Goal: Task Accomplishment & Management: Use online tool/utility

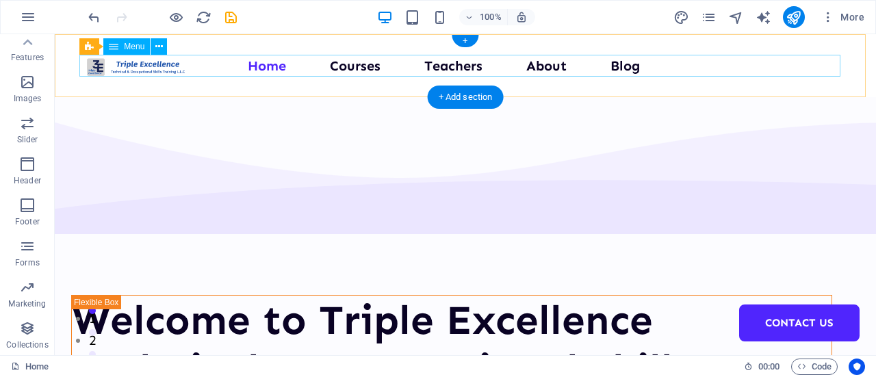
click at [223, 59] on nav "Home Courses Teachers About Blog Contact Us" at bounding box center [465, 66] width 761 height 22
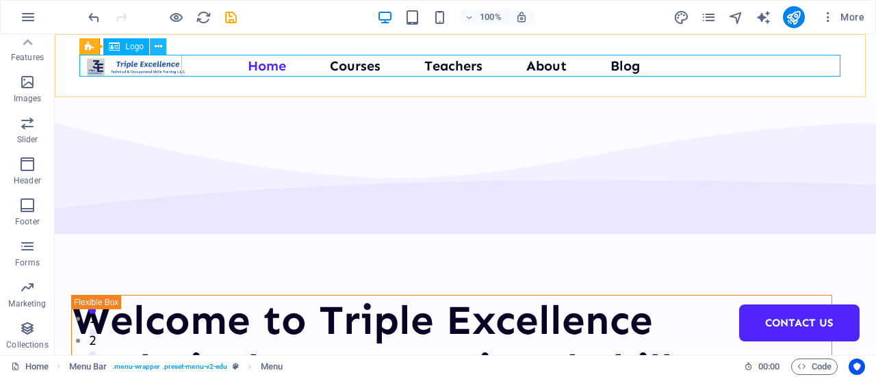
click at [160, 43] on icon at bounding box center [159, 47] width 8 height 14
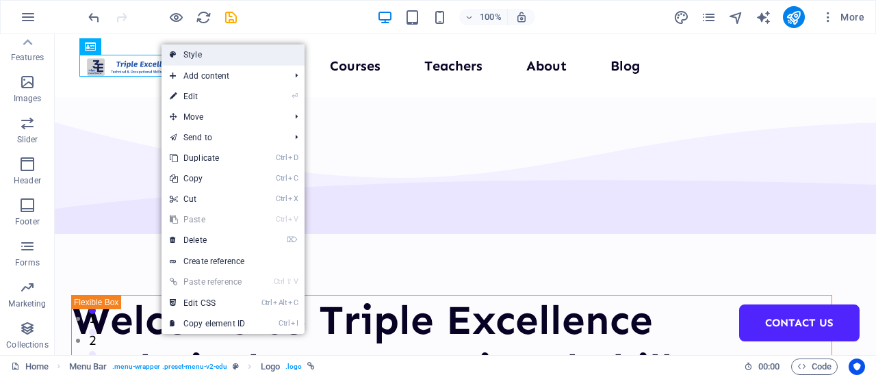
click at [218, 59] on link "Style" at bounding box center [232, 54] width 143 height 21
select select "px"
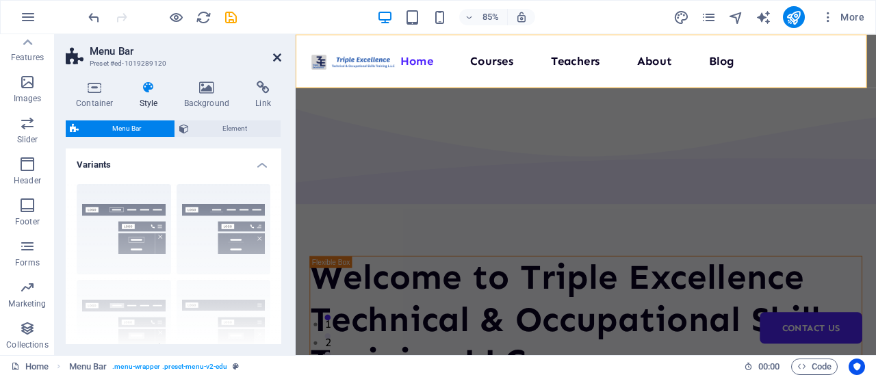
click at [274, 60] on icon at bounding box center [277, 57] width 8 height 11
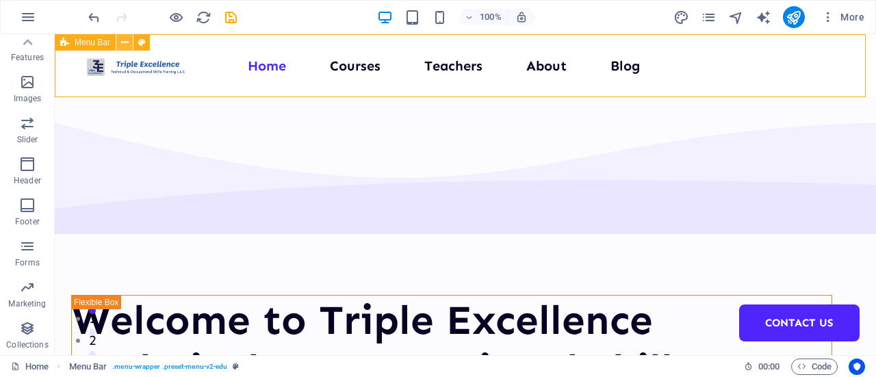
click at [129, 40] on button at bounding box center [124, 42] width 16 height 16
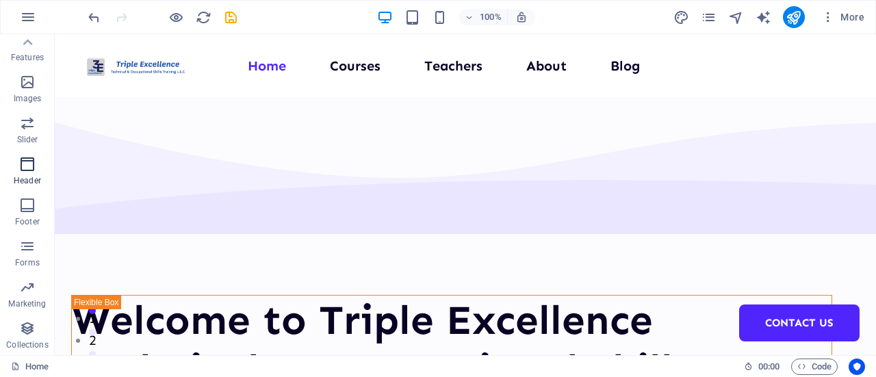
click at [27, 164] on icon "button" at bounding box center [27, 164] width 16 height 16
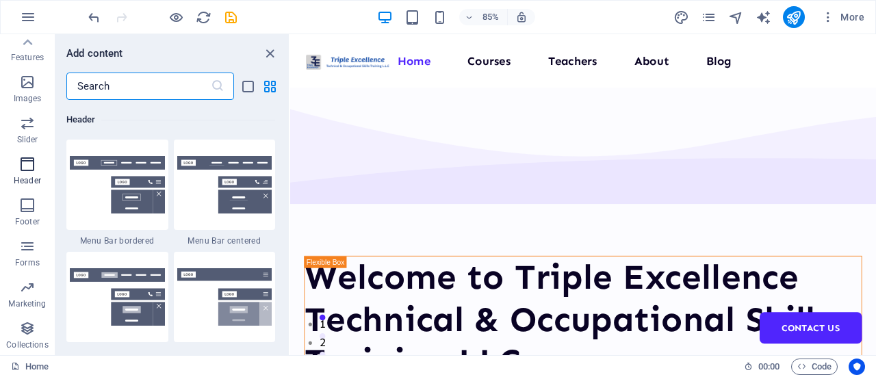
scroll to position [8237, 0]
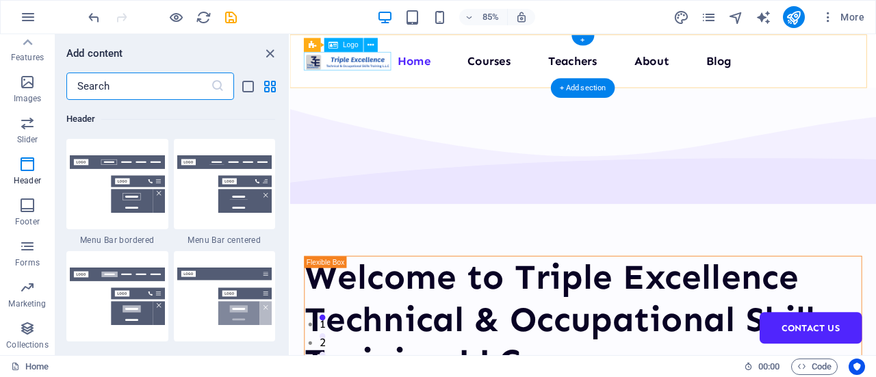
click at [363, 68] on div at bounding box center [357, 66] width 103 height 22
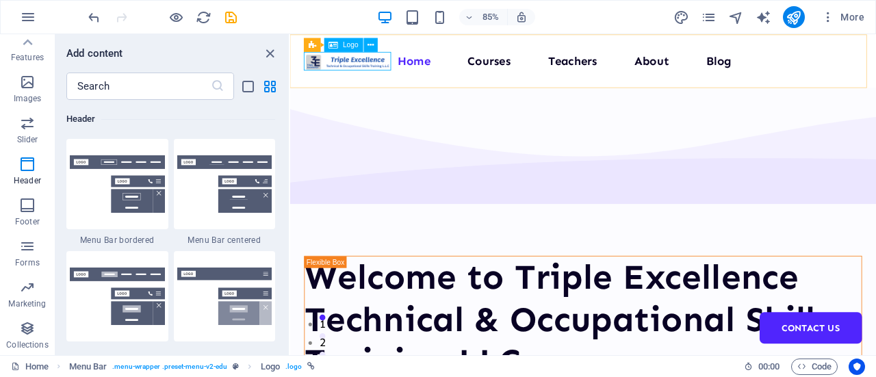
click at [350, 45] on span "Logo" at bounding box center [351, 44] width 16 height 7
select select "px"
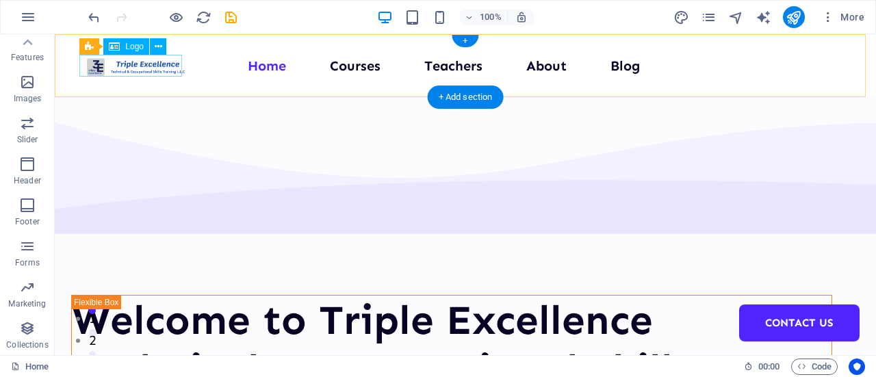
click at [135, 64] on div at bounding box center [136, 66] width 103 height 22
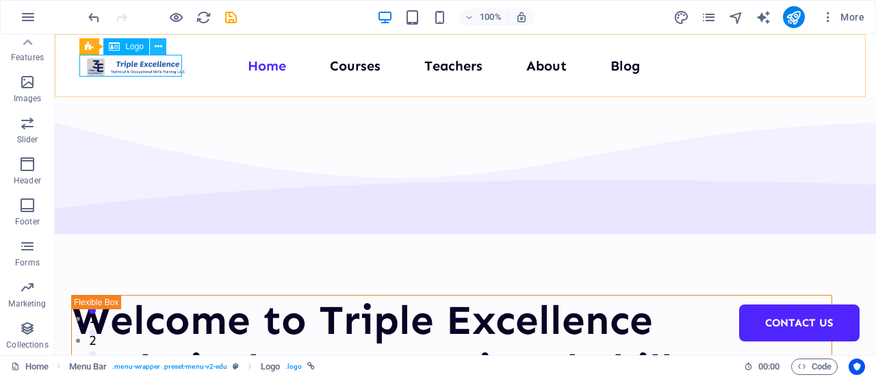
click at [159, 47] on icon at bounding box center [159, 47] width 8 height 14
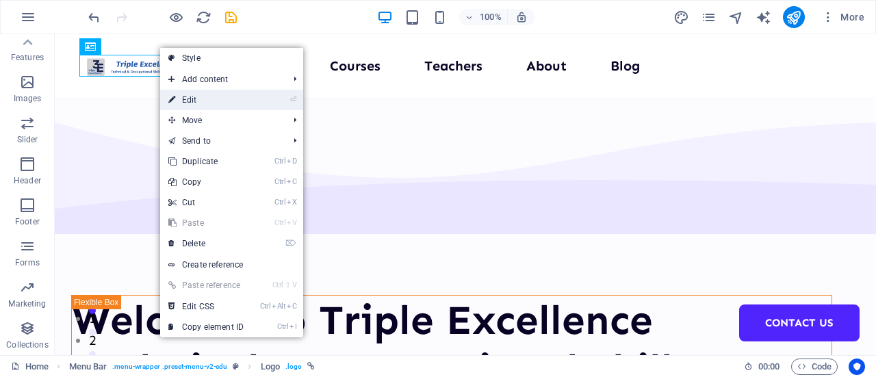
click at [250, 105] on link "⏎ Edit" at bounding box center [206, 100] width 92 height 21
select select "px"
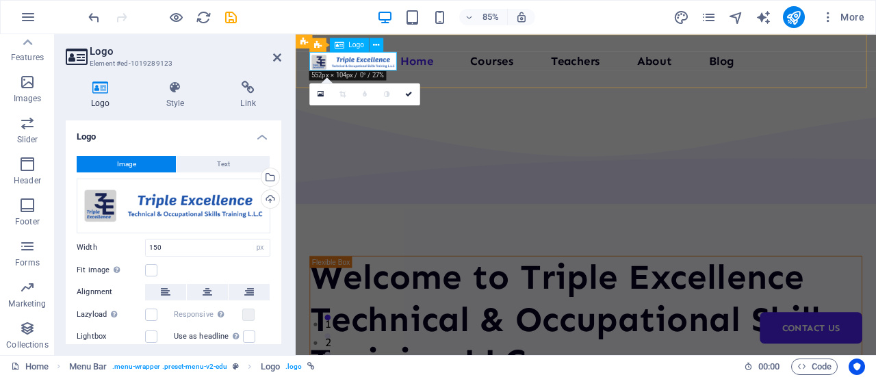
click at [401, 71] on div at bounding box center [363, 66] width 103 height 22
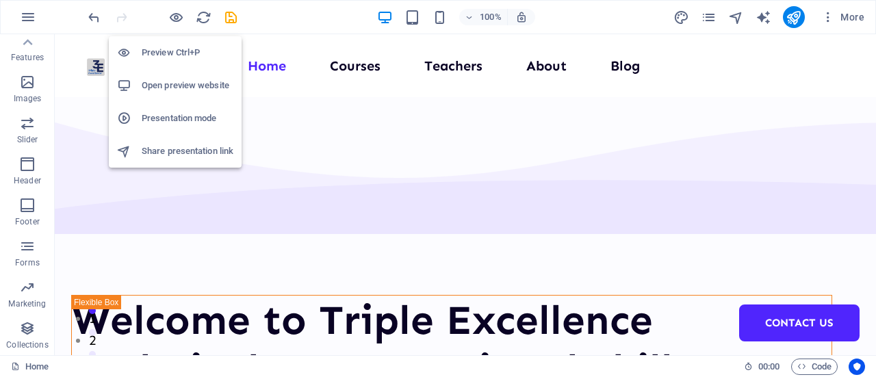
click at [183, 96] on li "Open preview website" at bounding box center [175, 85] width 133 height 33
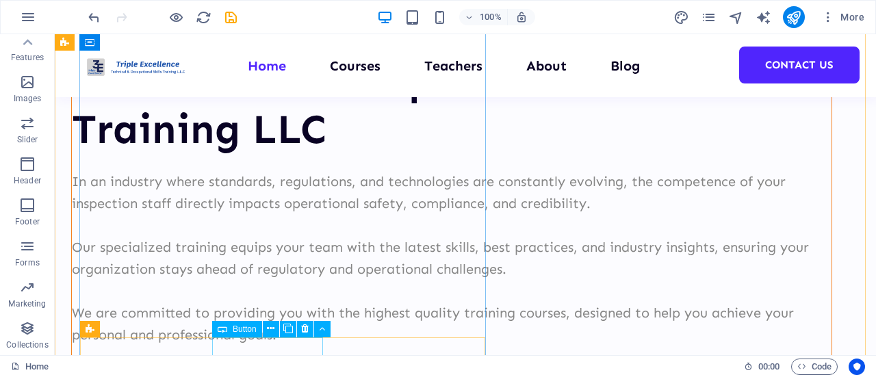
scroll to position [342, 0]
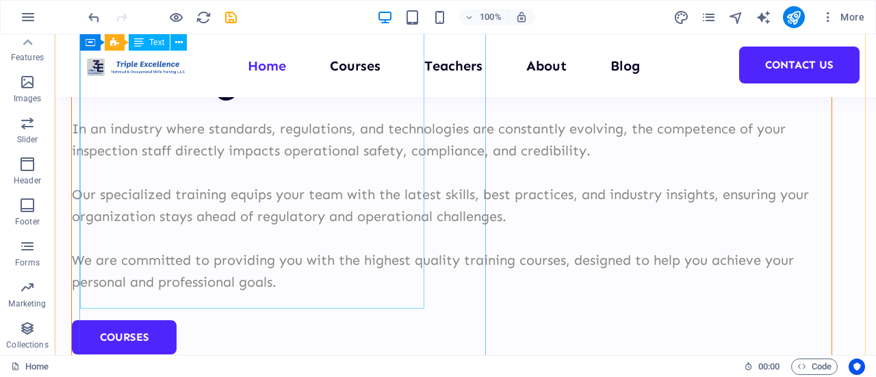
click at [248, 265] on div "In an industry where standards, regulations, and technologies are constantly ev…" at bounding box center [451, 205] width 759 height 175
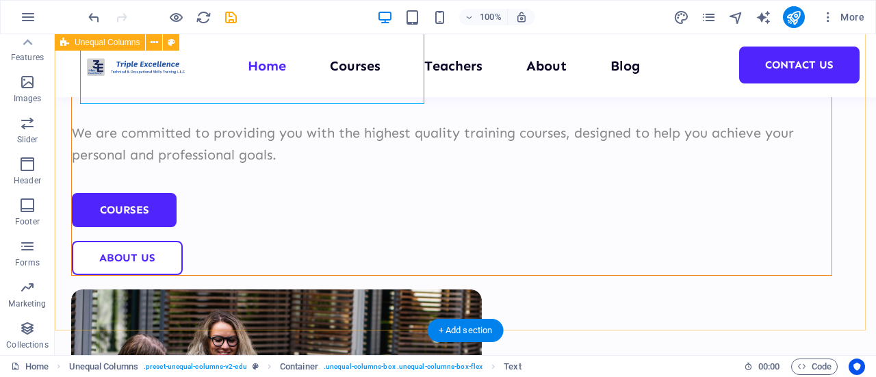
scroll to position [410, 0]
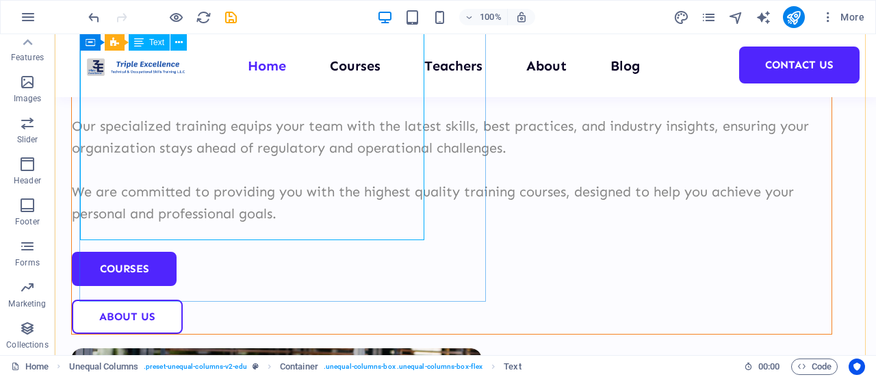
click at [379, 224] on div "In an industry where standards, regulations, and technologies are constantly ev…" at bounding box center [451, 136] width 759 height 175
click at [399, 224] on div "In an industry where standards, regulations, and technologies are constantly ev…" at bounding box center [451, 136] width 759 height 175
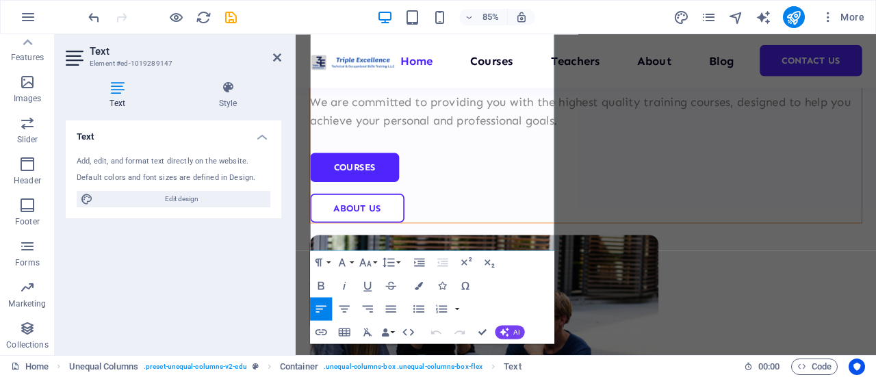
scroll to position [525, 0]
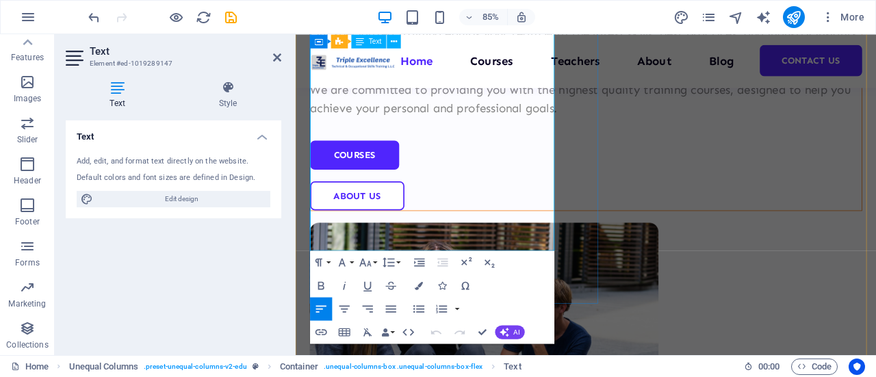
click at [477, 131] on p "We are committed to providing you with the highest quality training courses, de…" at bounding box center [637, 110] width 648 height 44
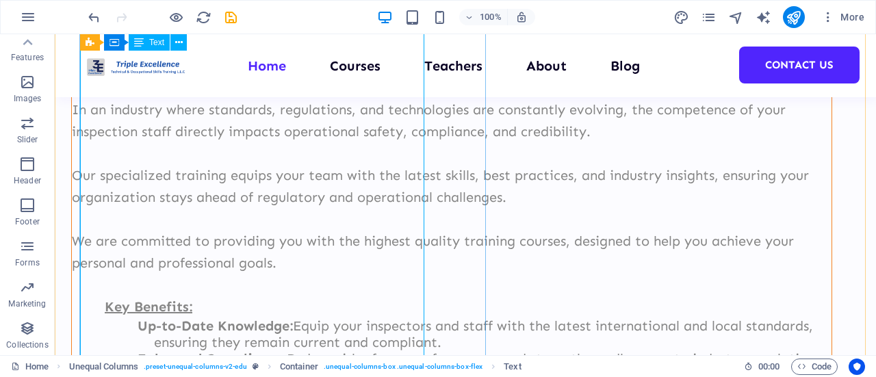
scroll to position [566, 0]
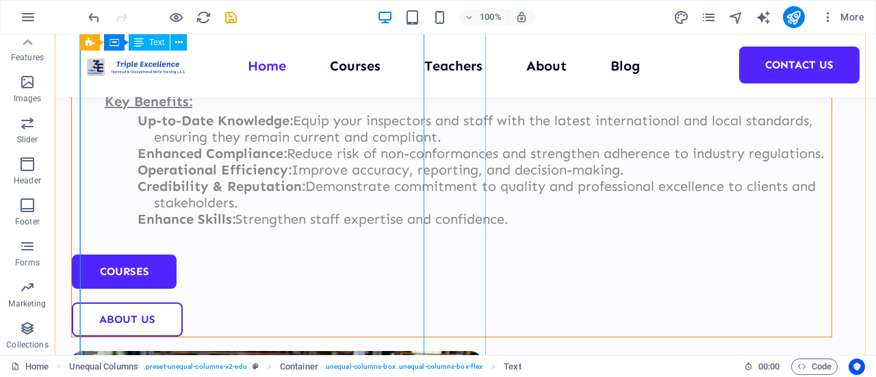
click at [131, 140] on div "In an industry where standards, regulations, and technologies are constantly ev…" at bounding box center [451, 60] width 759 height 334
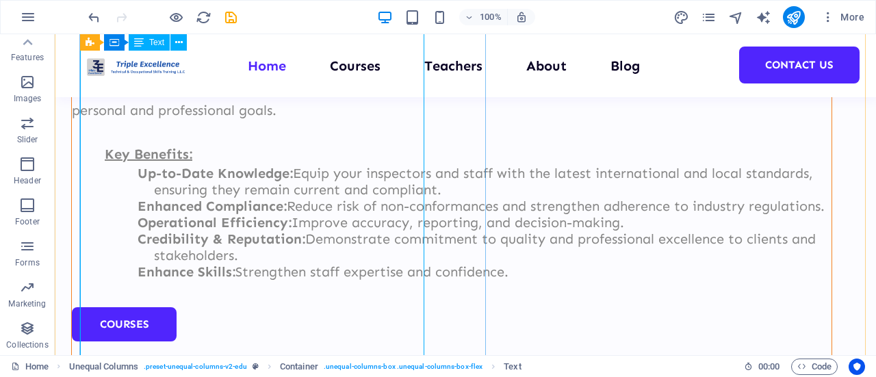
scroll to position [498, 0]
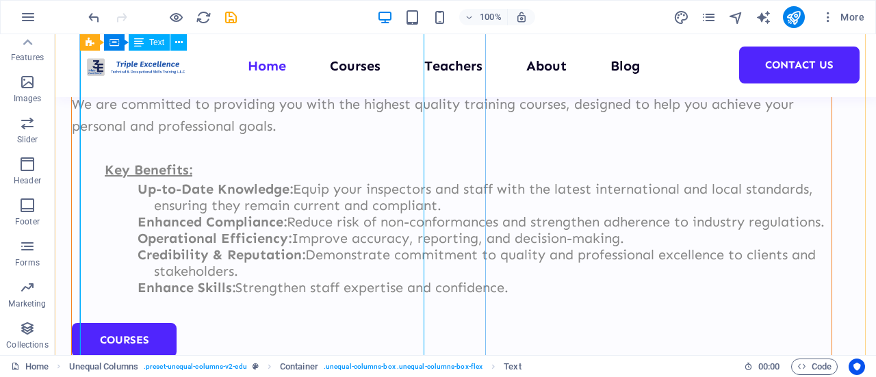
click at [109, 187] on div "In an industry where standards, regulations, and technologies are constantly ev…" at bounding box center [451, 129] width 759 height 334
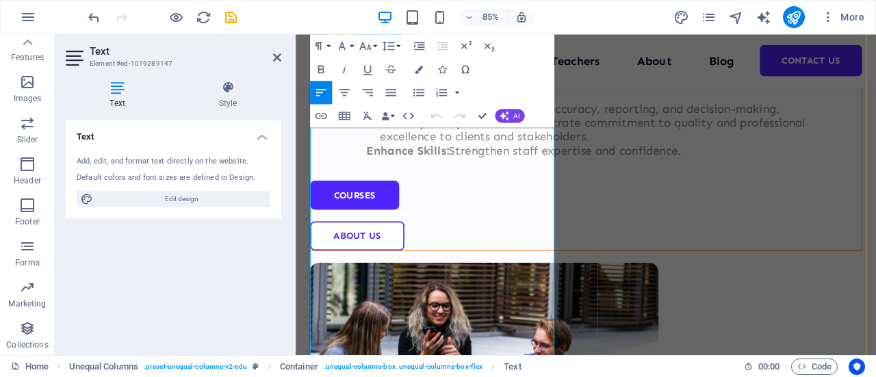
scroll to position [594, 0]
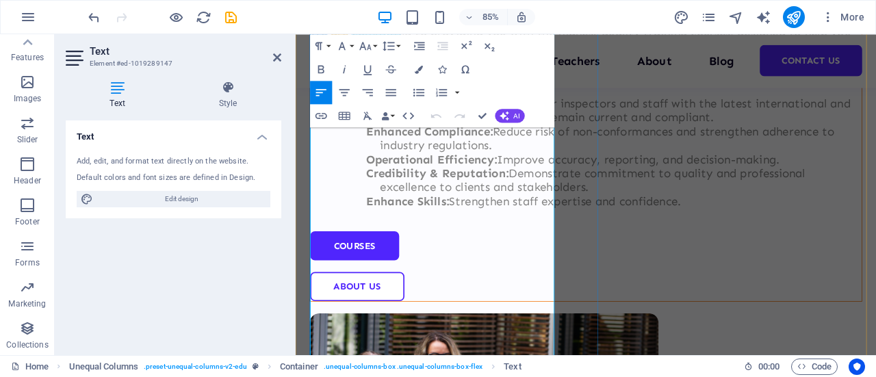
click at [345, 104] on u "Key Benefits:" at bounding box center [389, 96] width 88 height 16
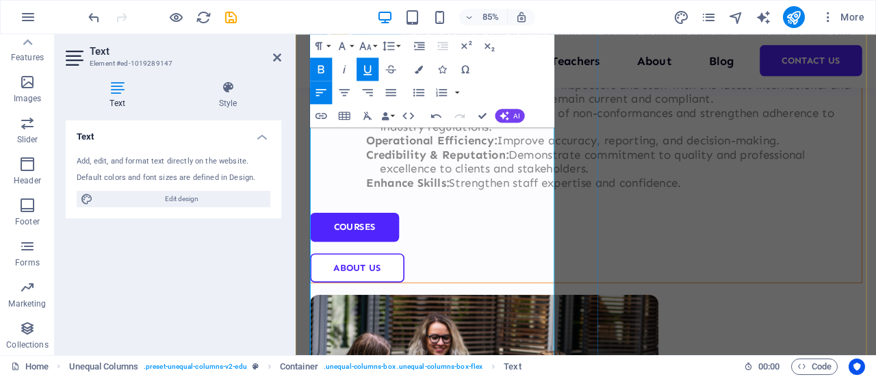
click at [370, 216] on div "In an industry where standards, regulations, and technologies are constantly ev…" at bounding box center [637, 41] width 648 height 350
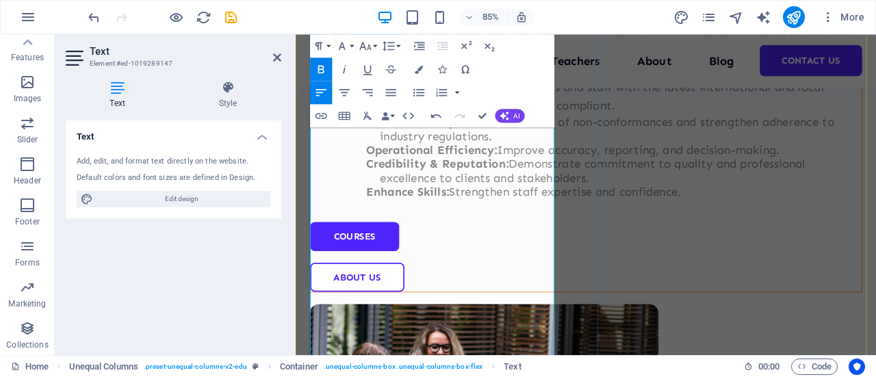
click at [371, 227] on div "In an industry where standards, regulations, and technologies are constantly ev…" at bounding box center [637, 46] width 648 height 361
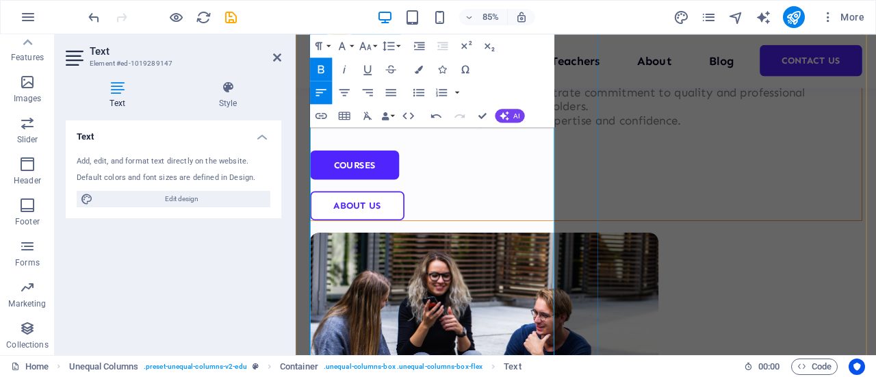
scroll to position [731, 0]
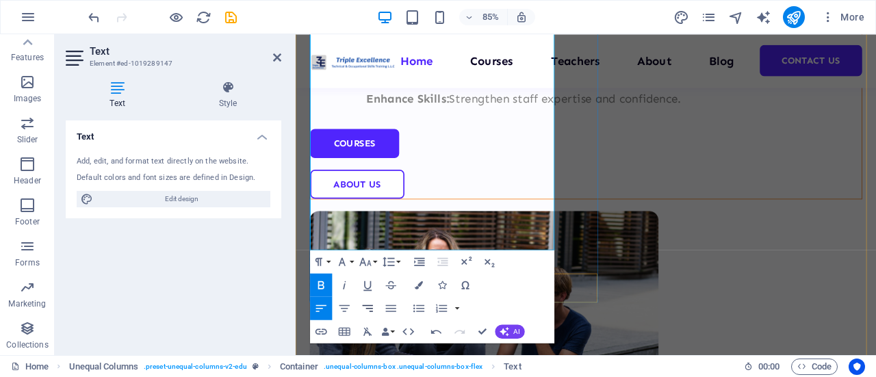
scroll to position [867, 0]
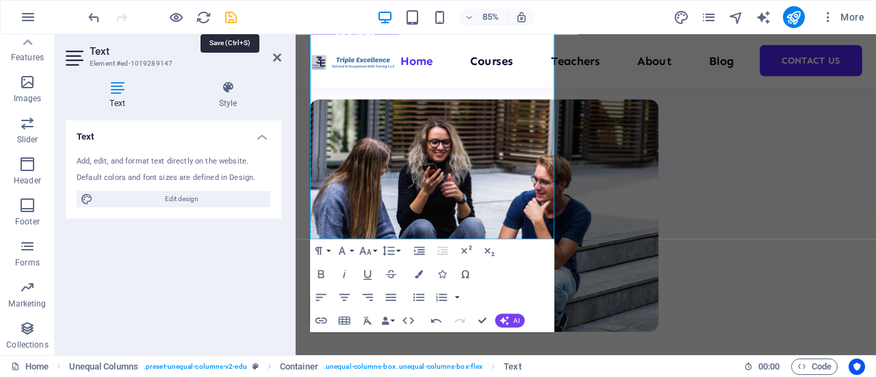
click at [227, 14] on icon "save" at bounding box center [231, 18] width 16 height 16
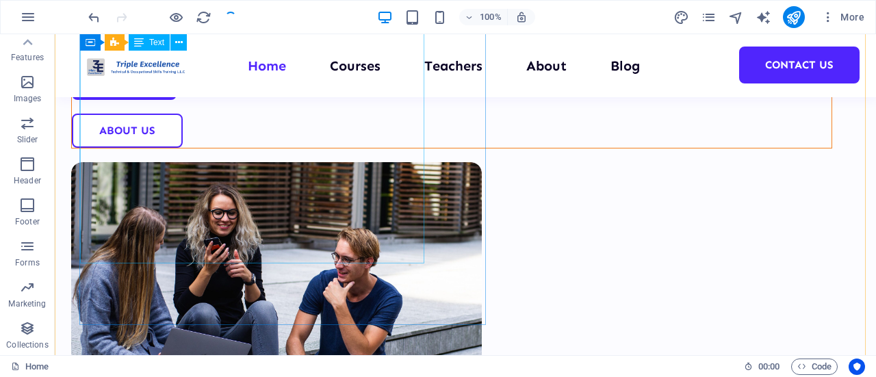
scroll to position [772, 0]
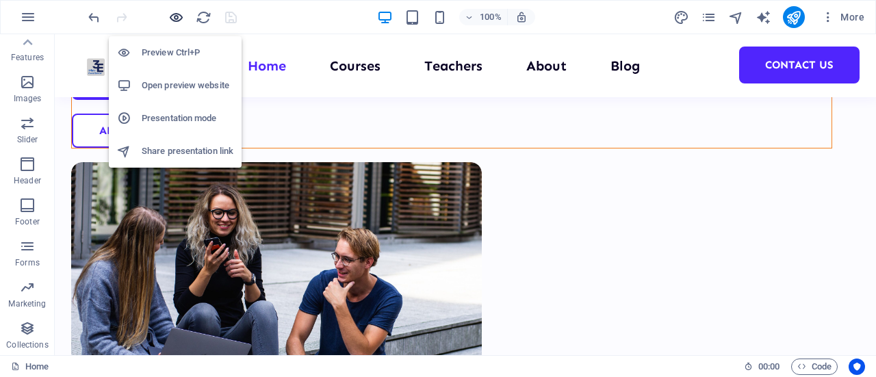
click at [173, 17] on icon "button" at bounding box center [176, 18] width 16 height 16
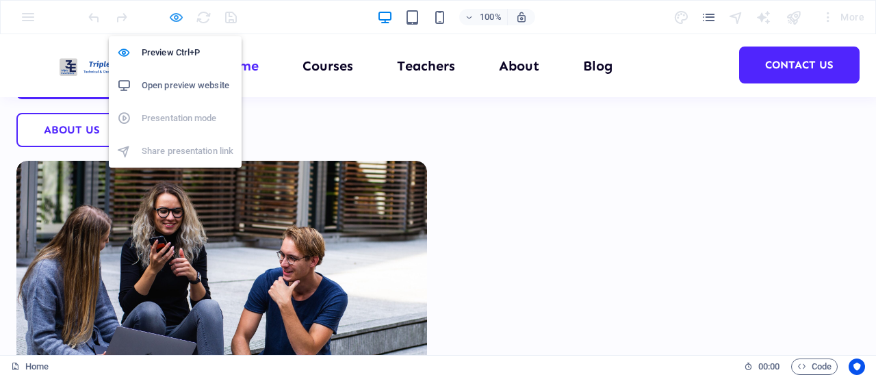
scroll to position [771, 0]
click at [172, 81] on h6 "Open preview website" at bounding box center [188, 85] width 92 height 16
click at [173, 16] on icon "button" at bounding box center [176, 18] width 16 height 16
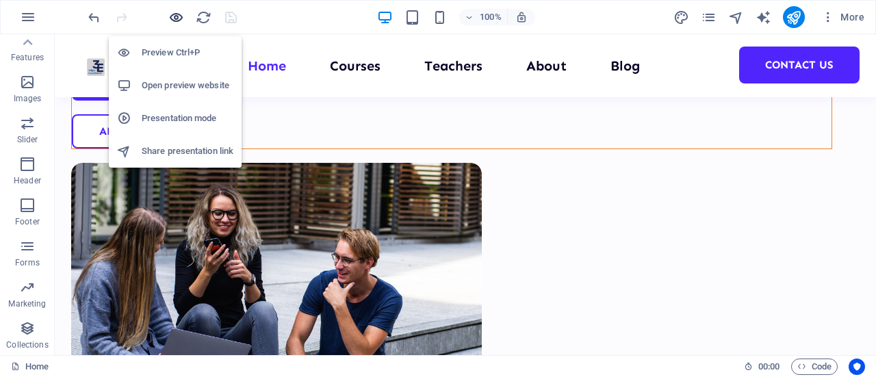
scroll to position [772, 0]
click at [190, 81] on h6 "Open preview website" at bounding box center [188, 85] width 92 height 16
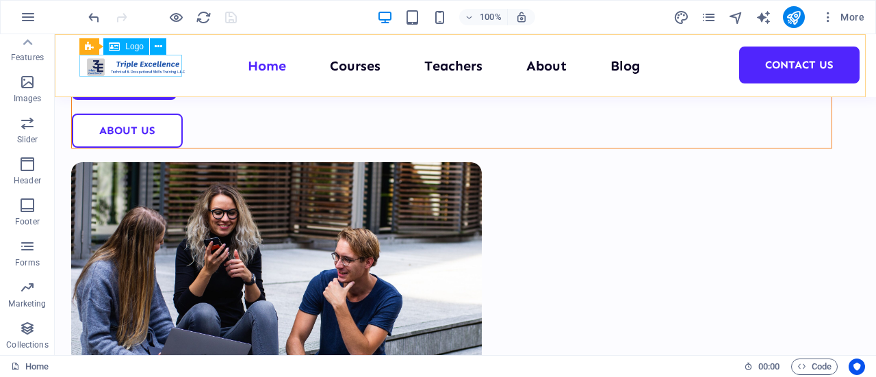
click at [145, 68] on div at bounding box center [136, 66] width 103 height 22
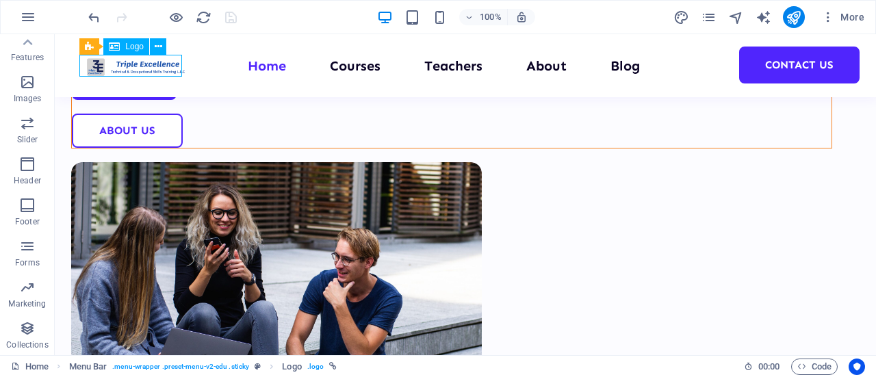
click at [145, 68] on div at bounding box center [136, 66] width 103 height 22
select select "px"
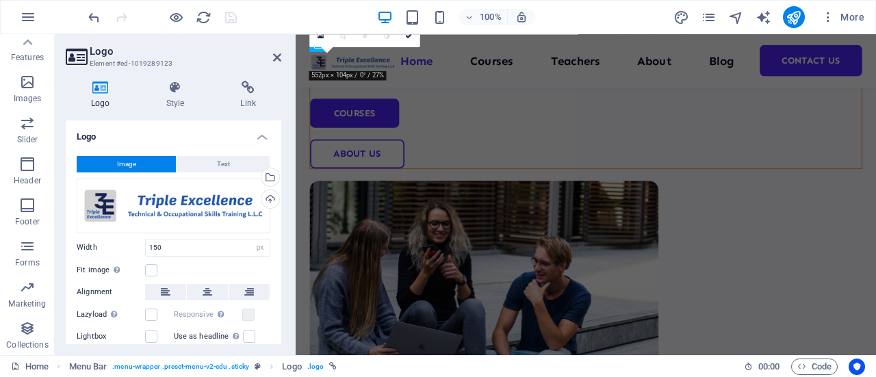
scroll to position [936, 0]
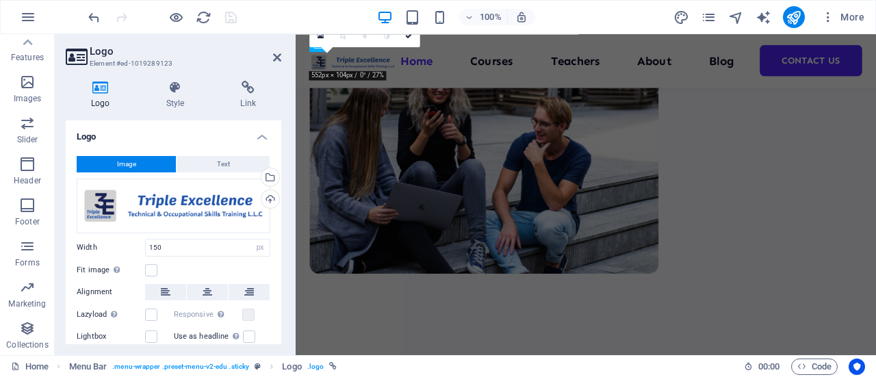
click at [145, 68] on h3 "Element #ed-1019289123" at bounding box center [172, 63] width 164 height 12
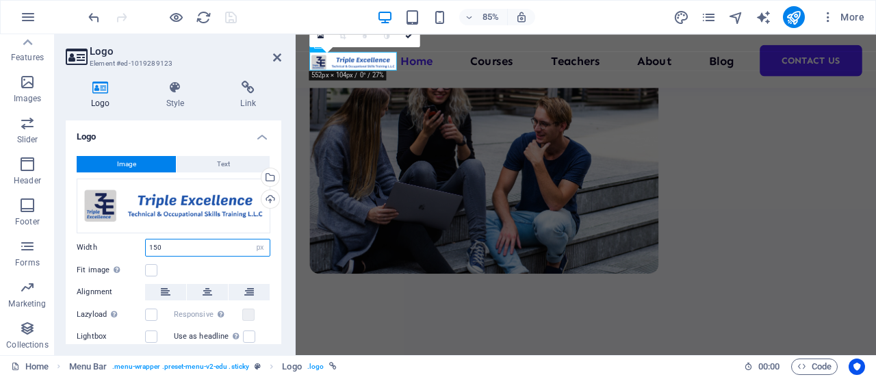
click at [218, 250] on input "150" at bounding box center [208, 247] width 124 height 16
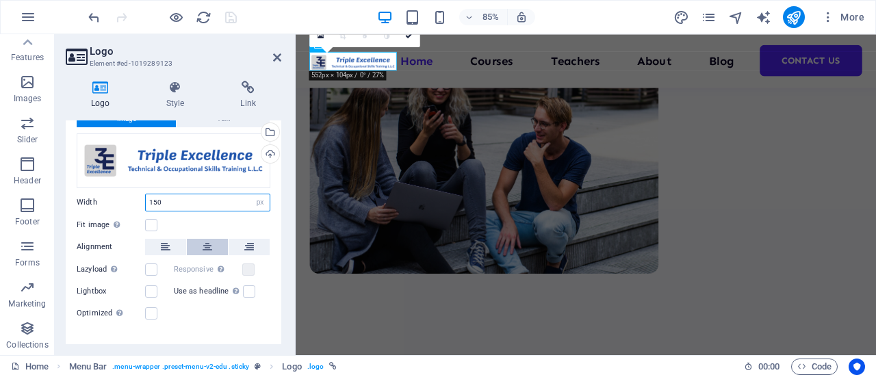
scroll to position [65, 0]
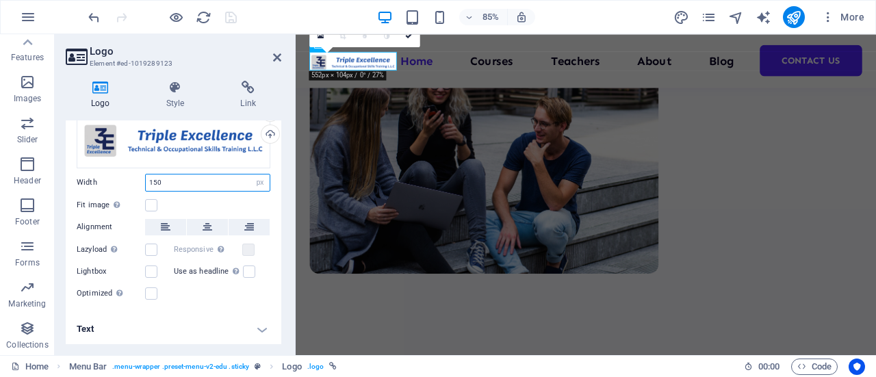
drag, startPoint x: 180, startPoint y: 187, endPoint x: 110, endPoint y: 185, distance: 69.8
click at [110, 185] on div "Width 150 Default auto px rem % em vh vw" at bounding box center [174, 183] width 194 height 18
type input "500"
click at [164, 328] on h4 "Text" at bounding box center [173, 329] width 215 height 33
click at [233, 16] on icon "save" at bounding box center [231, 18] width 16 height 16
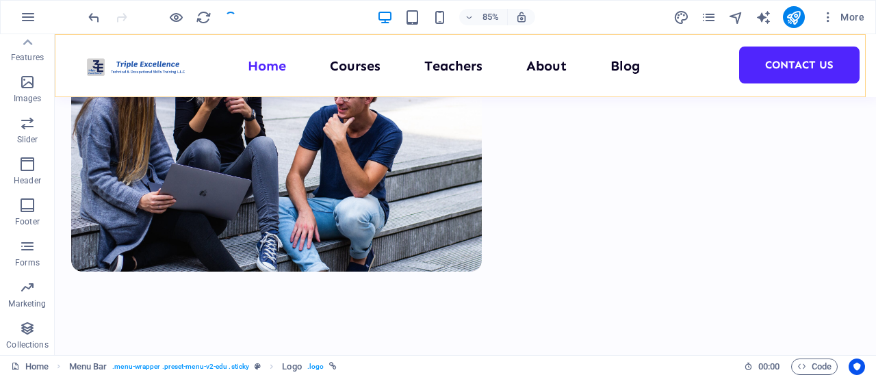
scroll to position [772, 0]
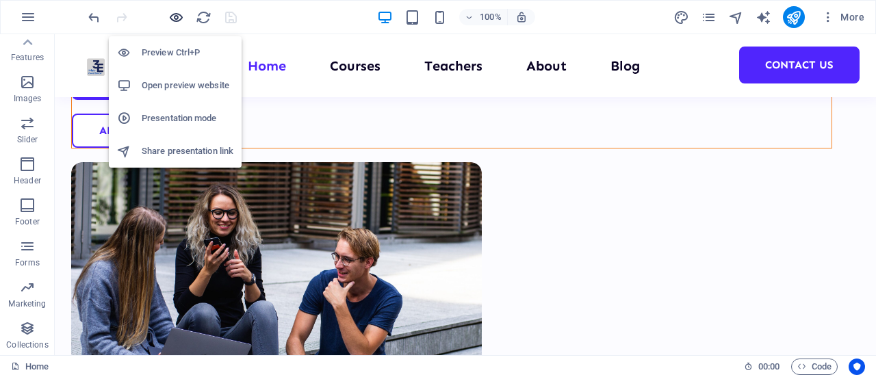
click at [168, 18] on icon "button" at bounding box center [176, 18] width 16 height 16
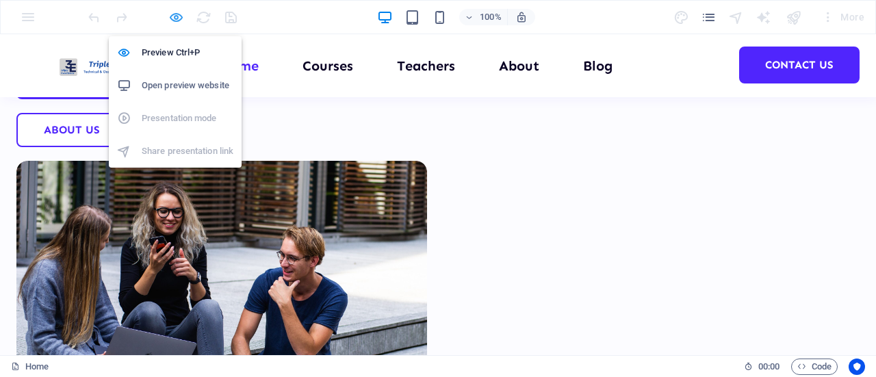
scroll to position [771, 0]
click at [171, 84] on h6 "Open preview website" at bounding box center [188, 85] width 92 height 16
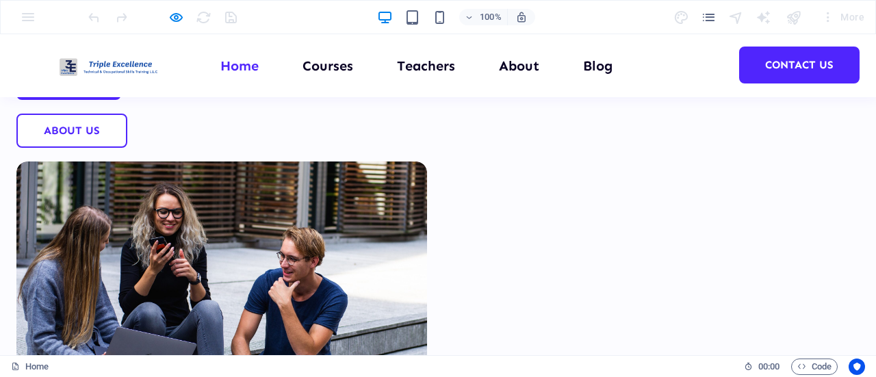
click at [107, 72] on img at bounding box center [108, 66] width 103 height 19
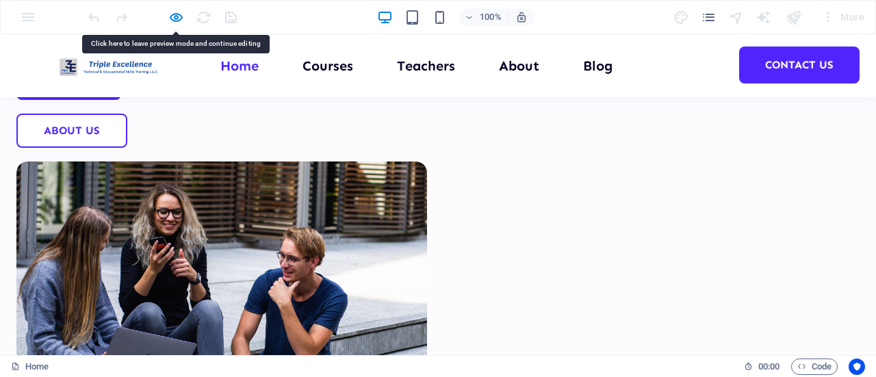
scroll to position [772, 0]
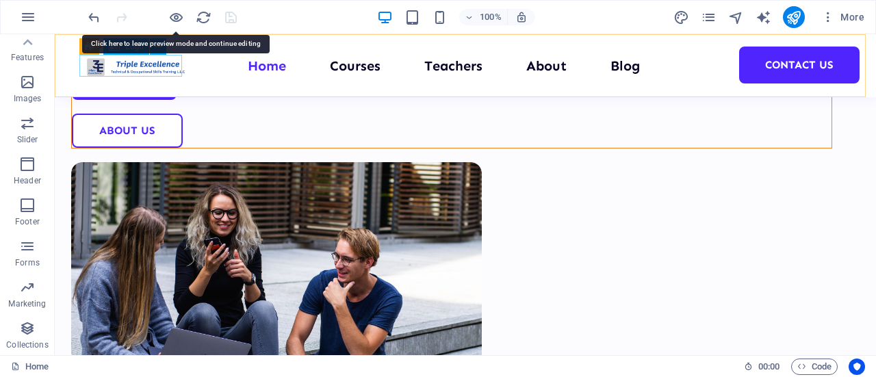
click at [86, 66] on div at bounding box center [136, 66] width 103 height 22
select select "px"
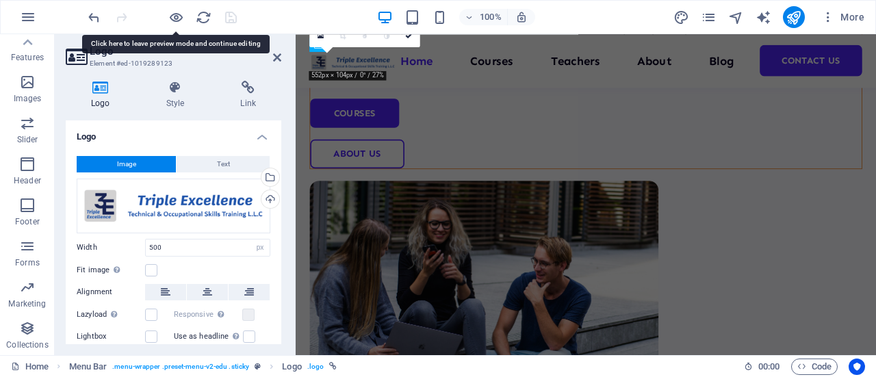
scroll to position [936, 0]
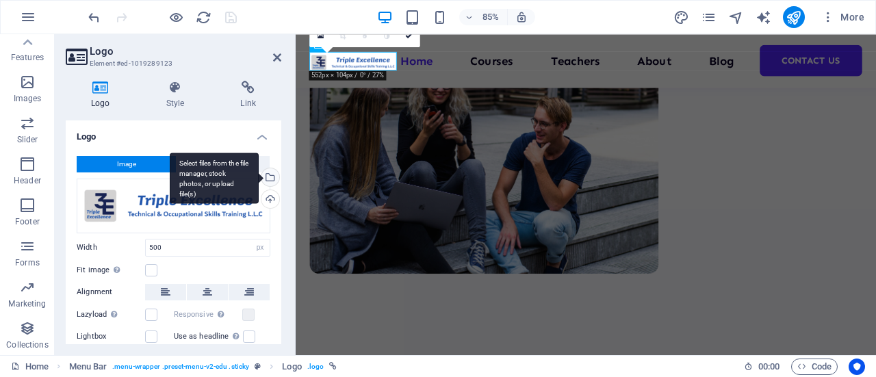
click at [270, 174] on div "Select files from the file manager, stock photos, or upload file(s)" at bounding box center [269, 178] width 21 height 21
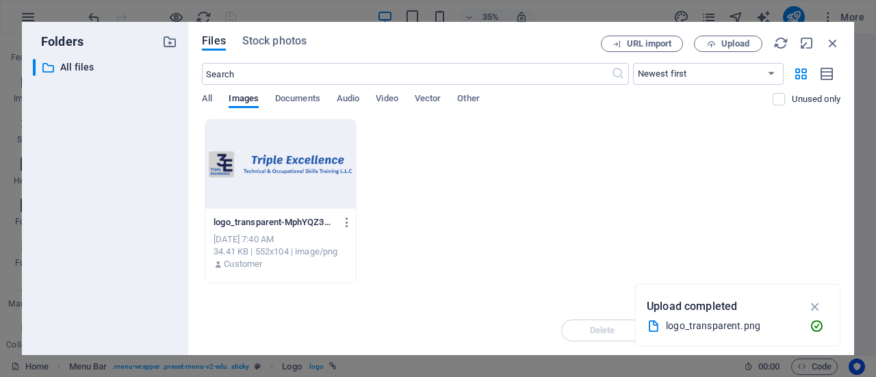
click at [283, 157] on div at bounding box center [280, 164] width 150 height 89
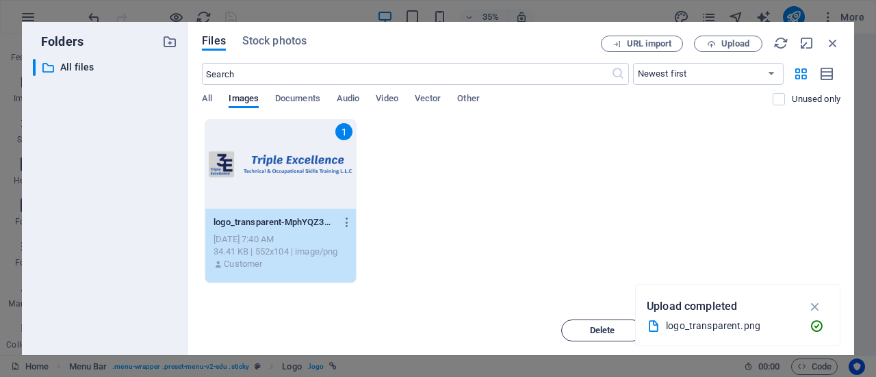
click at [594, 330] on span "Delete" at bounding box center [602, 330] width 25 height 8
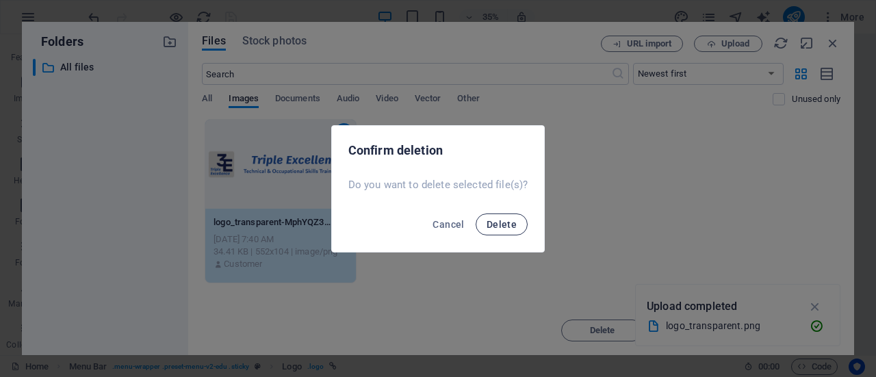
click at [499, 225] on span "Delete" at bounding box center [501, 224] width 30 height 11
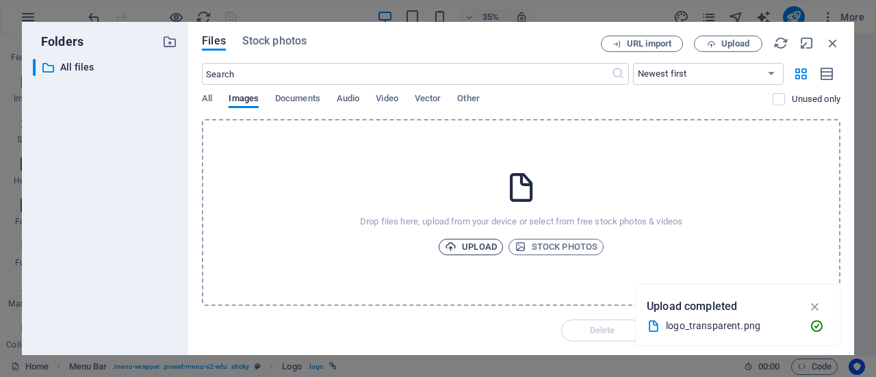
click at [477, 250] on span "Upload" at bounding box center [471, 247] width 52 height 16
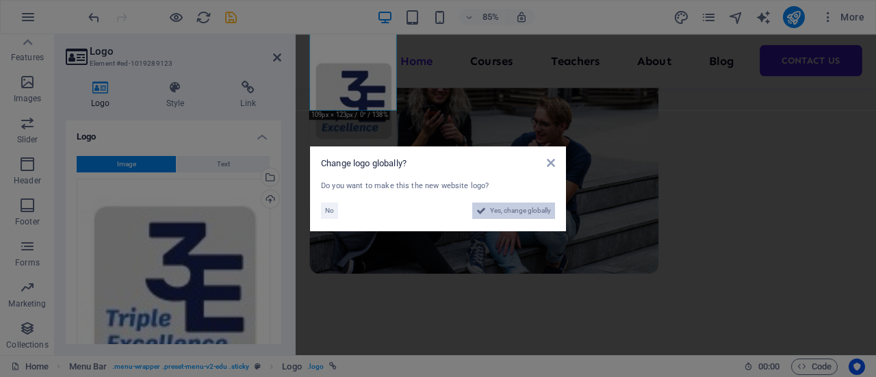
click at [518, 212] on span "Yes, change globally" at bounding box center [520, 210] width 61 height 16
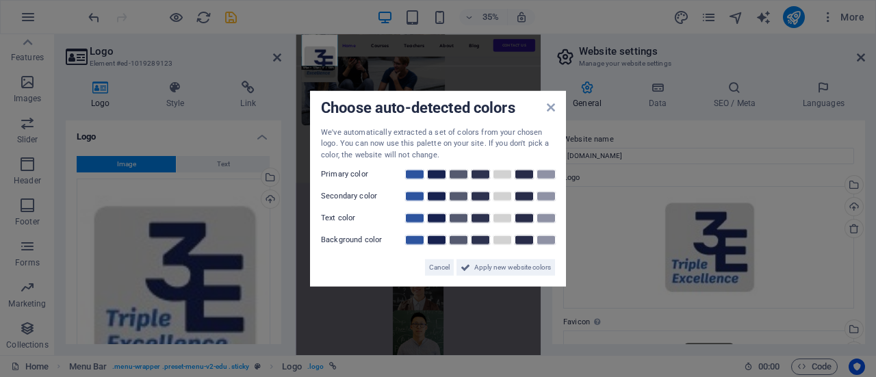
click at [356, 181] on label "Primary color" at bounding box center [362, 174] width 82 height 16
click at [512, 269] on span "Apply new website colors" at bounding box center [512, 267] width 77 height 16
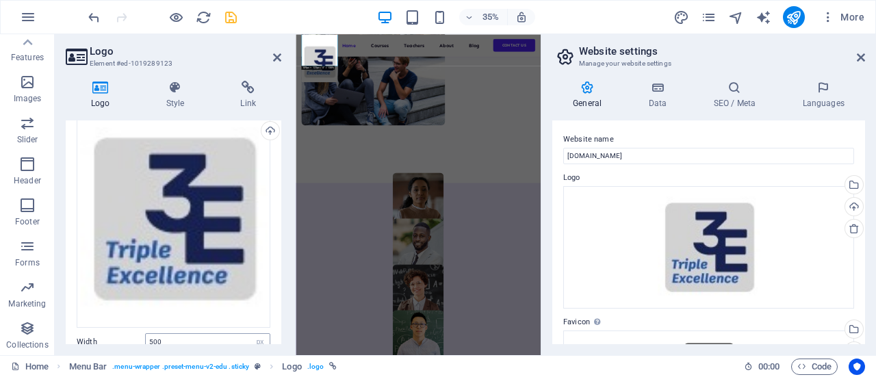
scroll to position [137, 0]
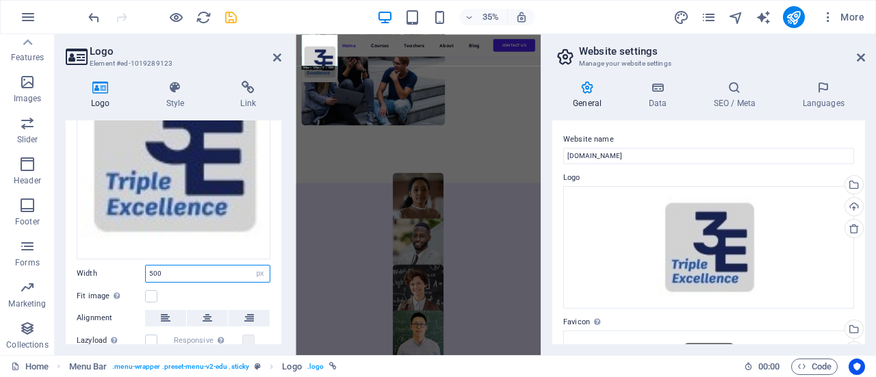
drag, startPoint x: 180, startPoint y: 273, endPoint x: 62, endPoint y: 270, distance: 118.4
click at [76, 272] on div "Image Text Drag files here, click to choose files or select files from Files or…" at bounding box center [173, 205] width 215 height 395
type input "200"
click at [201, 296] on div "Fit image Automatically fit image to a fixed width and height" at bounding box center [174, 296] width 194 height 16
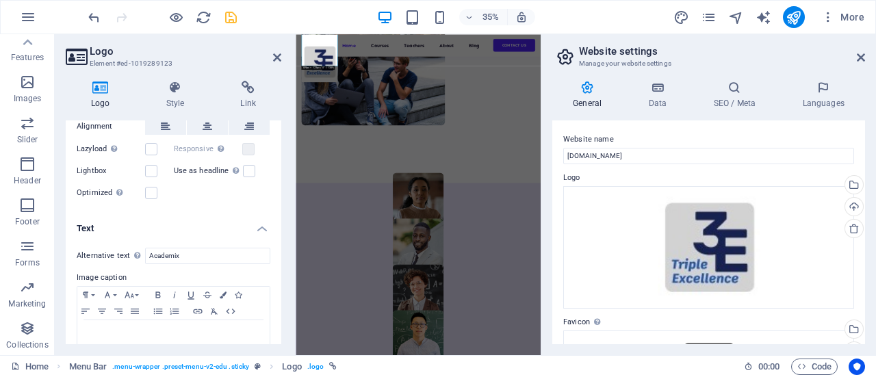
scroll to position [353, 0]
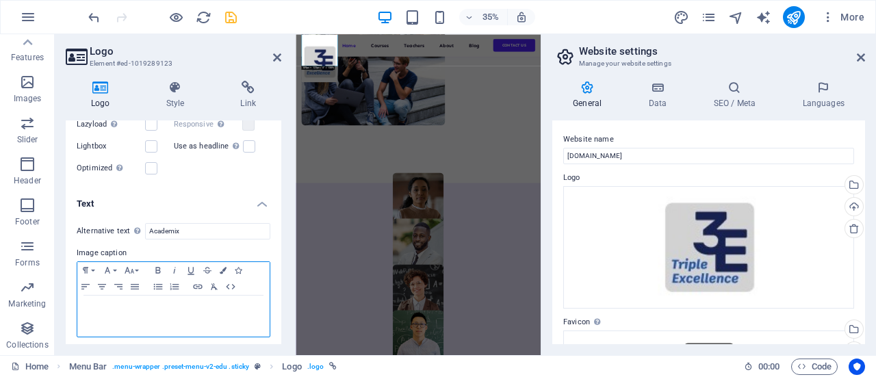
click at [122, 308] on p at bounding box center [173, 308] width 179 height 12
click at [180, 308] on p at bounding box center [173, 308] width 179 height 12
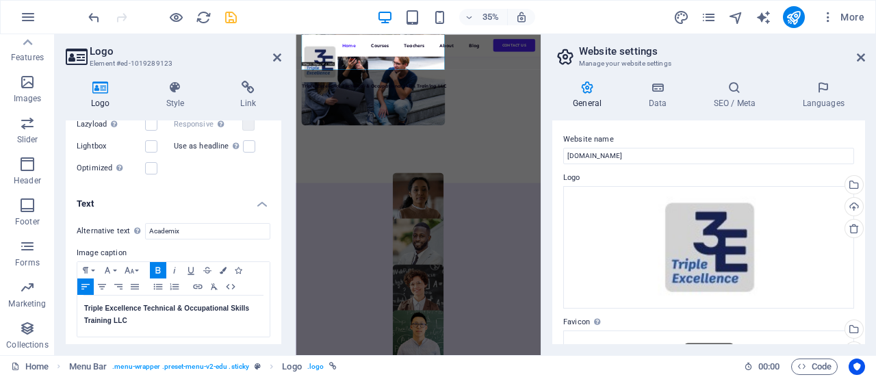
click at [216, 172] on div "Optimized Images are compressed to improve page speed." at bounding box center [174, 168] width 194 height 16
drag, startPoint x: 227, startPoint y: 10, endPoint x: 497, endPoint y: 161, distance: 308.7
click at [227, 10] on icon "save" at bounding box center [231, 18] width 16 height 16
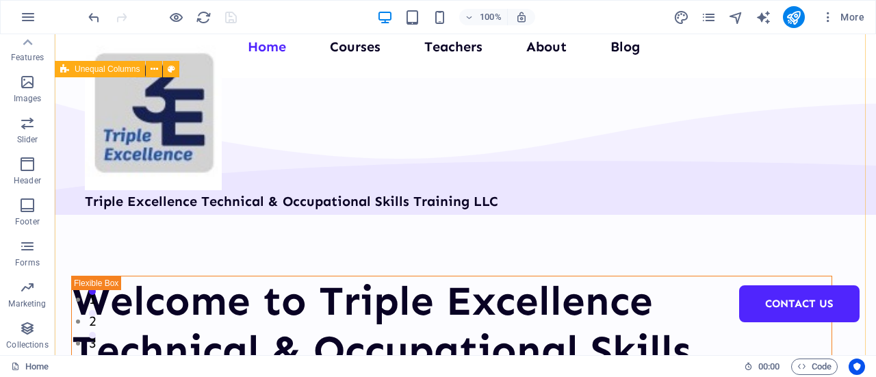
scroll to position [0, 0]
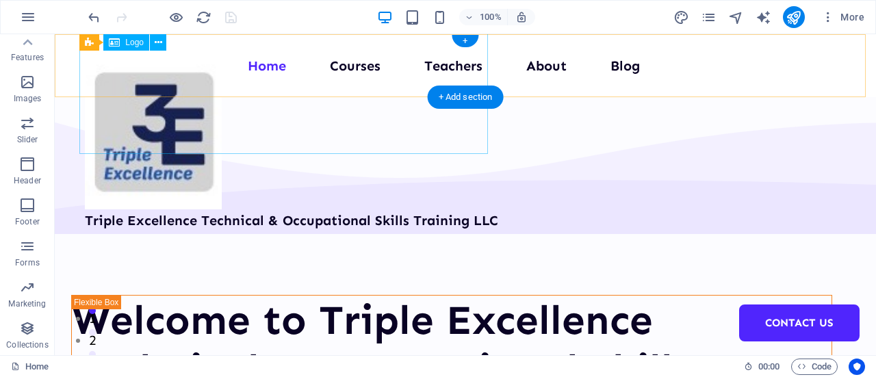
click at [153, 81] on div "Triple Excellence Technical & Occupational Skills Training LLC" at bounding box center [291, 143] width 413 height 176
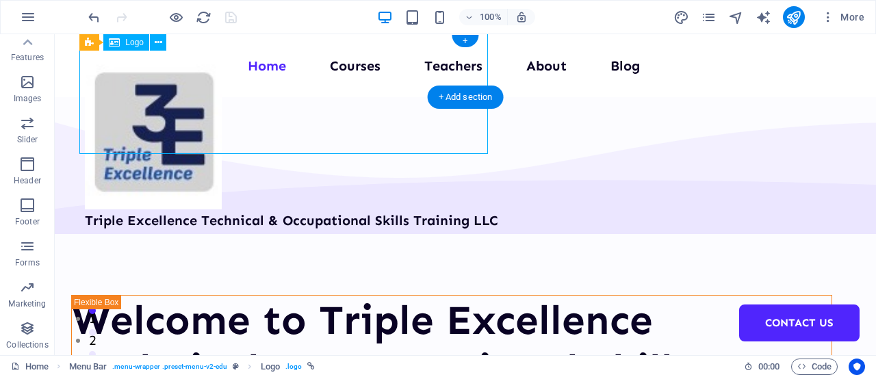
click at [153, 81] on div "Triple Excellence Technical & Occupational Skills Training LLC" at bounding box center [291, 143] width 413 height 176
select select "px"
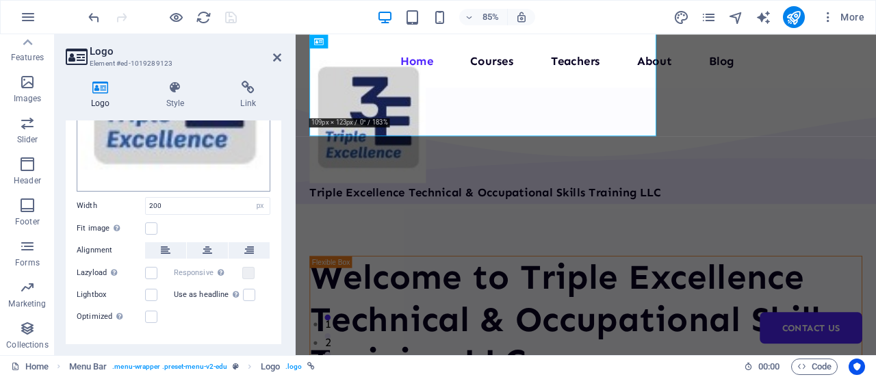
scroll to position [205, 0]
drag, startPoint x: 179, startPoint y: 196, endPoint x: 63, endPoint y: 201, distance: 116.4
click at [111, 201] on div "Width 200 Default auto px rem % em vh vw" at bounding box center [174, 205] width 194 height 18
type input "130"
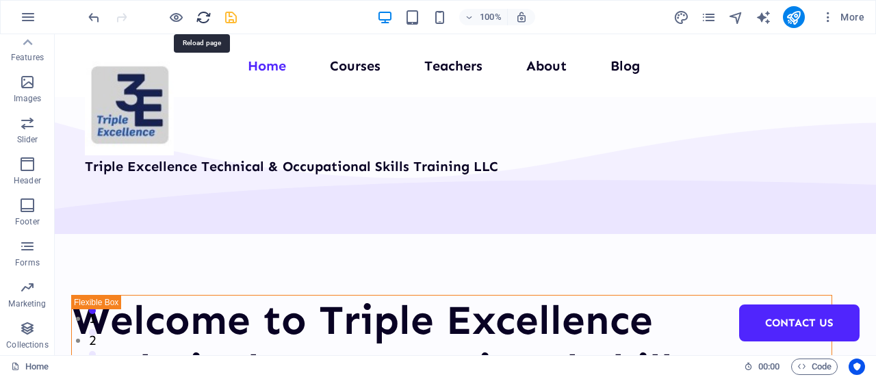
click at [198, 23] on icon "reload" at bounding box center [204, 18] width 16 height 16
click at [231, 18] on icon "save" at bounding box center [231, 18] width 16 height 16
click at [198, 19] on icon "reload" at bounding box center [204, 18] width 16 height 16
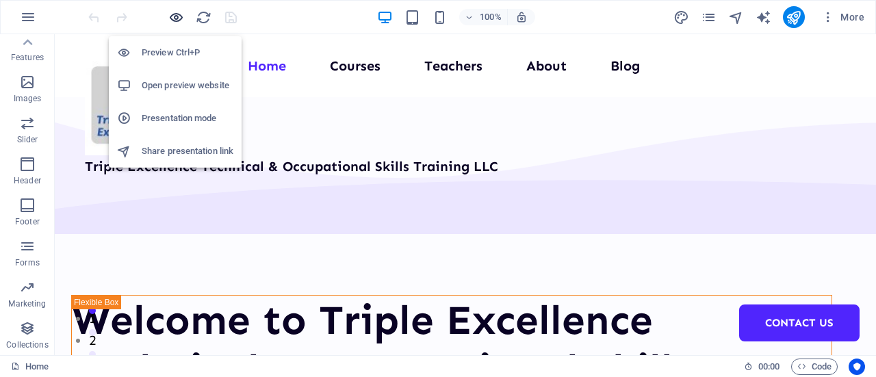
click at [177, 14] on icon "button" at bounding box center [176, 18] width 16 height 16
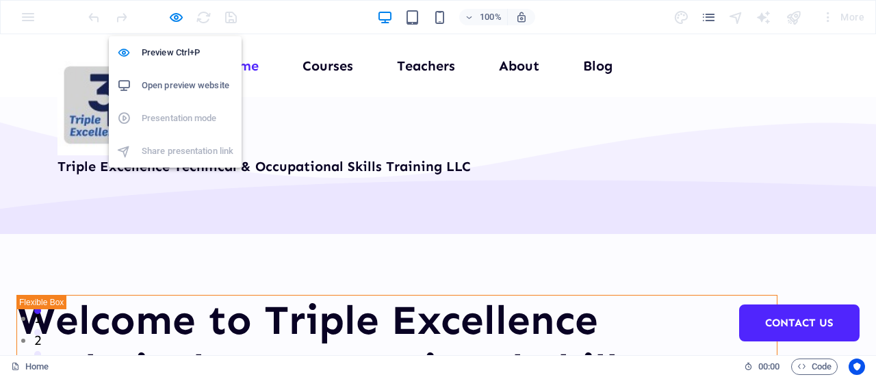
click at [200, 84] on h6 "Open preview website" at bounding box center [188, 85] width 92 height 16
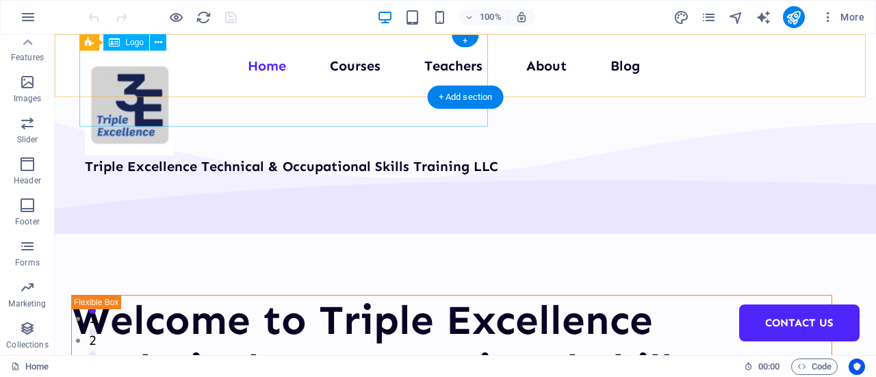
select select "px"
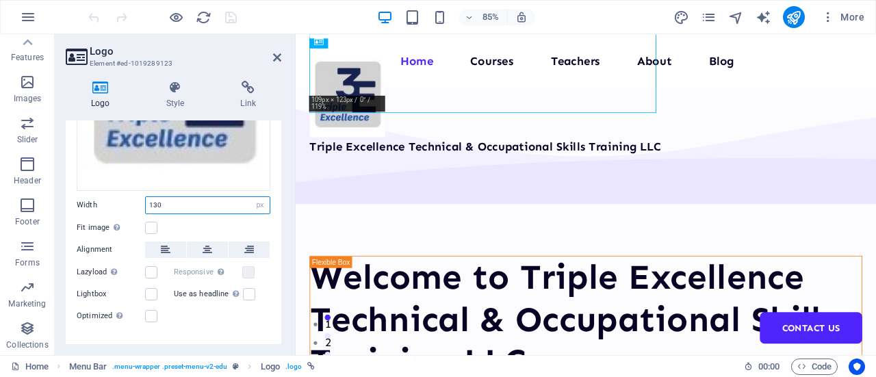
drag, startPoint x: 185, startPoint y: 200, endPoint x: 60, endPoint y: 176, distance: 126.9
click at [116, 189] on div "Image Text Drag files here, click to choose files or select files from Files or…" at bounding box center [173, 137] width 215 height 395
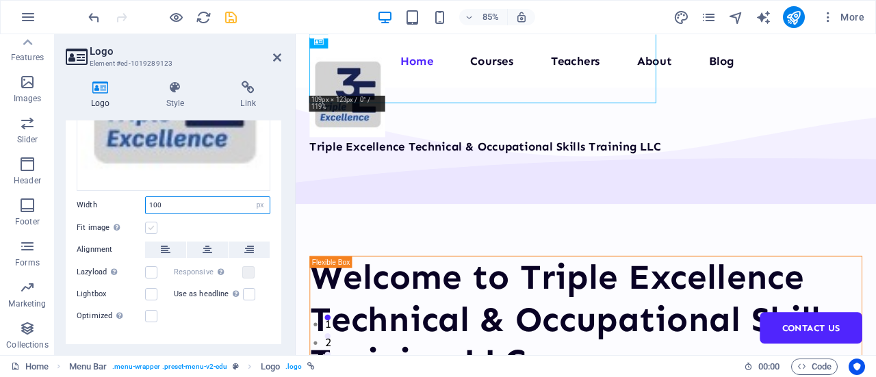
type input "100"
click at [150, 224] on label at bounding box center [151, 228] width 12 height 12
click at [0, 0] on input "Fit image Automatically fit image to a fixed width and height" at bounding box center [0, 0] width 0 height 0
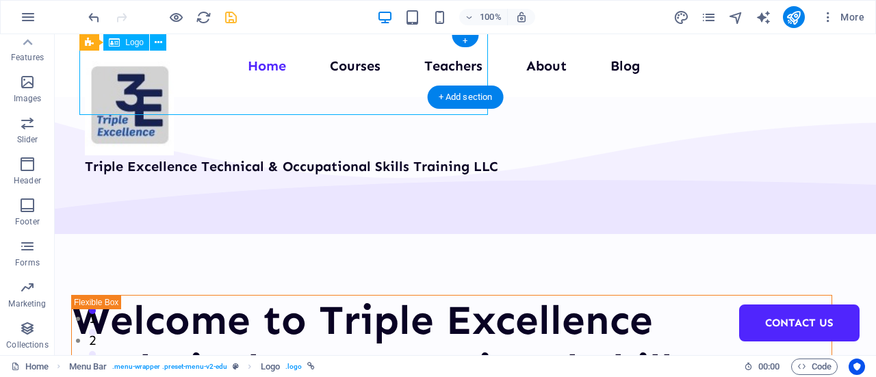
select select "px"
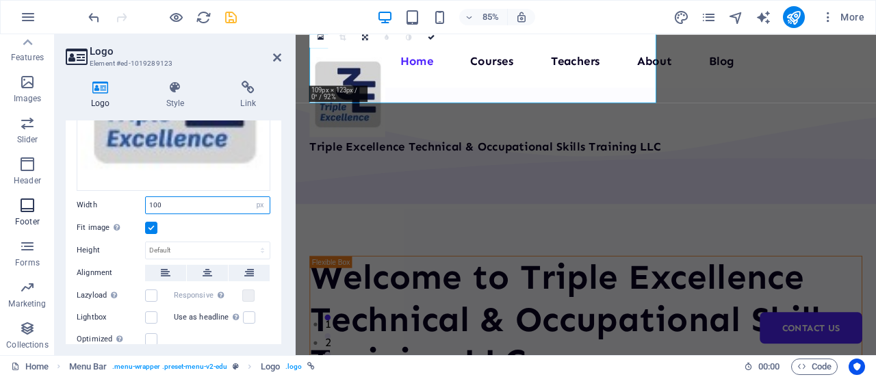
drag, startPoint x: 187, startPoint y: 206, endPoint x: 37, endPoint y: 204, distance: 150.5
click at [56, 204] on div "Logo Style Link Logo Image Text Drag files here, click to choose files or selec…" at bounding box center [173, 212] width 237 height 285
type input "80"
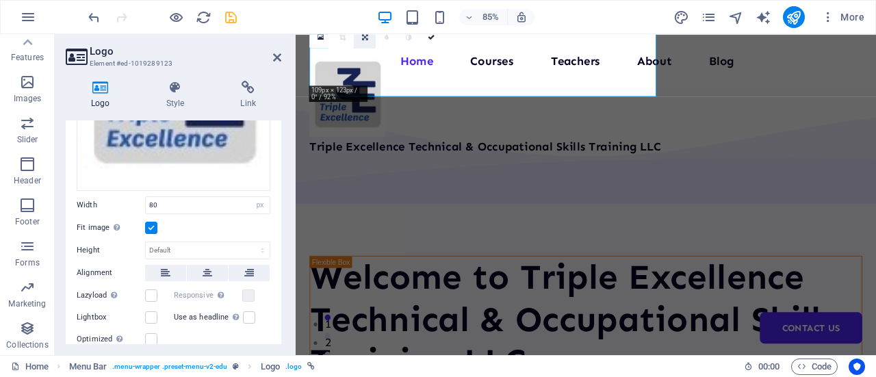
click at [365, 39] on icon at bounding box center [365, 37] width 6 height 7
click at [367, 78] on icon at bounding box center [364, 76] width 7 height 7
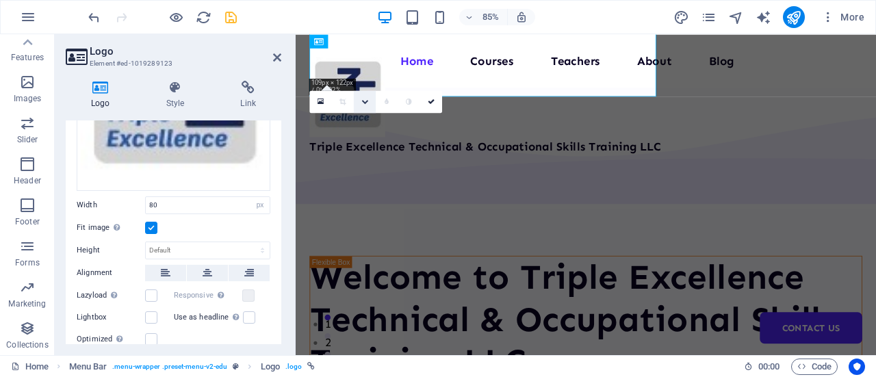
click at [368, 105] on link at bounding box center [365, 101] width 22 height 22
click at [363, 147] on link at bounding box center [365, 142] width 22 height 22
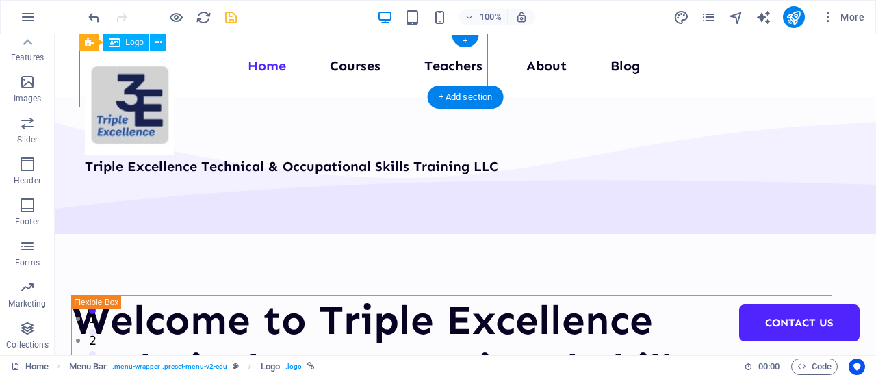
select select "px"
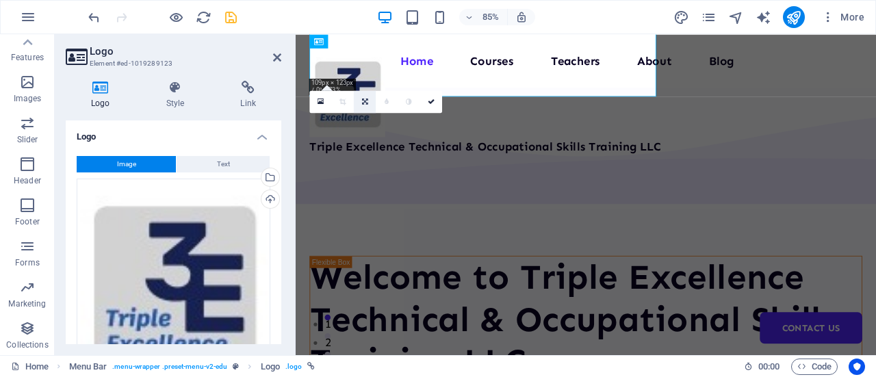
click at [364, 103] on icon at bounding box center [365, 101] width 6 height 7
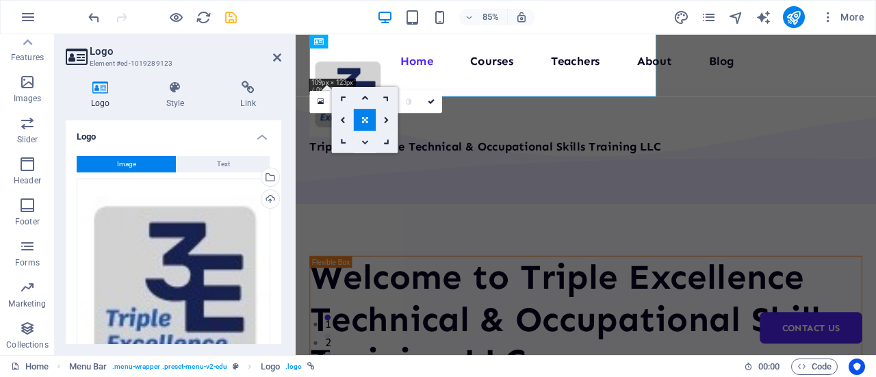
click at [365, 146] on link at bounding box center [365, 142] width 22 height 22
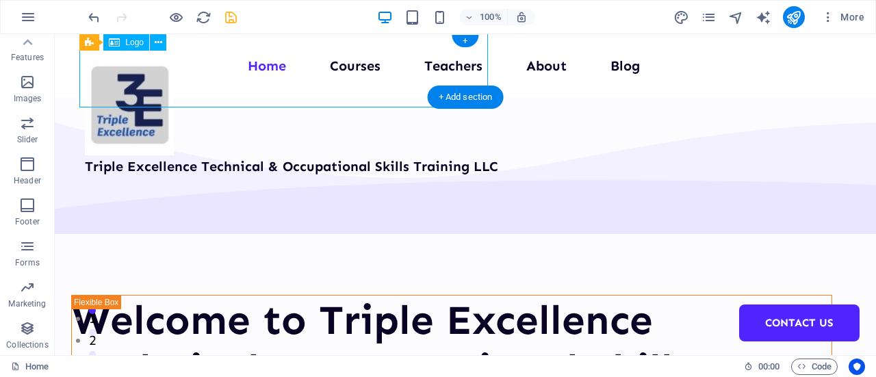
select select "px"
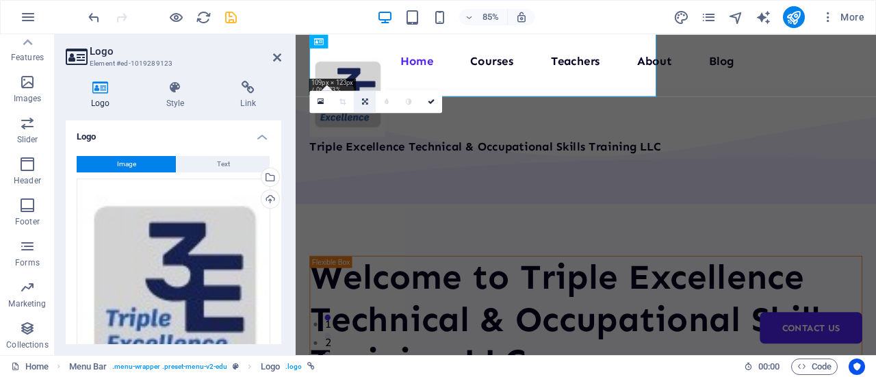
click at [364, 101] on icon at bounding box center [365, 101] width 6 height 7
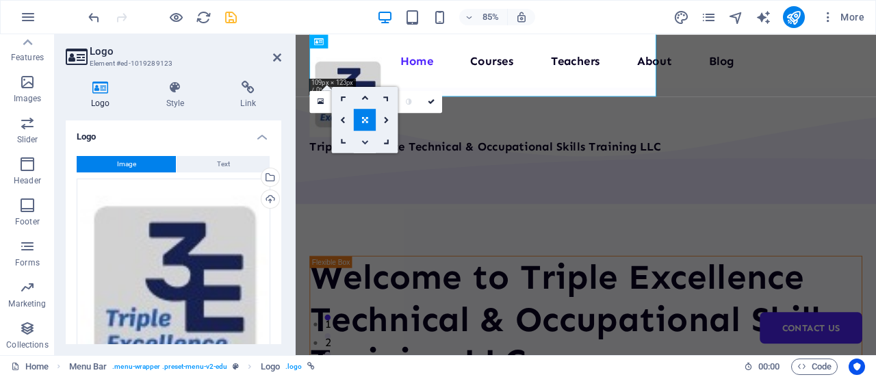
click at [367, 143] on icon at bounding box center [364, 141] width 7 height 7
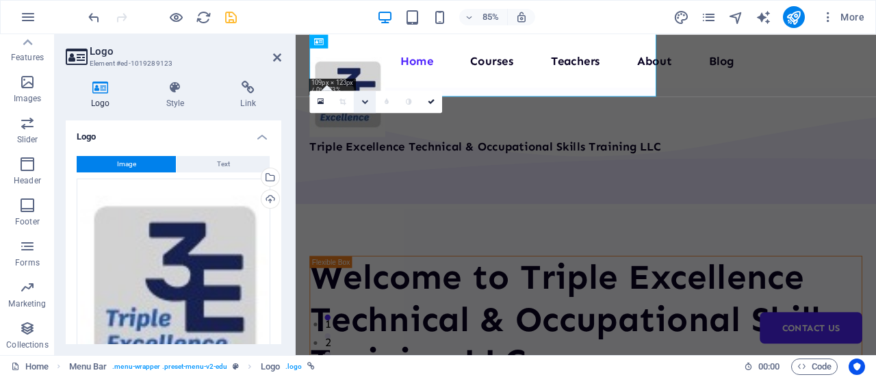
click at [365, 103] on icon at bounding box center [364, 101] width 7 height 7
click at [368, 142] on icon at bounding box center [364, 141] width 7 height 7
click at [434, 101] on icon at bounding box center [431, 101] width 7 height 7
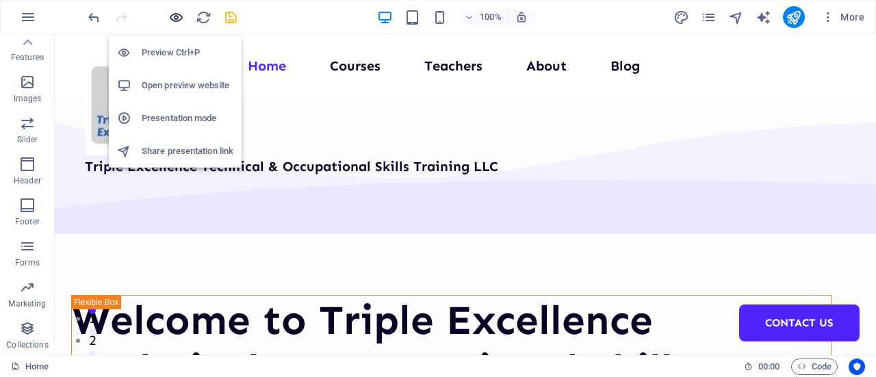
click at [175, 16] on icon "button" at bounding box center [176, 18] width 16 height 16
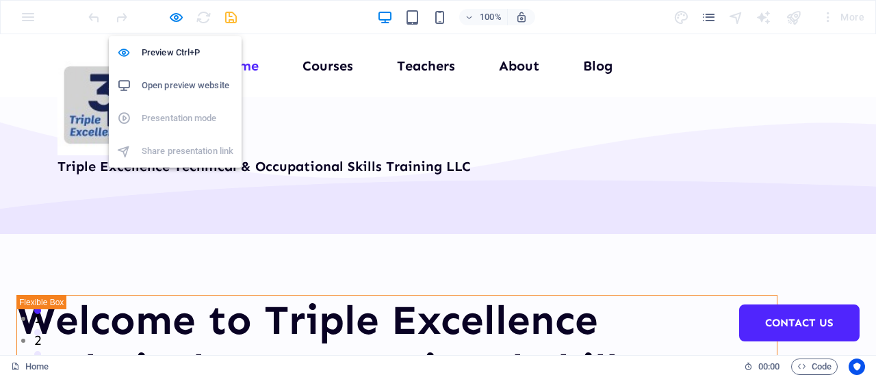
click at [179, 79] on h6 "Open preview website" at bounding box center [188, 85] width 92 height 16
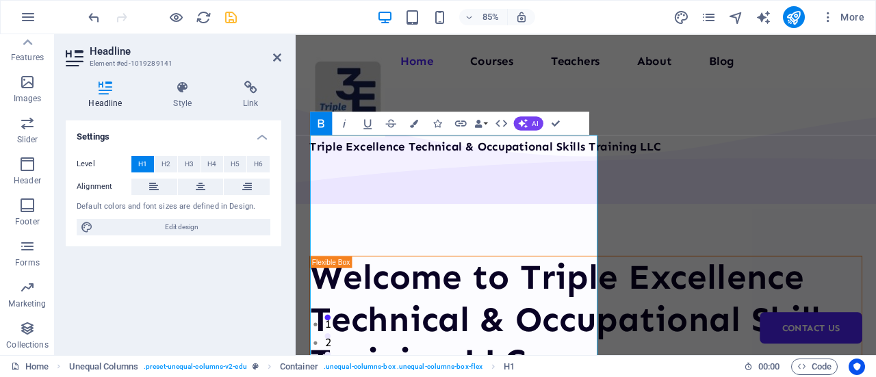
click at [316, 125] on icon "button" at bounding box center [321, 123] width 14 height 14
click at [318, 125] on icon "button" at bounding box center [321, 123] width 6 height 8
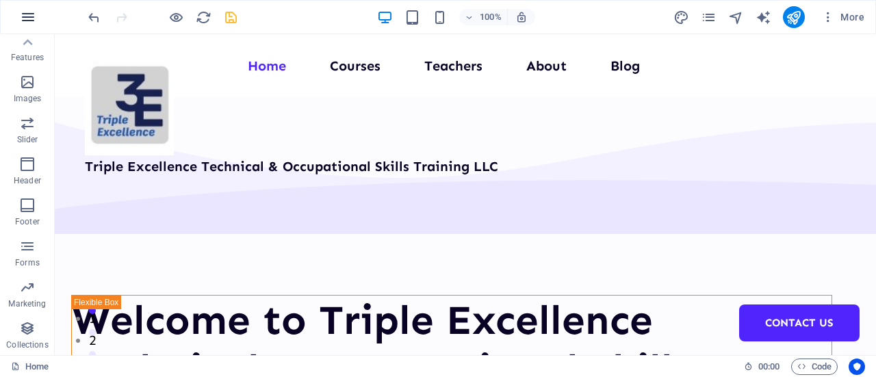
click at [29, 16] on icon "button" at bounding box center [28, 17] width 16 height 16
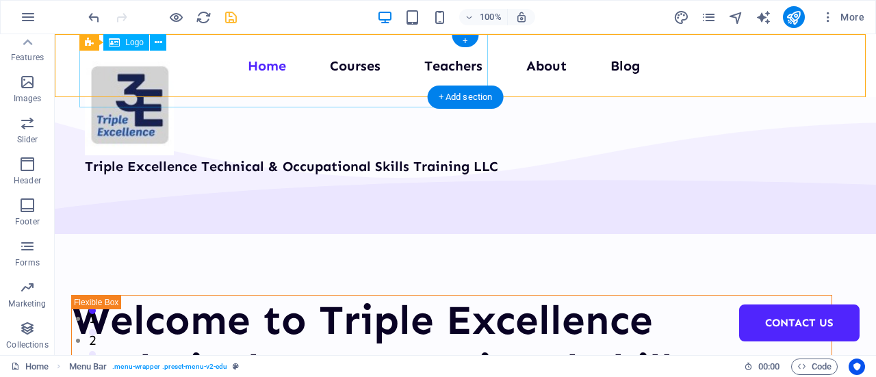
select select "px"
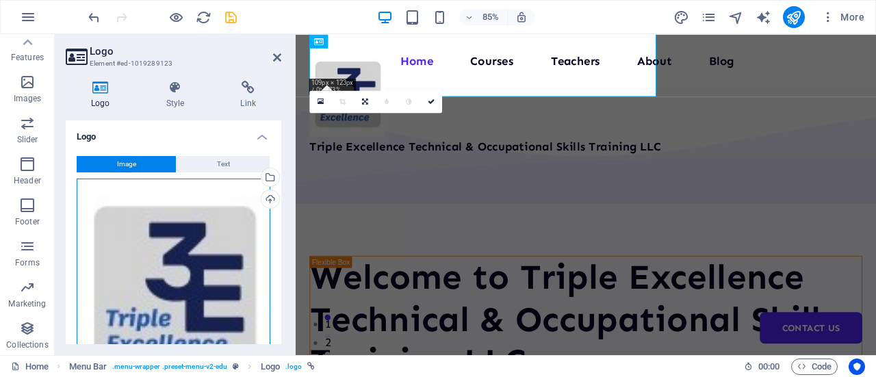
click at [133, 285] on div "Drag files here, click to choose files or select files from Files or our free s…" at bounding box center [174, 288] width 194 height 218
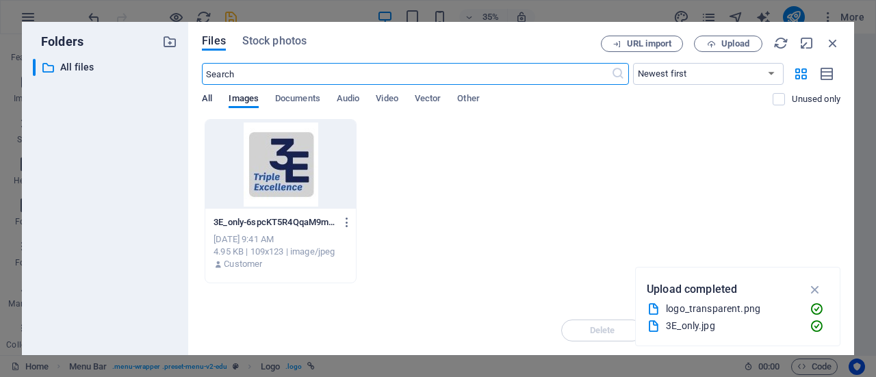
click at [203, 96] on span "All" at bounding box center [207, 99] width 10 height 19
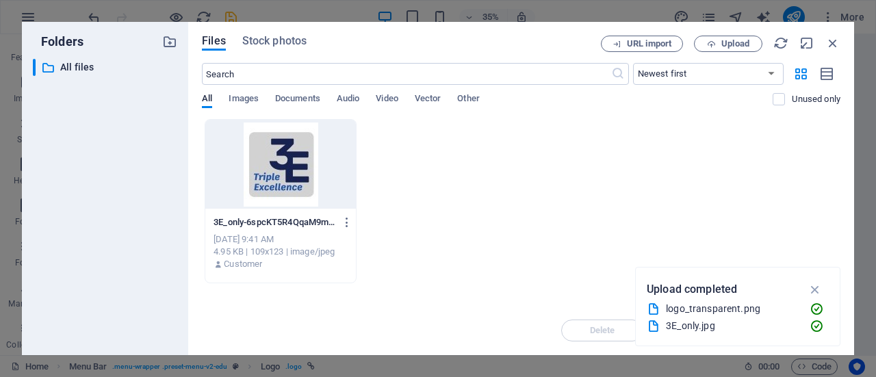
click at [261, 146] on div at bounding box center [280, 164] width 150 height 89
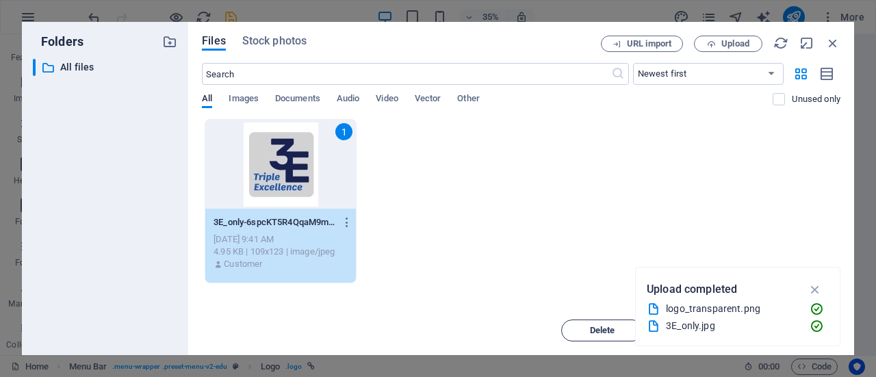
click at [605, 328] on span "Delete" at bounding box center [602, 330] width 25 height 8
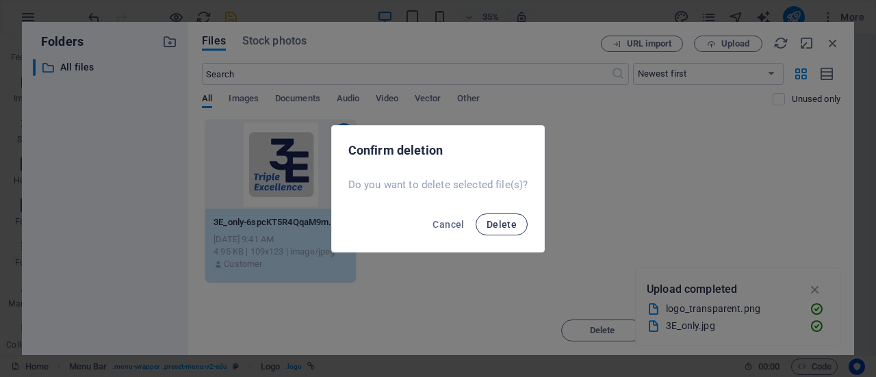
click at [502, 228] on span "Delete" at bounding box center [501, 224] width 30 height 11
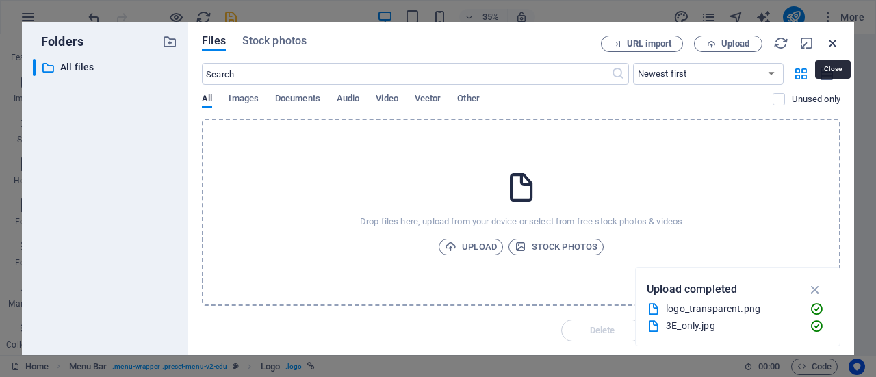
click at [836, 42] on icon "button" at bounding box center [832, 43] width 15 height 15
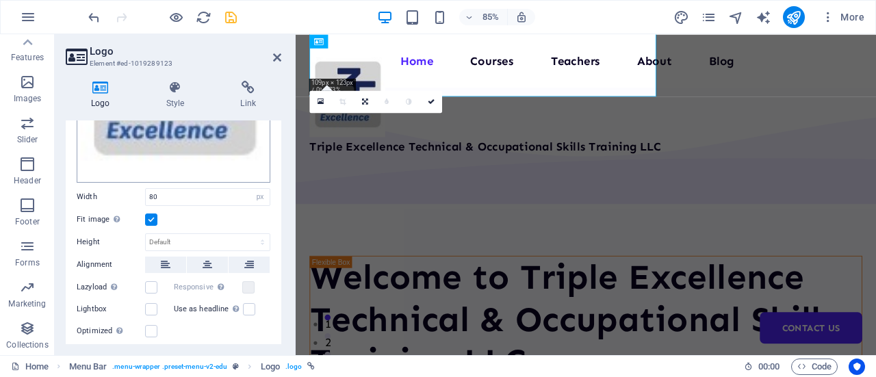
scroll to position [317, 0]
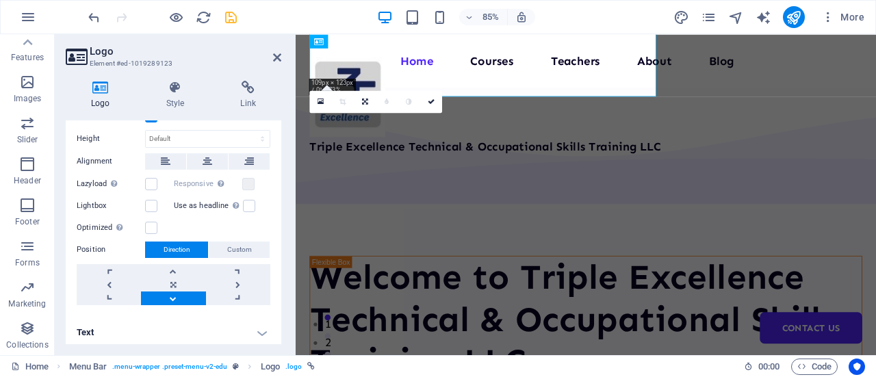
click at [176, 297] on link at bounding box center [173, 298] width 64 height 14
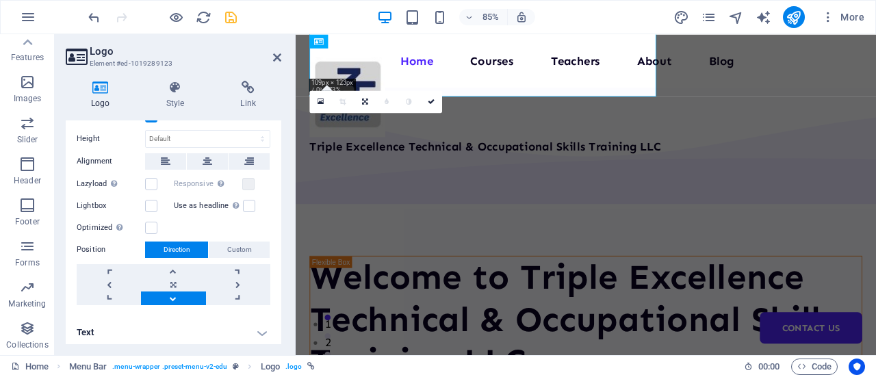
click at [176, 297] on link at bounding box center [173, 298] width 64 height 14
click at [175, 265] on link at bounding box center [173, 271] width 64 height 14
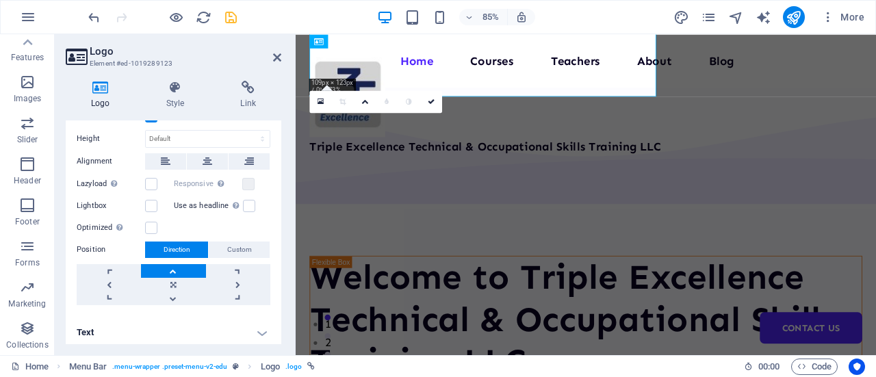
click at [175, 265] on link at bounding box center [173, 271] width 64 height 14
click at [171, 278] on link at bounding box center [173, 285] width 64 height 14
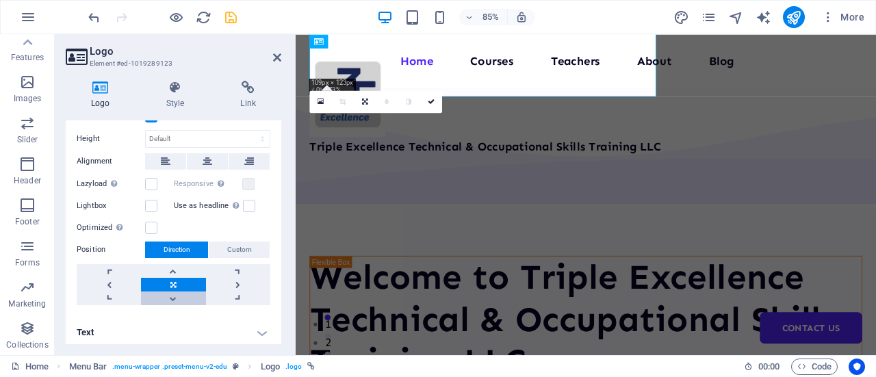
click at [168, 298] on link at bounding box center [173, 298] width 64 height 14
click at [257, 332] on h4 "Text" at bounding box center [173, 332] width 215 height 33
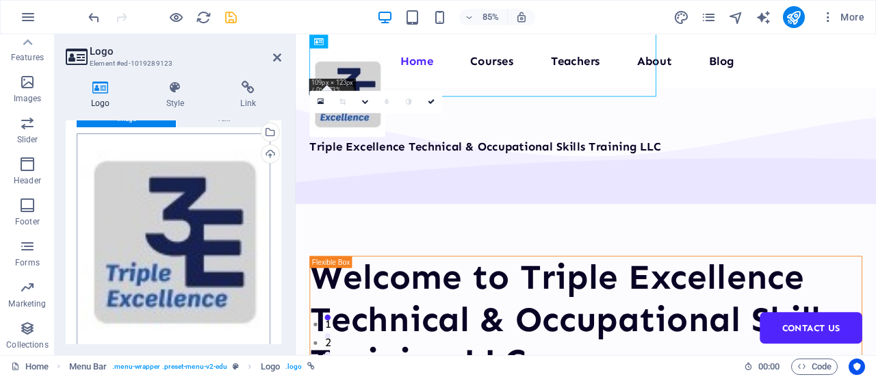
scroll to position [0, 0]
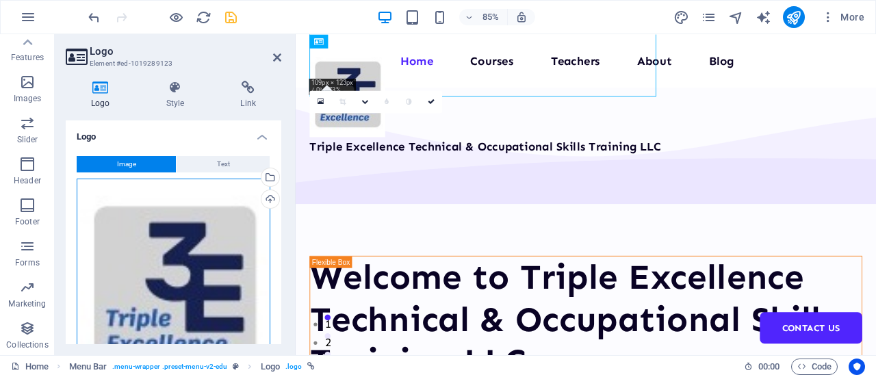
click at [159, 211] on div "Drag files here, click to choose files or select files from Files or our free s…" at bounding box center [174, 288] width 194 height 218
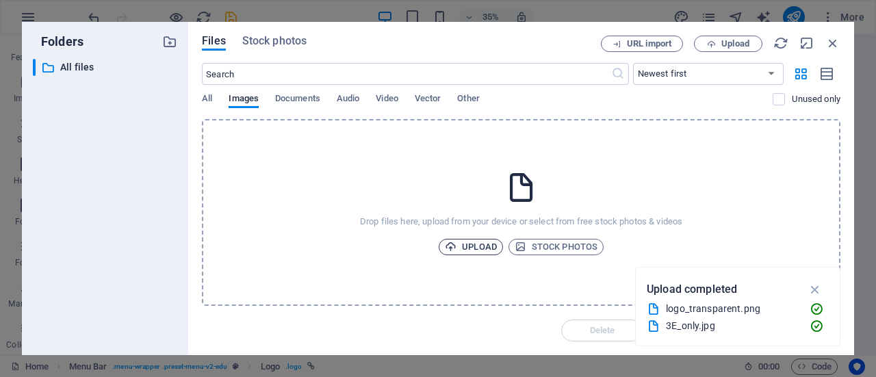
click at [465, 246] on span "Upload" at bounding box center [471, 247] width 52 height 16
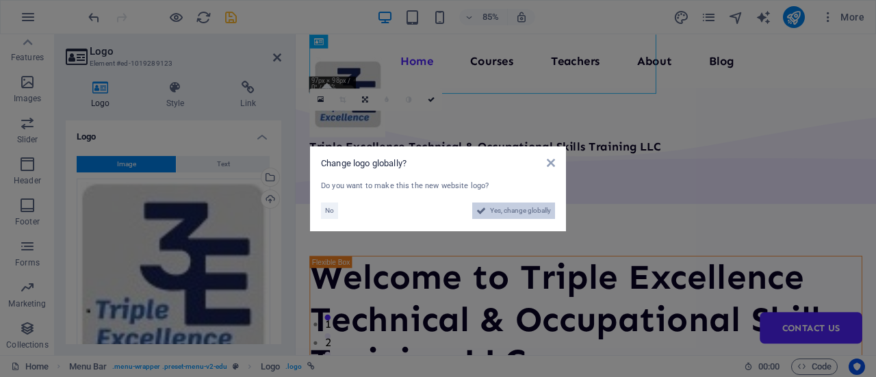
click at [525, 213] on span "Yes, change globally" at bounding box center [520, 210] width 61 height 16
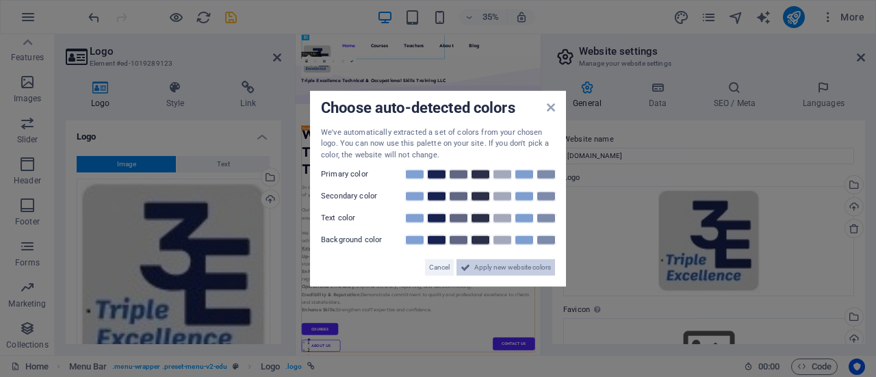
click at [523, 262] on span "Apply new website colors" at bounding box center [512, 267] width 77 height 16
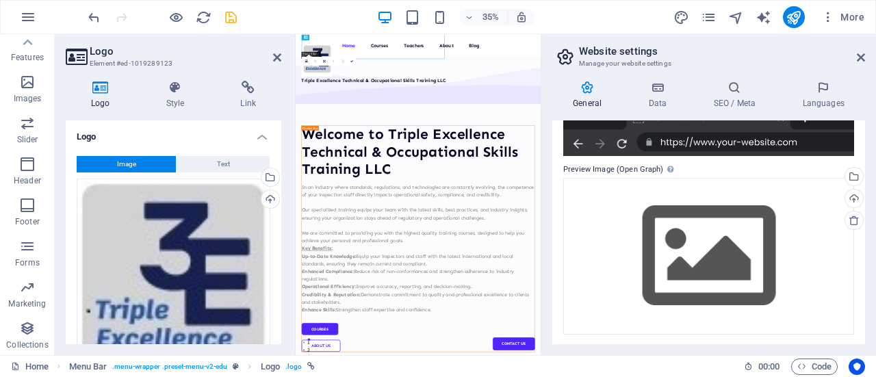
scroll to position [288, 0]
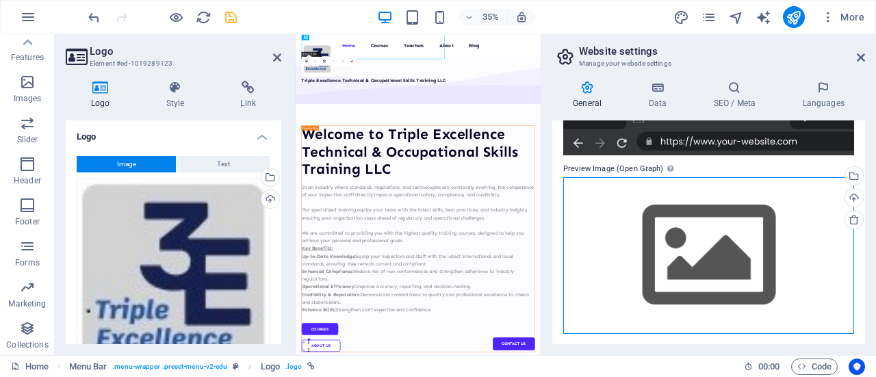
click at [695, 272] on div "Drag files here, click to choose files or select files from Files or our free s…" at bounding box center [708, 255] width 291 height 157
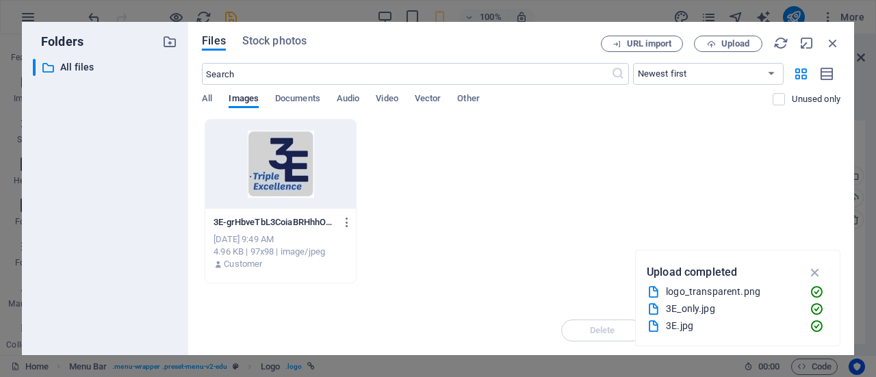
click at [695, 272] on p "Upload completed" at bounding box center [691, 272] width 90 height 18
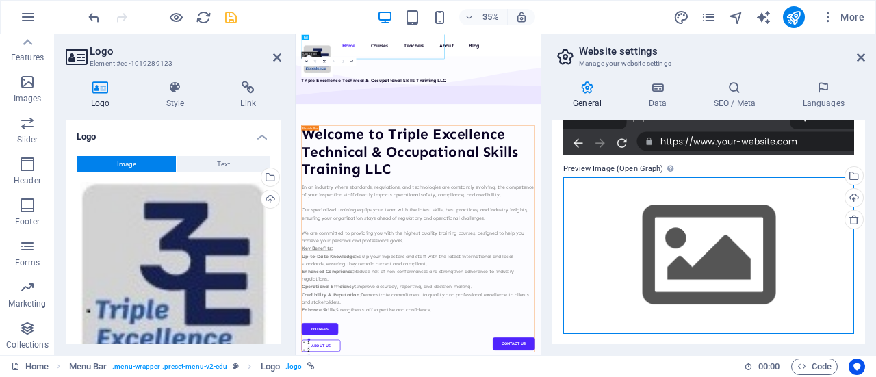
click at [695, 272] on div "Drag files here, click to choose files or select files from Files or our free s…" at bounding box center [708, 255] width 291 height 157
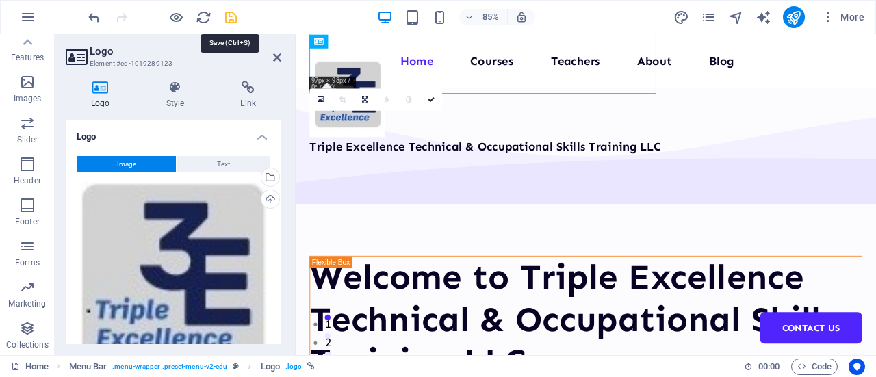
click at [231, 18] on icon "save" at bounding box center [231, 18] width 16 height 16
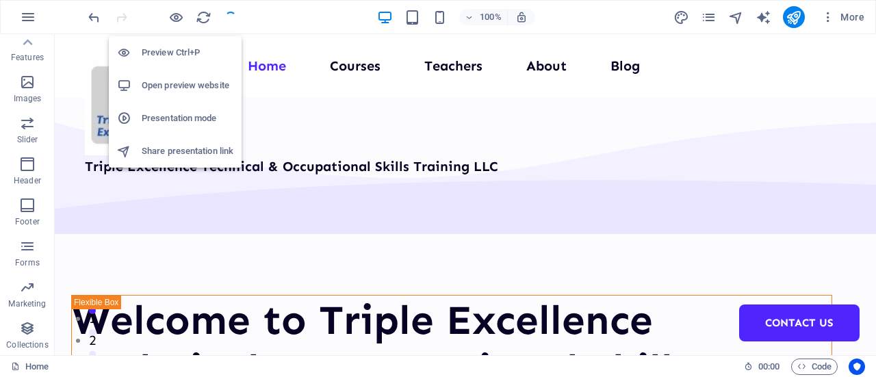
click at [181, 75] on li "Open preview website" at bounding box center [175, 85] width 133 height 33
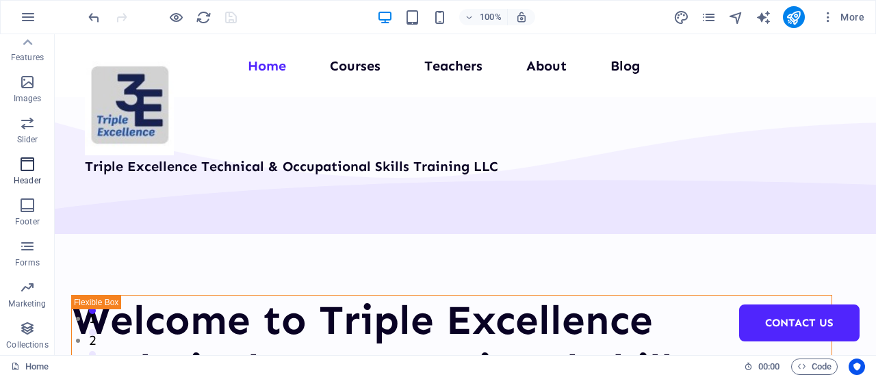
click at [26, 162] on icon "button" at bounding box center [27, 164] width 16 height 16
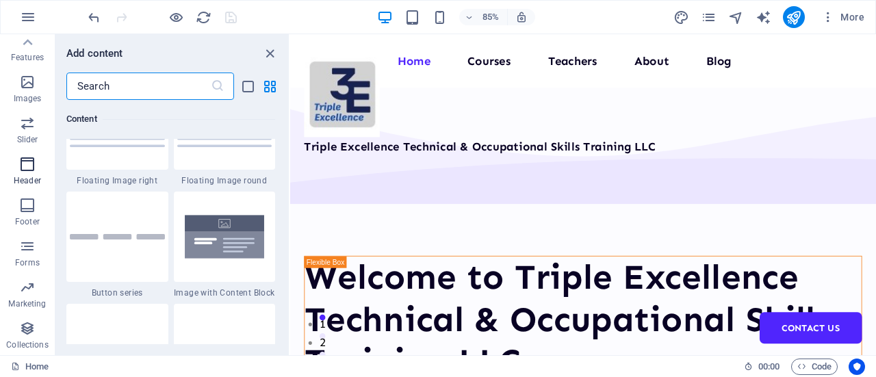
scroll to position [8237, 0]
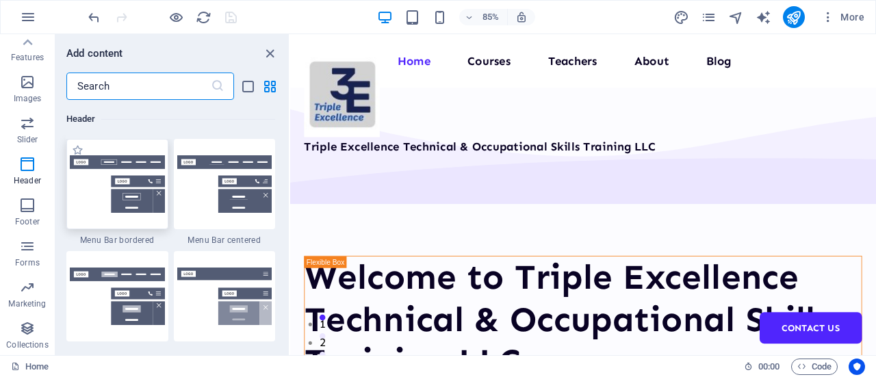
click at [94, 161] on img at bounding box center [117, 183] width 95 height 57
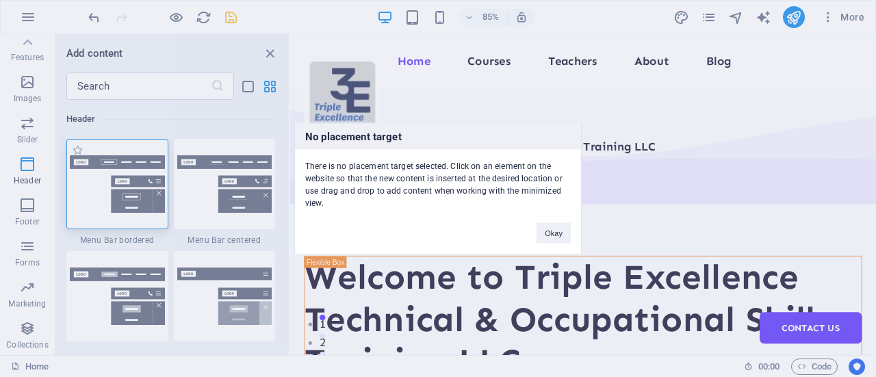
click at [94, 161] on div "No placement target There is no placement target selected. Click on an element …" at bounding box center [438, 188] width 876 height 377
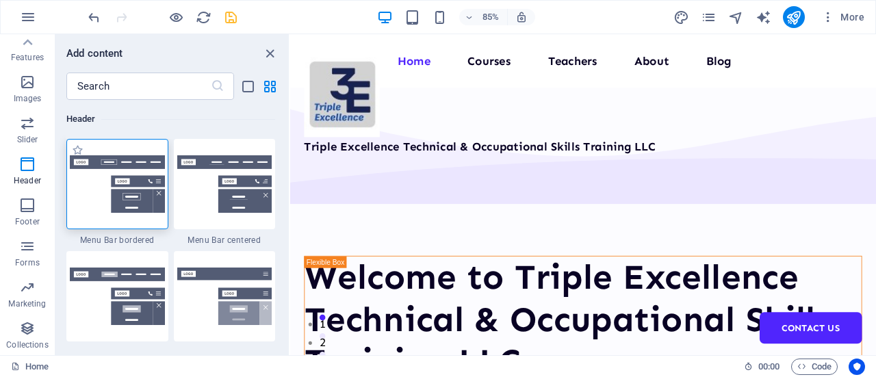
click at [94, 161] on img at bounding box center [117, 183] width 95 height 57
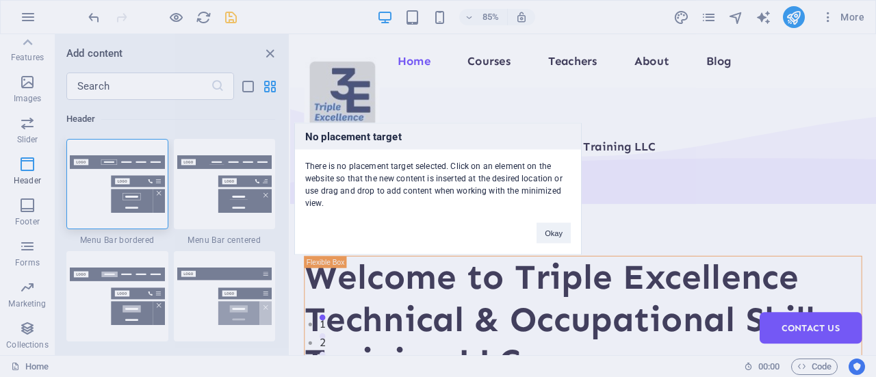
click at [227, 310] on div "No placement target There is no placement target selected. Click on an element …" at bounding box center [438, 188] width 876 height 377
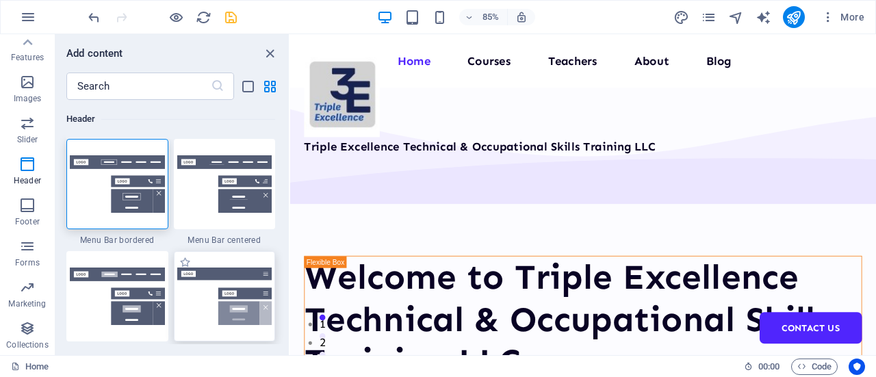
click at [208, 287] on img at bounding box center [224, 295] width 95 height 57
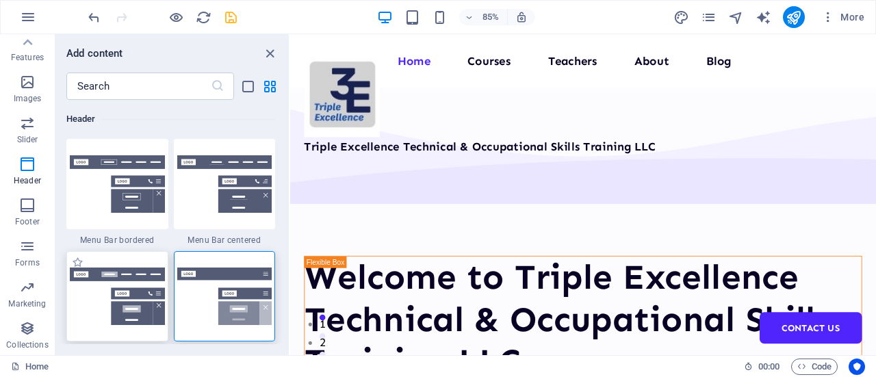
click at [152, 299] on img at bounding box center [117, 295] width 95 height 57
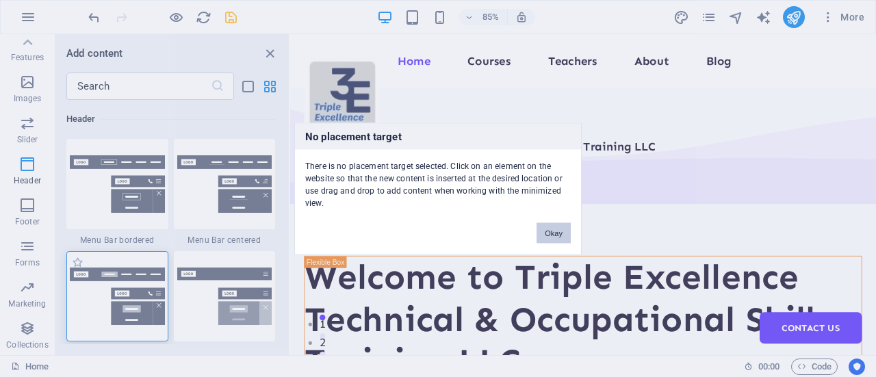
scroll to position [8511, 0]
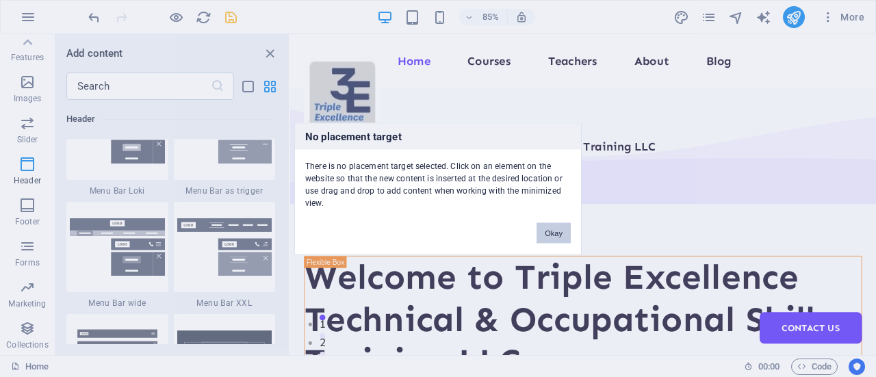
click at [557, 234] on button "Okay" at bounding box center [553, 232] width 34 height 21
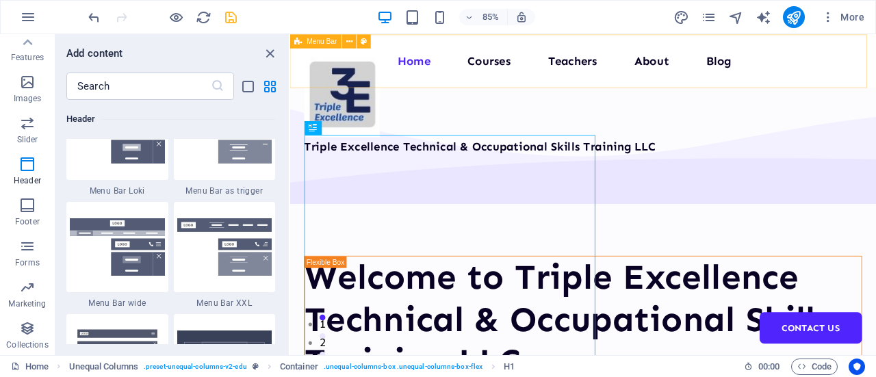
click at [328, 40] on span "Menu Bar" at bounding box center [322, 41] width 30 height 7
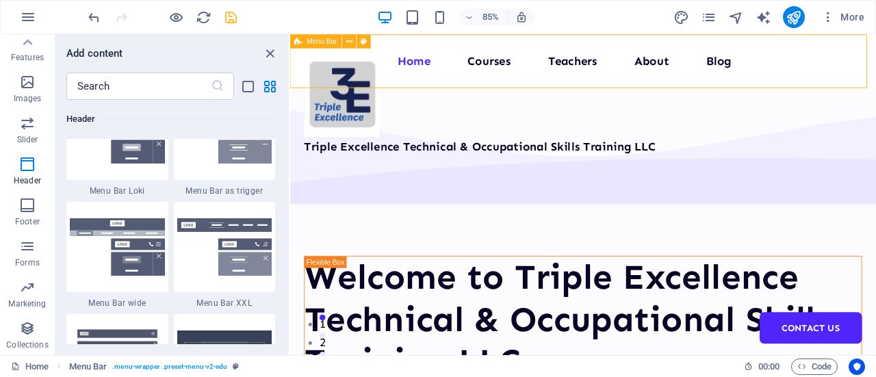
click at [328, 40] on span "Menu Bar" at bounding box center [322, 41] width 30 height 7
select select "header"
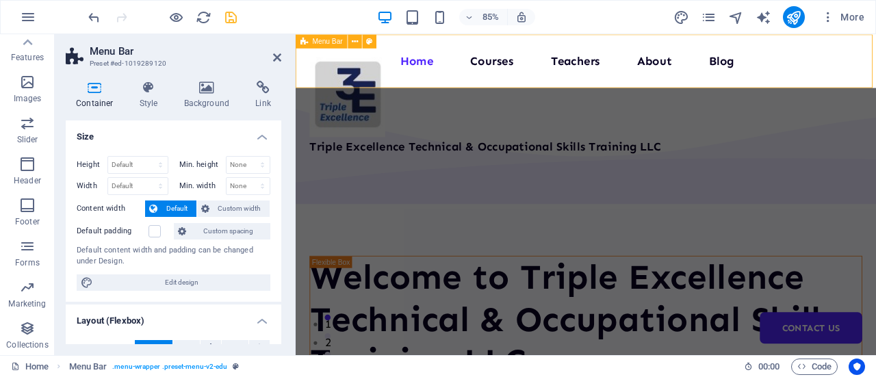
select select "px"
click at [149, 86] on icon at bounding box center [148, 88] width 39 height 14
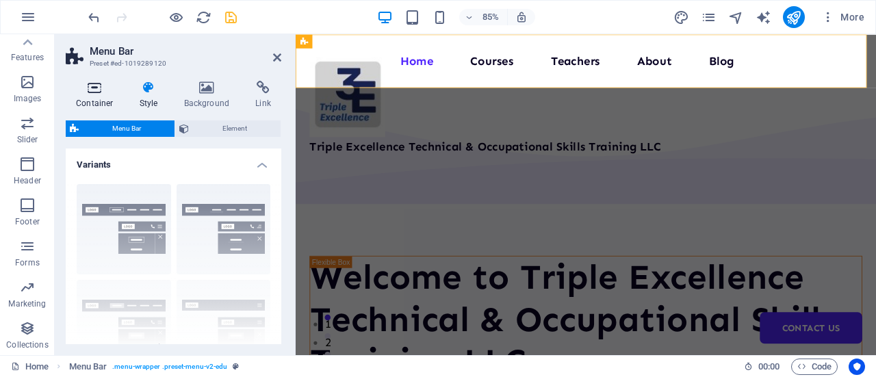
click at [99, 87] on icon at bounding box center [95, 88] width 58 height 14
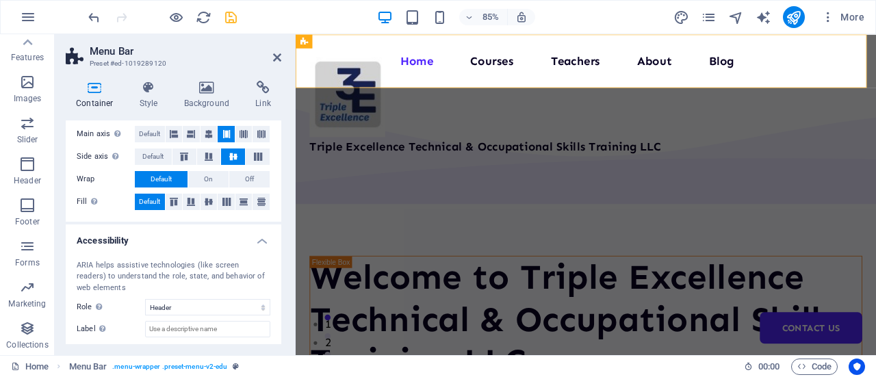
scroll to position [168, 0]
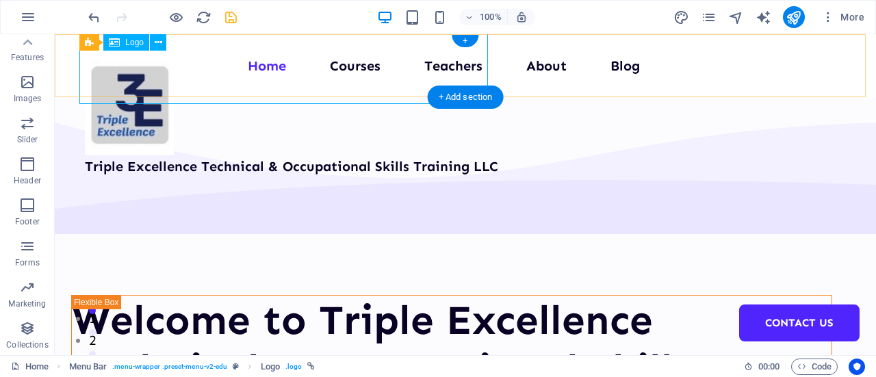
select select "px"
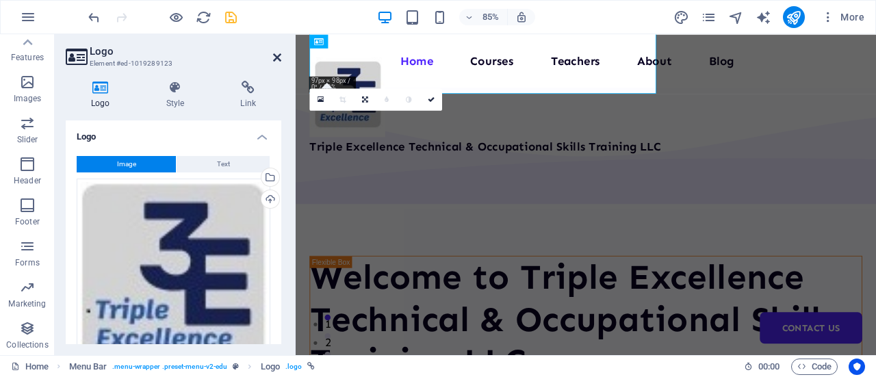
click at [275, 59] on icon at bounding box center [277, 57] width 8 height 11
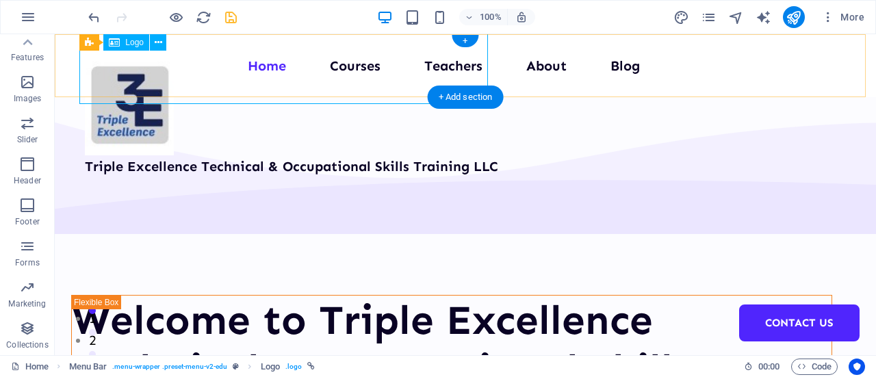
select select "px"
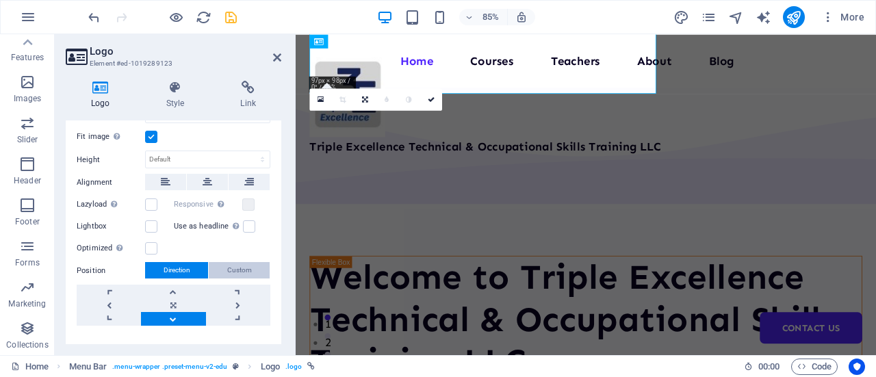
scroll to position [205, 0]
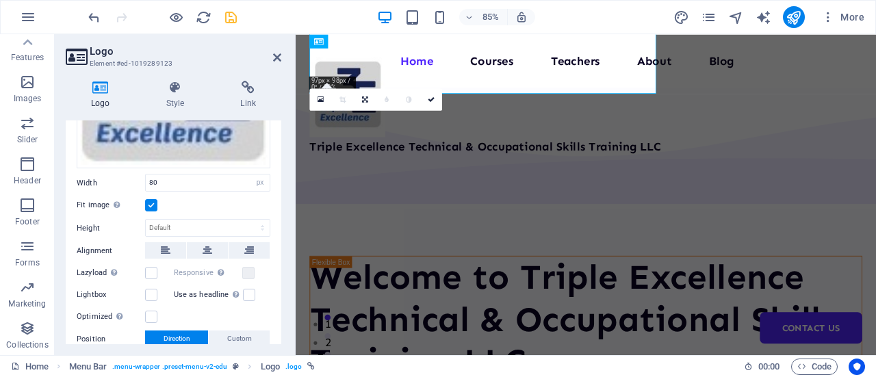
click at [158, 202] on div "Fit image Automatically fit image to a fixed width and height" at bounding box center [174, 205] width 194 height 16
click at [153, 203] on label at bounding box center [151, 205] width 12 height 12
click at [0, 0] on input "Fit image Automatically fit image to a fixed width and height" at bounding box center [0, 0] width 0 height 0
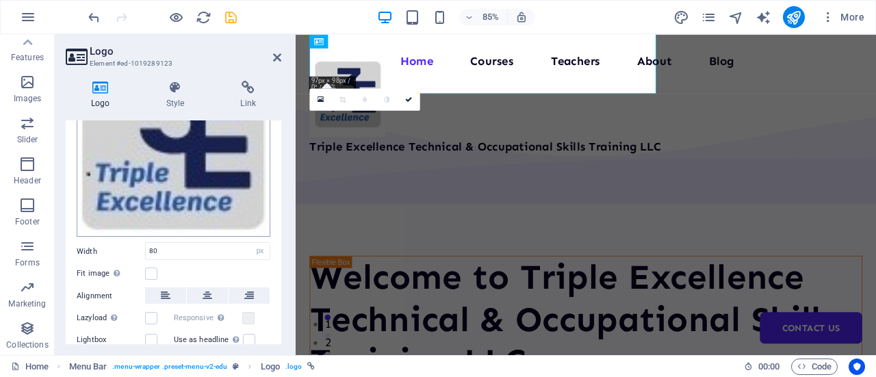
scroll to position [0, 0]
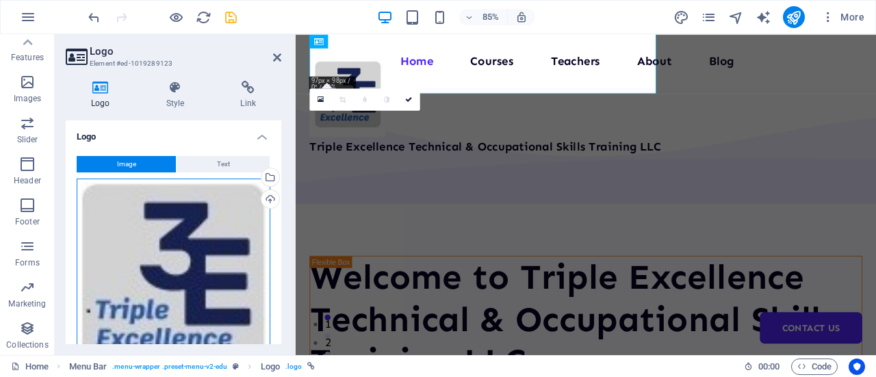
click at [238, 248] on div "Drag files here, click to choose files or select files from Files or our free s…" at bounding box center [174, 277] width 194 height 196
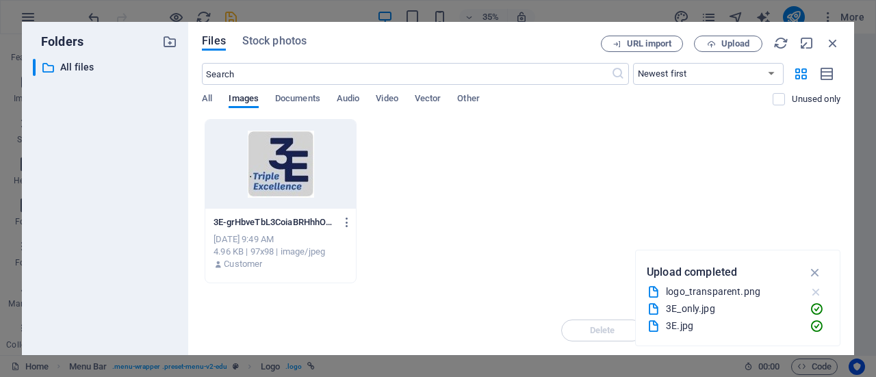
click at [814, 292] on icon "button" at bounding box center [816, 292] width 14 height 14
click at [815, 293] on icon "button" at bounding box center [815, 289] width 16 height 15
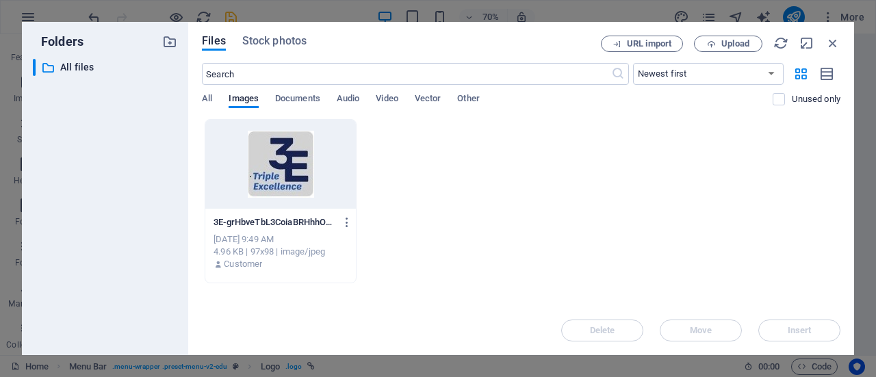
click at [212, 193] on div at bounding box center [280, 164] width 150 height 89
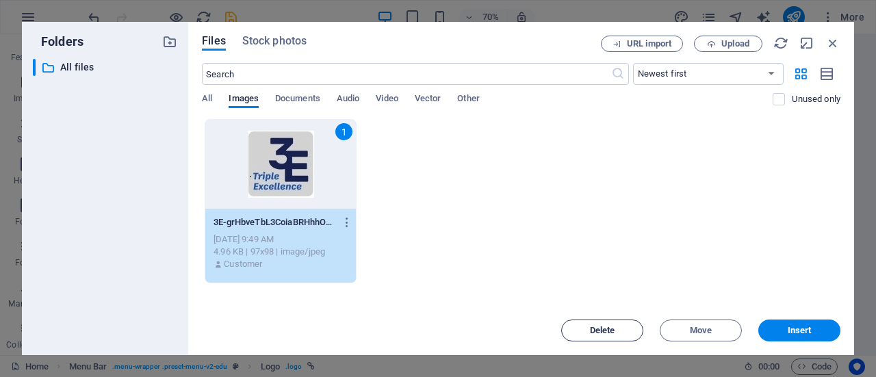
click at [594, 340] on button "Delete" at bounding box center [602, 330] width 82 height 22
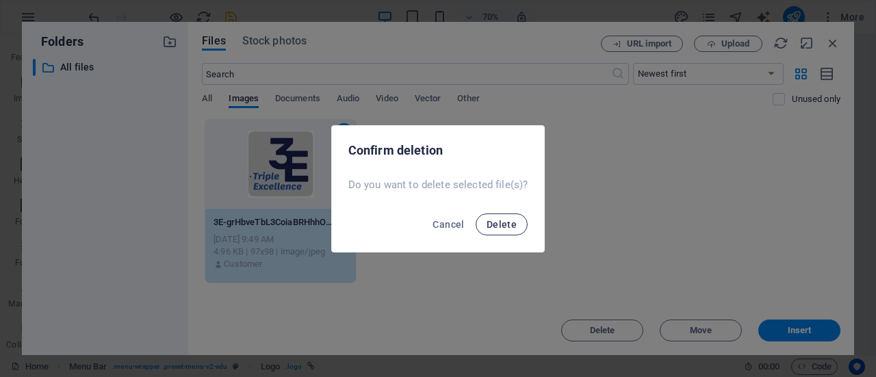
click at [503, 217] on button "Delete" at bounding box center [501, 224] width 52 height 22
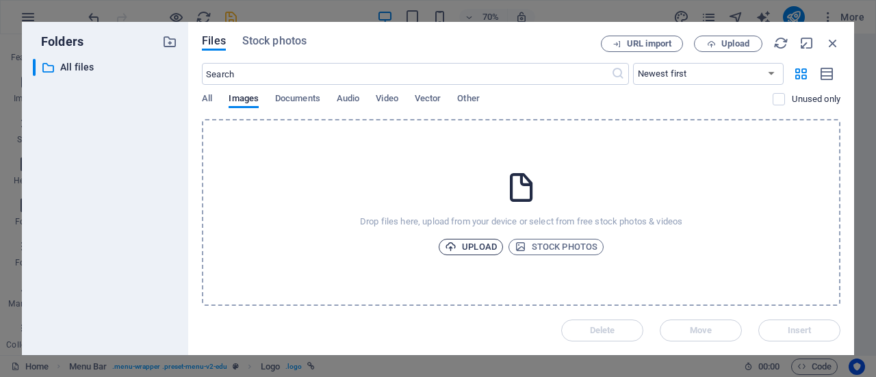
click at [464, 249] on span "Upload" at bounding box center [471, 247] width 52 height 16
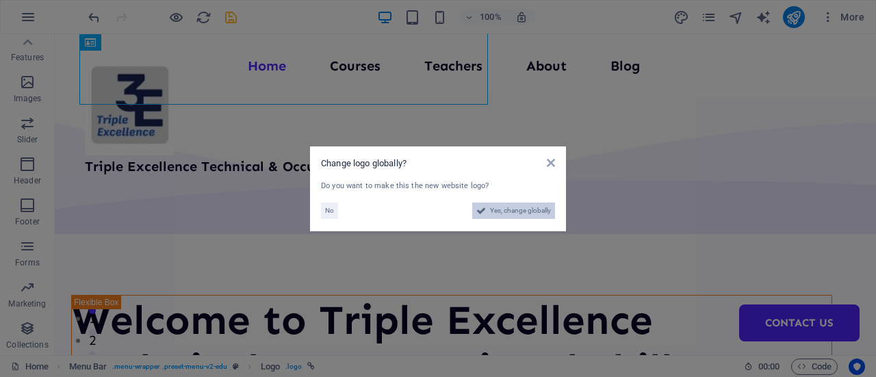
click at [545, 203] on span "Yes, change globally" at bounding box center [520, 210] width 61 height 16
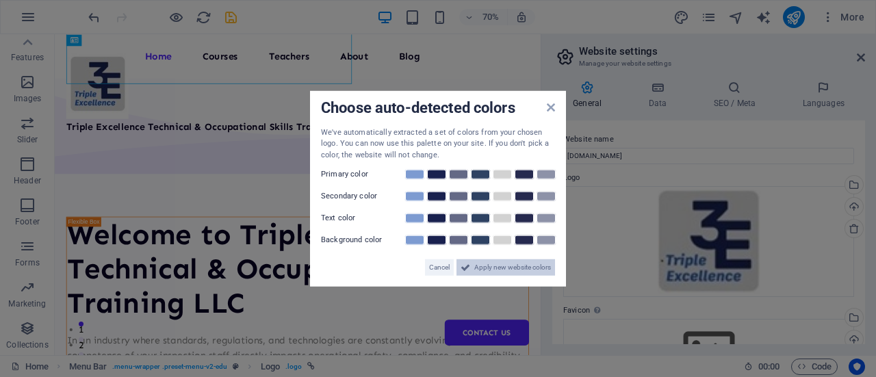
click at [496, 273] on span "Apply new website colors" at bounding box center [512, 267] width 77 height 16
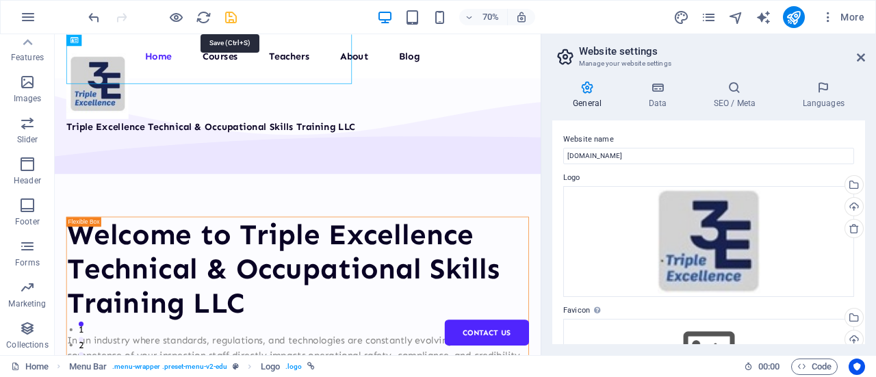
click at [226, 13] on icon "save" at bounding box center [231, 18] width 16 height 16
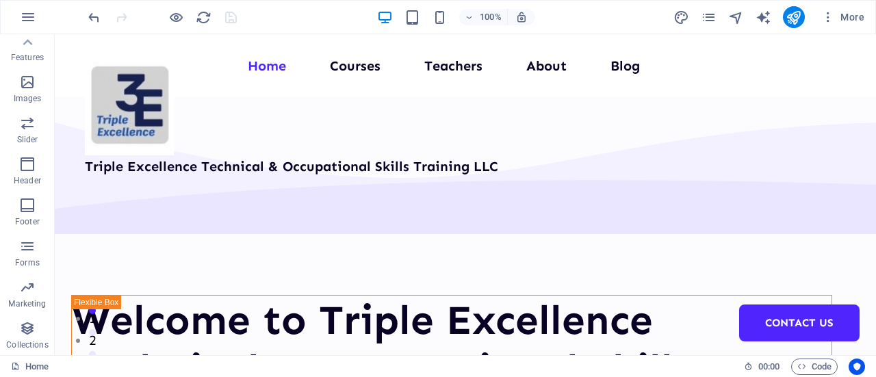
click at [168, 18] on icon "button" at bounding box center [176, 18] width 16 height 16
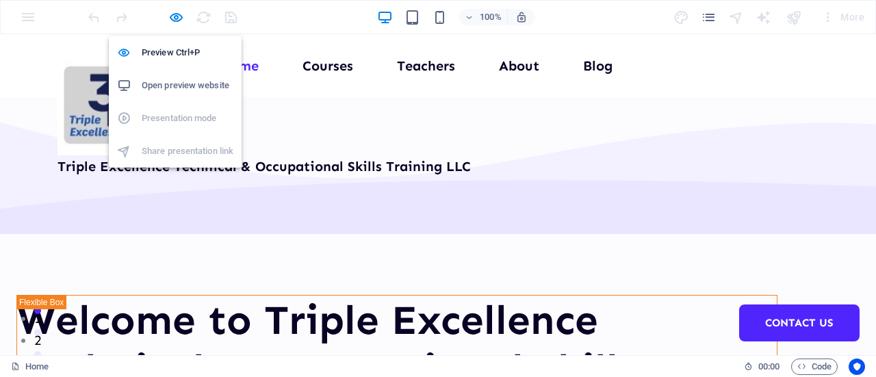
click at [181, 92] on h6 "Open preview website" at bounding box center [188, 85] width 92 height 16
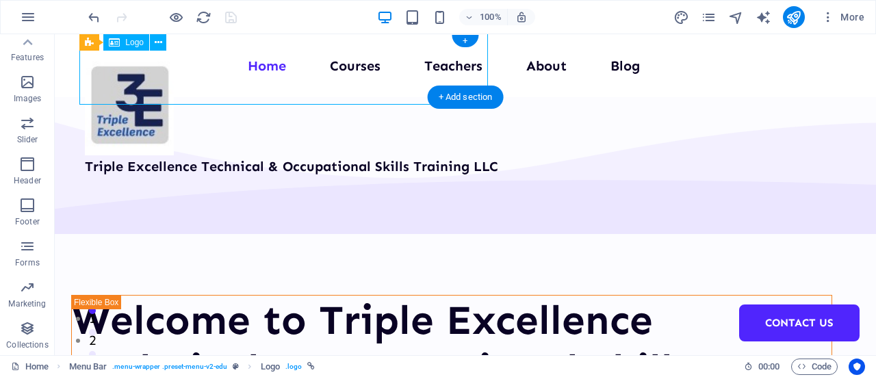
select select "px"
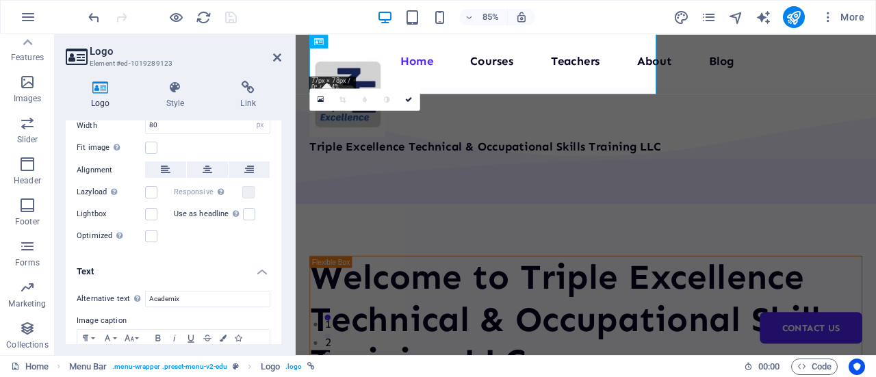
scroll to position [332, 0]
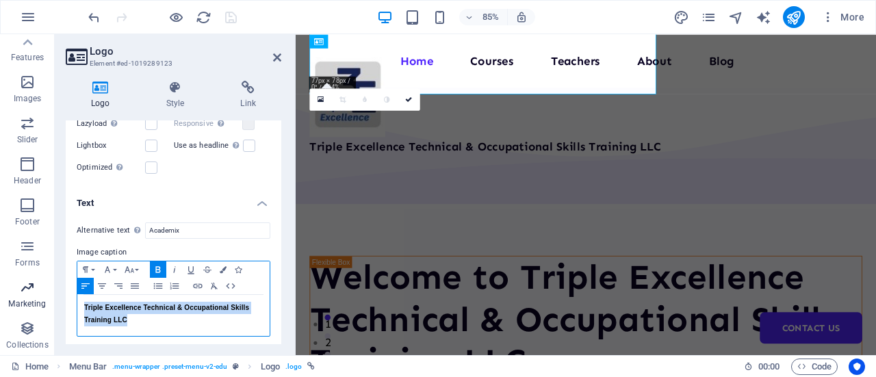
drag, startPoint x: 166, startPoint y: 327, endPoint x: 27, endPoint y: 304, distance: 140.7
click at [27, 304] on section "Favorites Elements Columns Content Boxes Accordion Tables Features Images Slide…" at bounding box center [438, 194] width 876 height 321
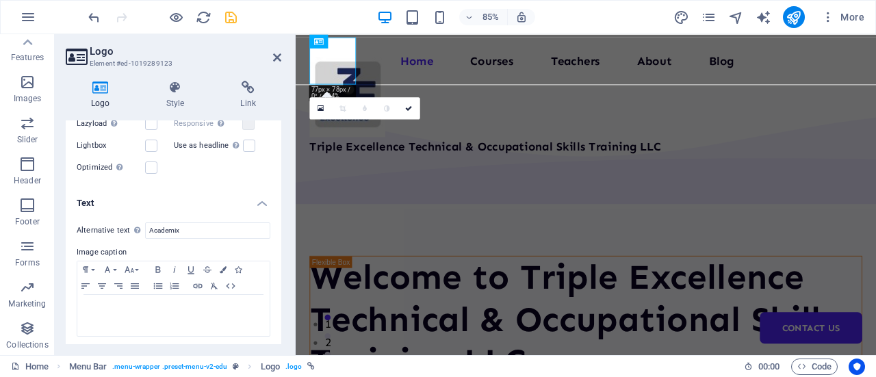
click at [157, 250] on label "Image caption" at bounding box center [174, 252] width 194 height 16
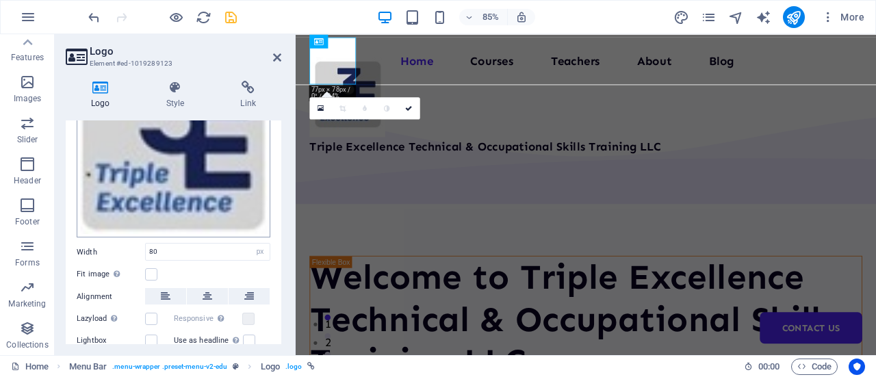
scroll to position [0, 0]
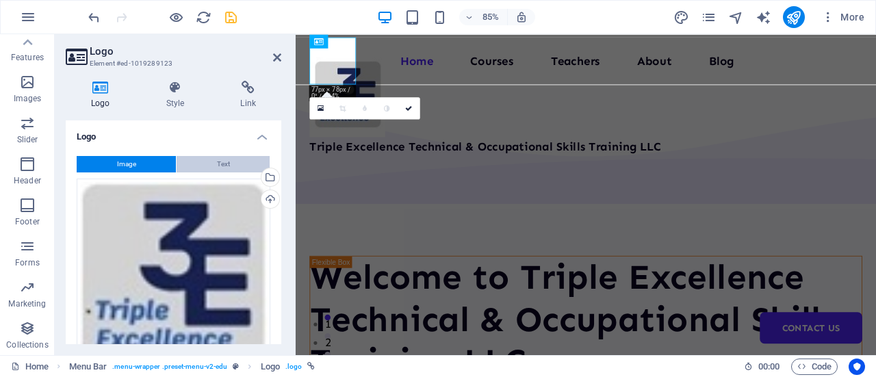
click at [222, 168] on span "Text" at bounding box center [223, 164] width 13 height 16
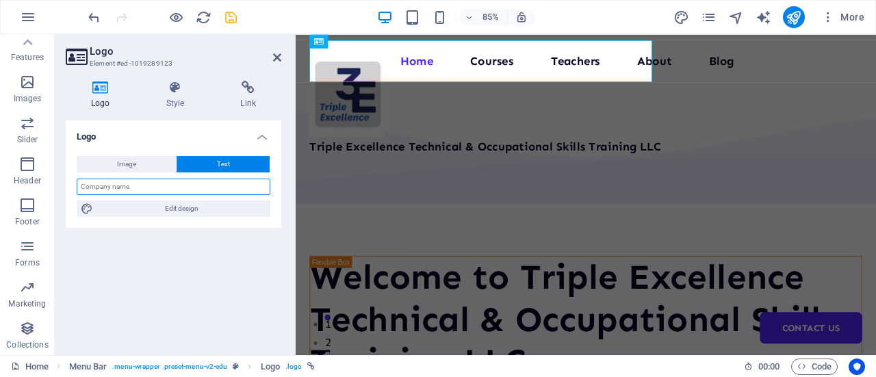
click at [175, 181] on input "text" at bounding box center [174, 187] width 194 height 16
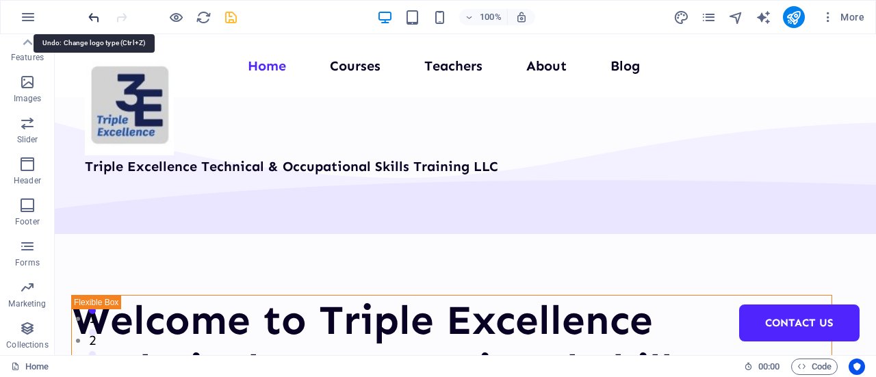
click at [96, 13] on icon "undo" at bounding box center [94, 18] width 16 height 16
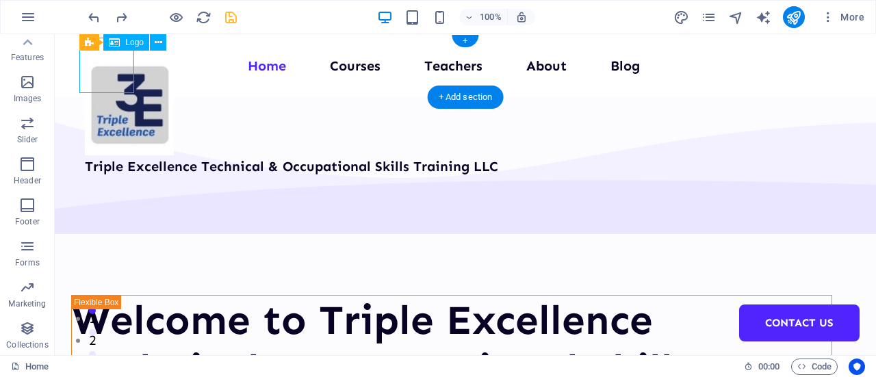
select select "px"
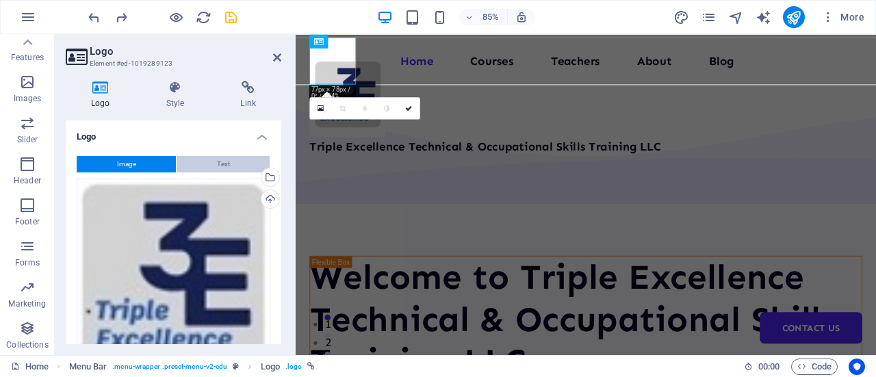
click at [236, 163] on button "Text" at bounding box center [222, 164] width 93 height 16
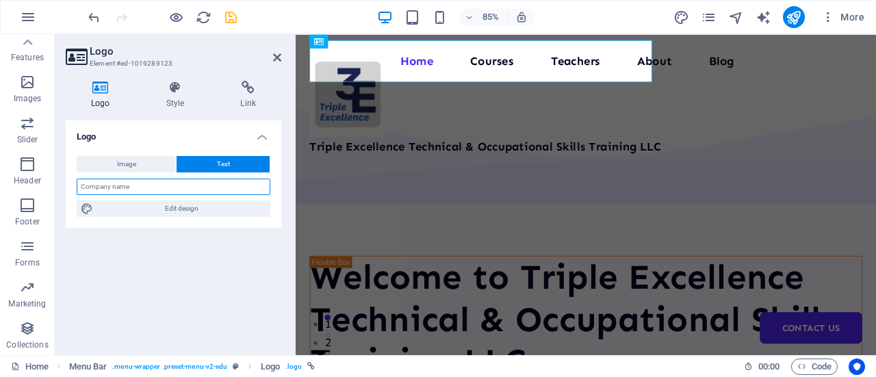
click at [164, 185] on input "text" at bounding box center [174, 187] width 194 height 16
paste input "Triple Excellence Technical & Occupational Skills Training LLC"
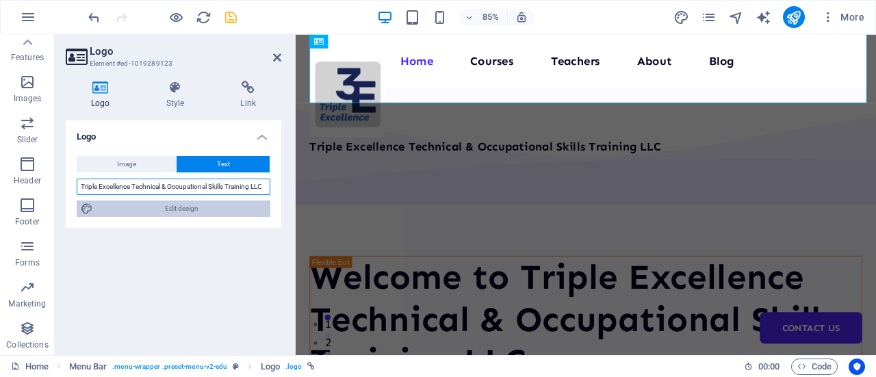
type input "Triple Excellence Technical & Occupational Skills Training LLC"
click at [154, 201] on span "Edit design" at bounding box center [181, 208] width 169 height 16
select select "px"
select select "400"
select select "px"
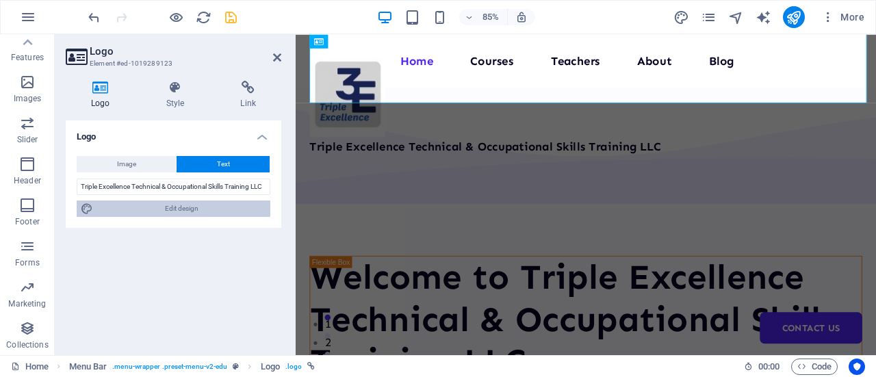
select select "px"
select select "700"
select select "px"
select select "rem"
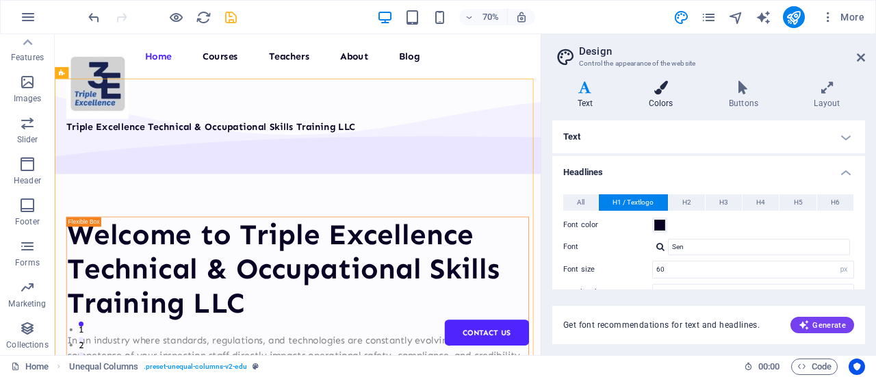
click at [664, 86] on icon at bounding box center [660, 88] width 75 height 14
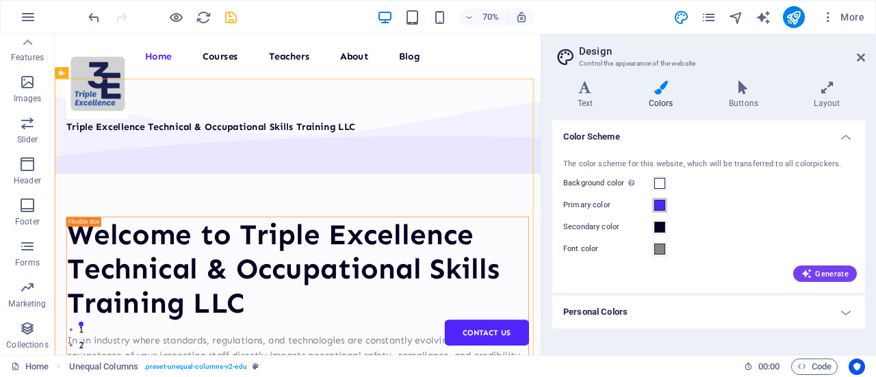
click at [659, 211] on button "Primary color" at bounding box center [659, 205] width 15 height 15
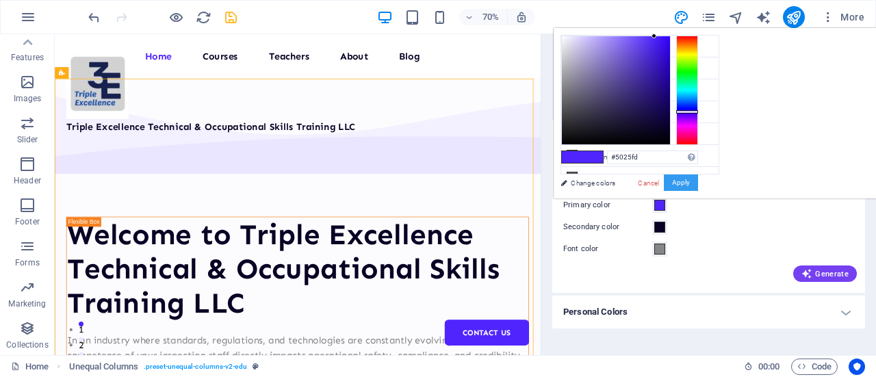
click at [698, 179] on button "Apply" at bounding box center [681, 182] width 34 height 16
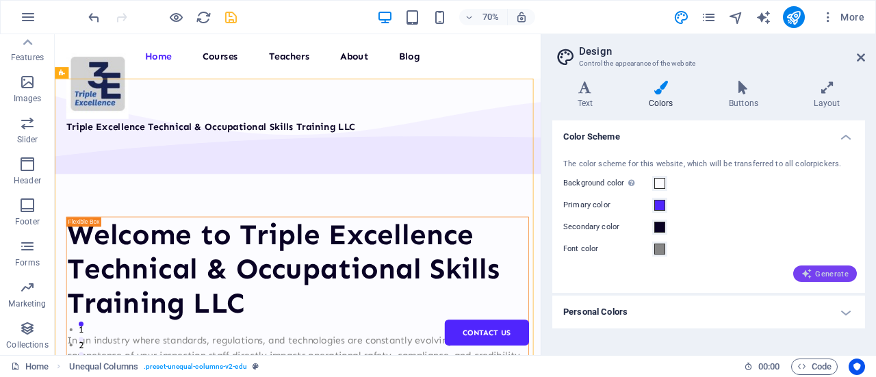
click at [820, 274] on span "Generate" at bounding box center [824, 273] width 47 height 11
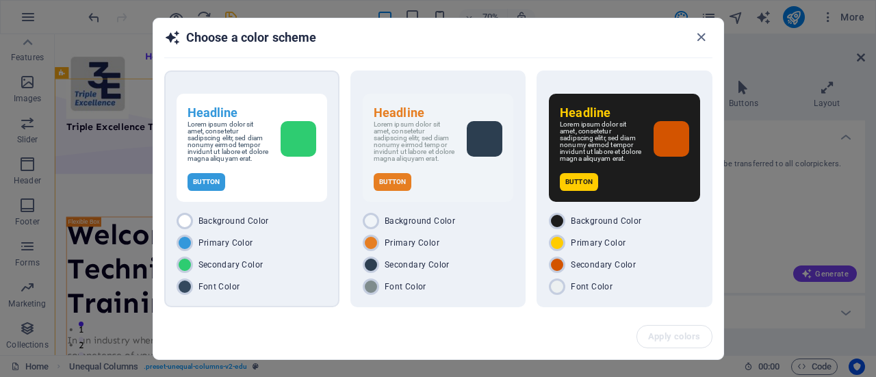
click at [250, 270] on span "Secondary Color" at bounding box center [230, 264] width 65 height 11
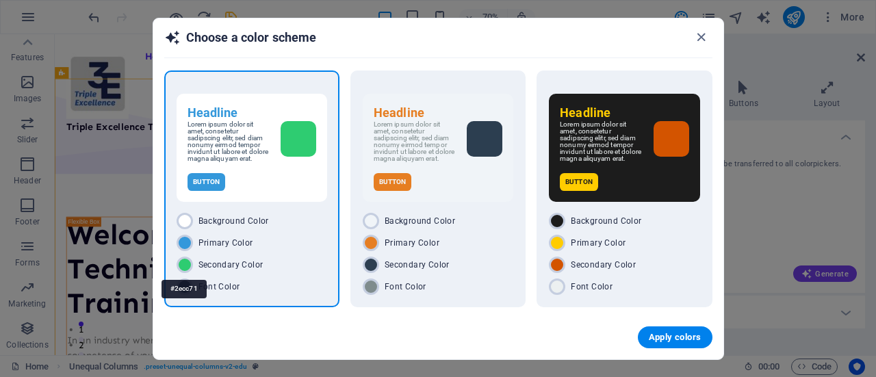
click at [179, 273] on div "#2ecc71" at bounding box center [183, 289] width 45 height 38
click at [180, 269] on div at bounding box center [184, 265] width 16 height 16
click at [187, 269] on div at bounding box center [184, 265] width 16 height 16
click at [681, 332] on span "Apply colors" at bounding box center [674, 337] width 53 height 11
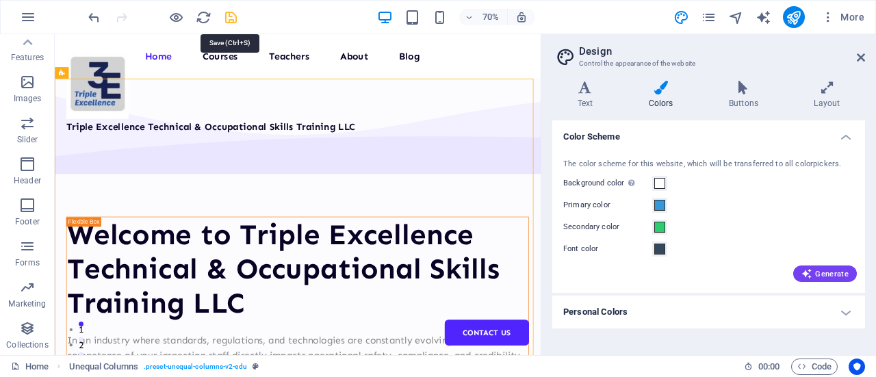
click at [228, 14] on icon "save" at bounding box center [231, 18] width 16 height 16
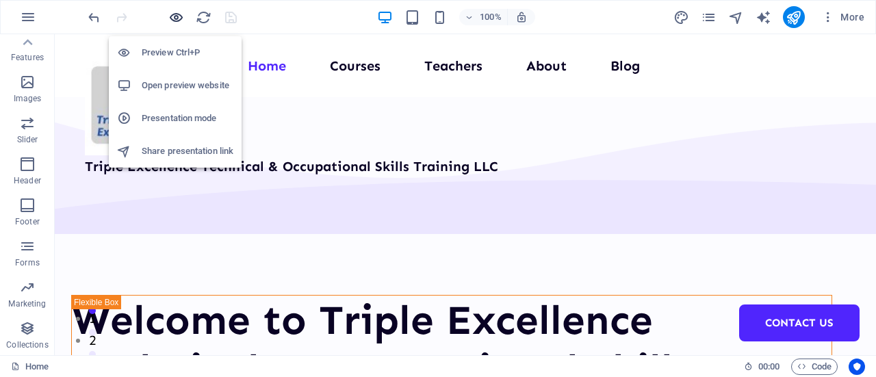
click at [182, 21] on icon "button" at bounding box center [176, 18] width 16 height 16
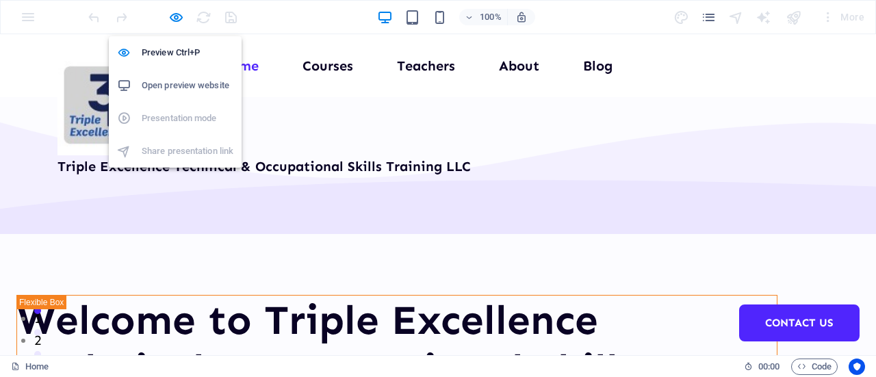
click at [192, 81] on h6 "Open preview website" at bounding box center [188, 85] width 92 height 16
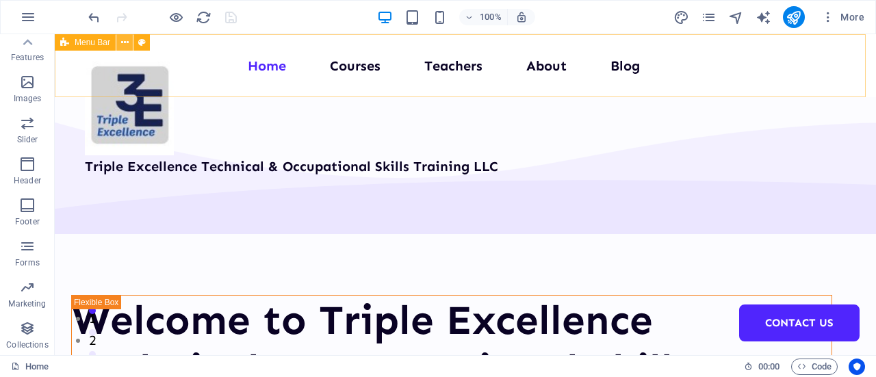
click at [122, 46] on icon at bounding box center [125, 43] width 8 height 14
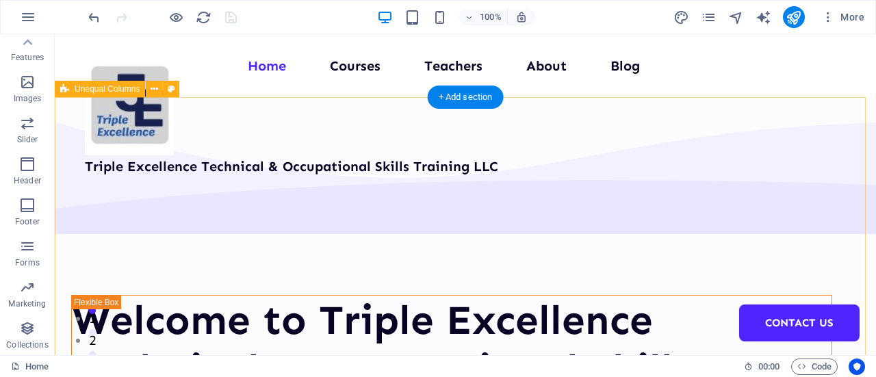
select select "multiple-waves"
select select "em"
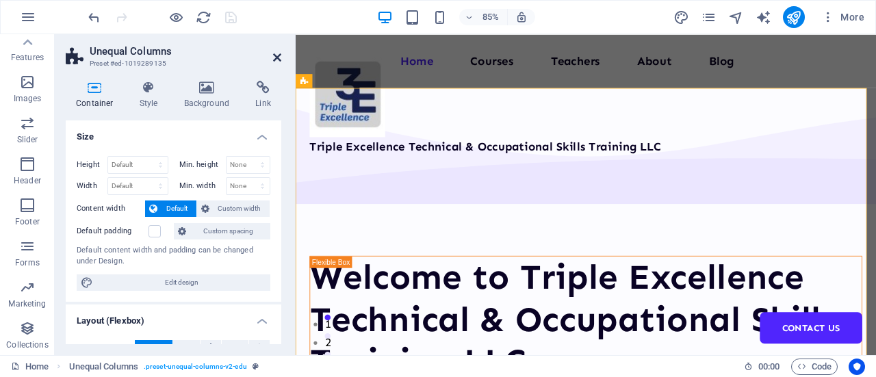
click at [280, 56] on icon at bounding box center [277, 57] width 8 height 11
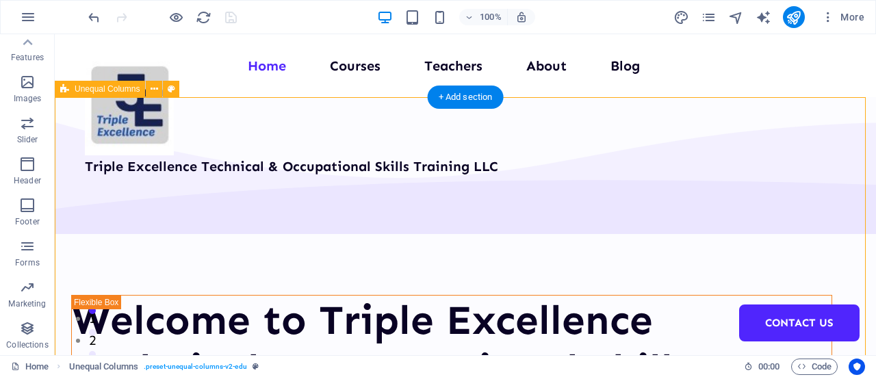
select select "multiple-waves"
select select "em"
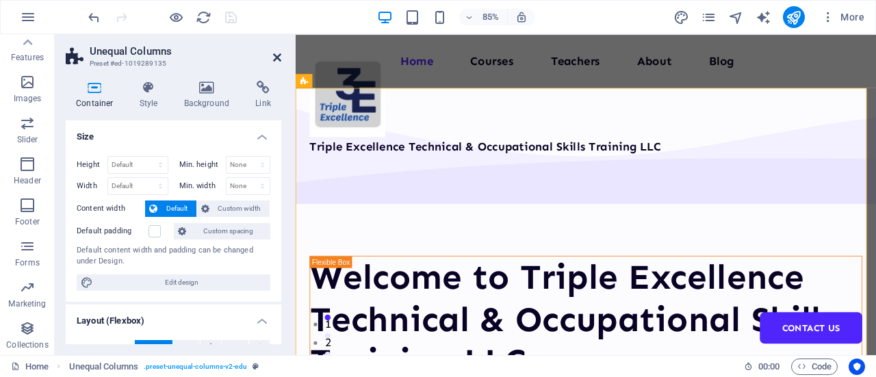
click at [279, 60] on icon at bounding box center [277, 57] width 8 height 11
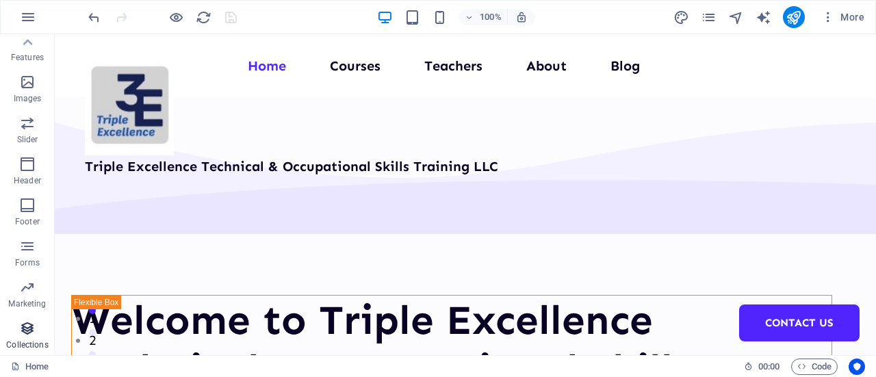
click at [25, 345] on p "Collections" at bounding box center [27, 344] width 42 height 11
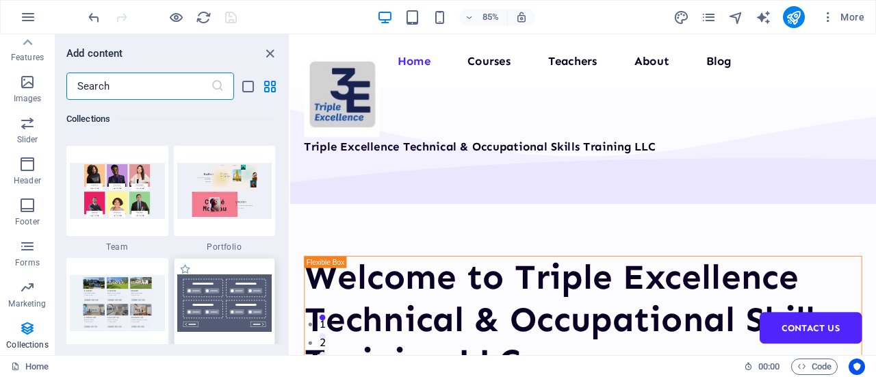
scroll to position [12795, 0]
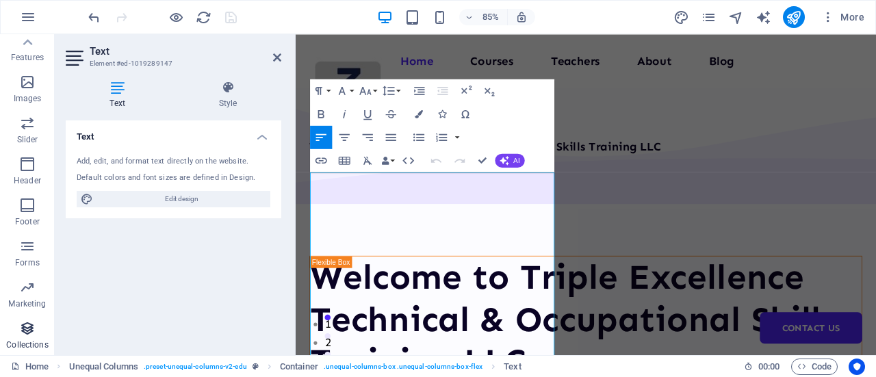
click at [31, 339] on p "Collections" at bounding box center [27, 344] width 42 height 11
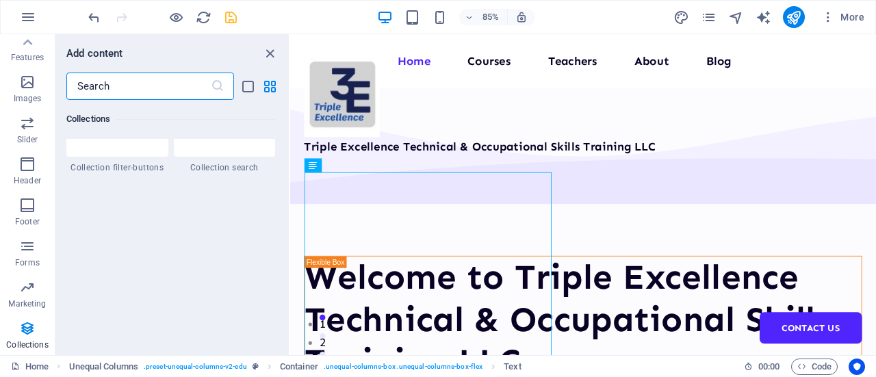
scroll to position [12904, 0]
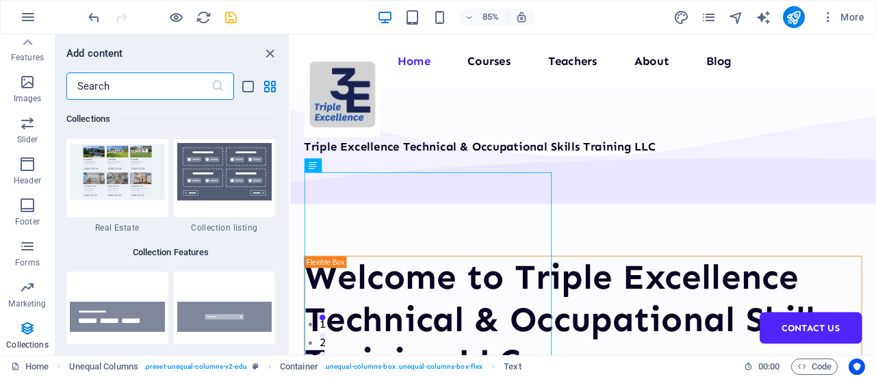
click at [157, 94] on input "text" at bounding box center [138, 86] width 144 height 27
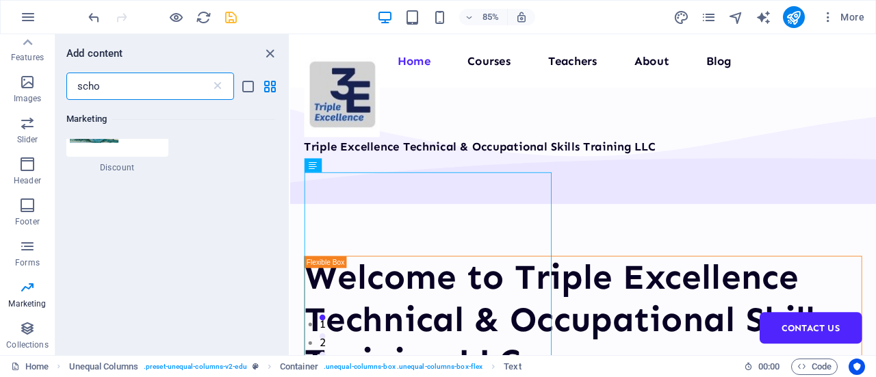
scroll to position [0, 0]
type input "school"
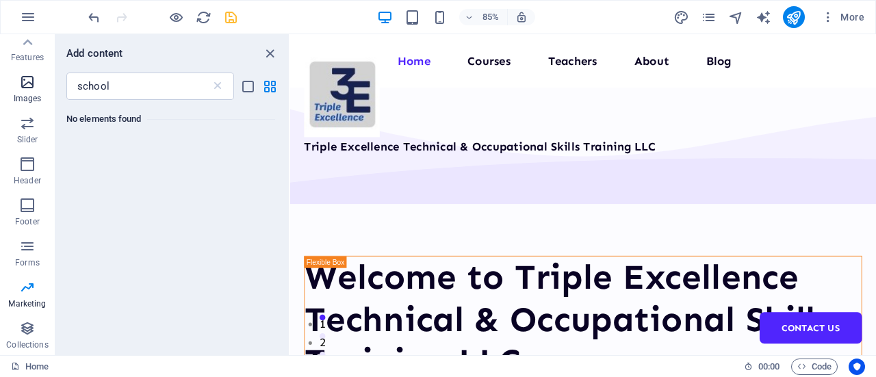
drag, startPoint x: 134, startPoint y: 83, endPoint x: 3, endPoint y: 81, distance: 131.3
click at [107, 81] on input "school" at bounding box center [138, 86] width 144 height 27
click at [271, 53] on icon "close panel" at bounding box center [270, 54] width 16 height 16
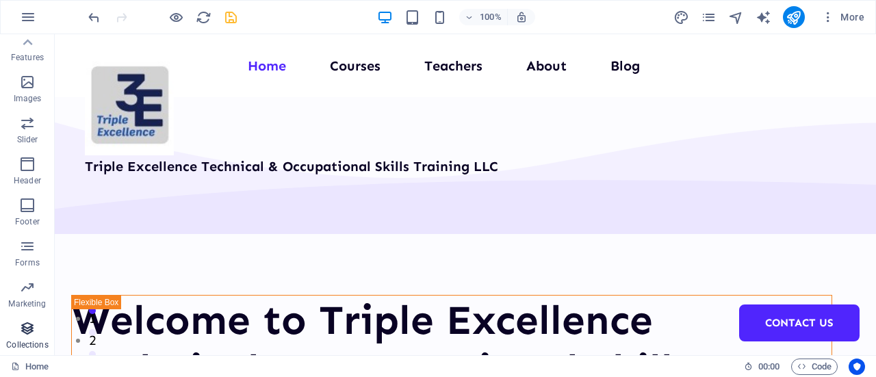
click at [39, 334] on span "Collections" at bounding box center [27, 336] width 55 height 33
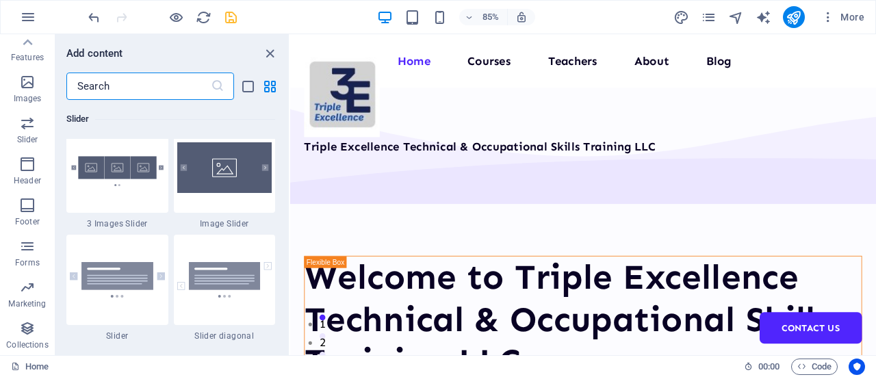
scroll to position [12522, 0]
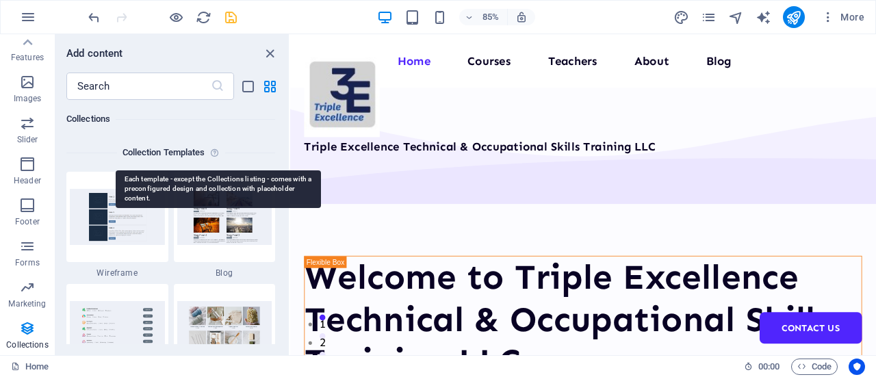
click at [218, 150] on icon at bounding box center [217, 152] width 14 height 16
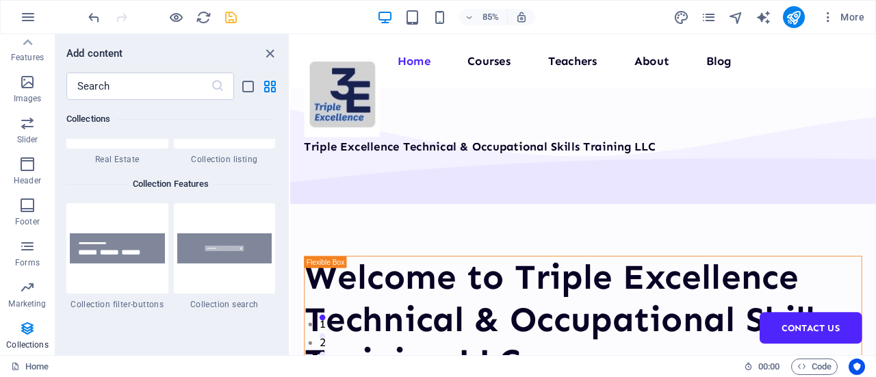
scroll to position [12767, 0]
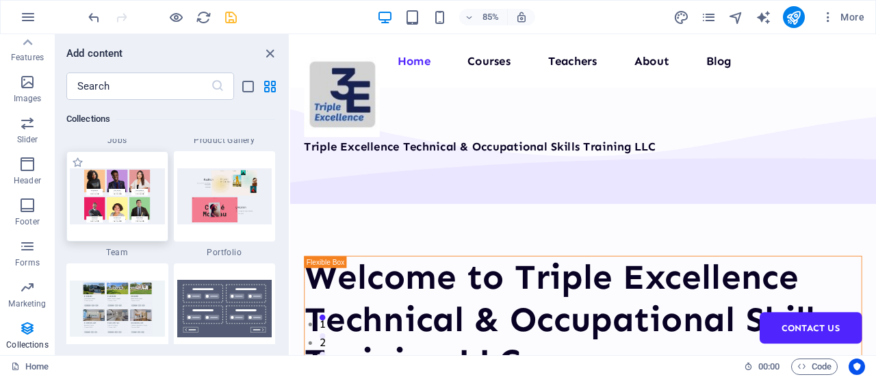
click at [133, 208] on img at bounding box center [117, 195] width 95 height 55
click at [131, 243] on div "1 Star Team" at bounding box center [117, 204] width 102 height 107
click at [137, 187] on img at bounding box center [117, 195] width 95 height 55
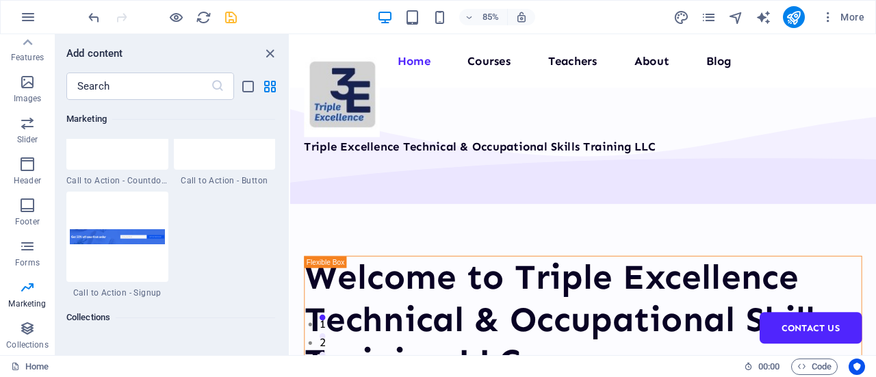
scroll to position [12288, 0]
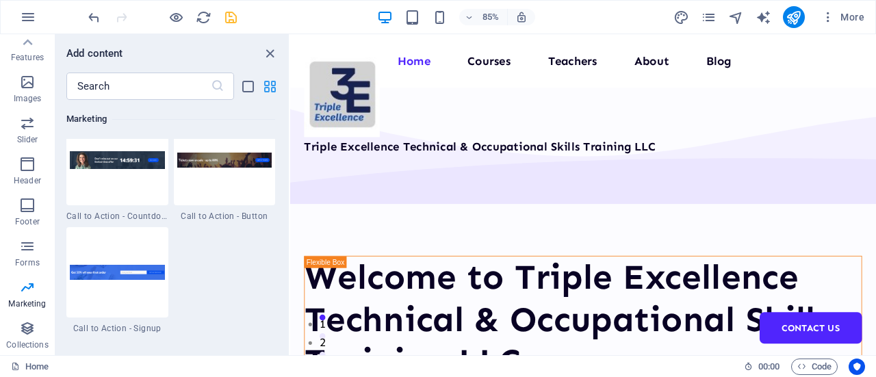
click at [274, 80] on icon "grid-view" at bounding box center [270, 87] width 16 height 16
click at [276, 50] on icon "close panel" at bounding box center [270, 54] width 16 height 16
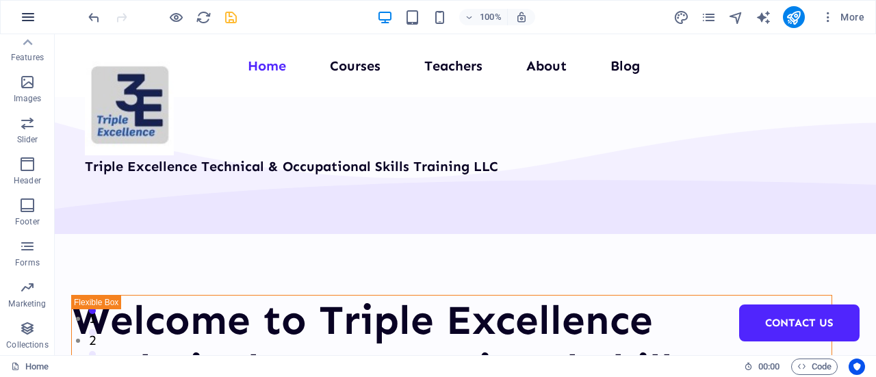
click at [28, 23] on icon "button" at bounding box center [28, 17] width 16 height 16
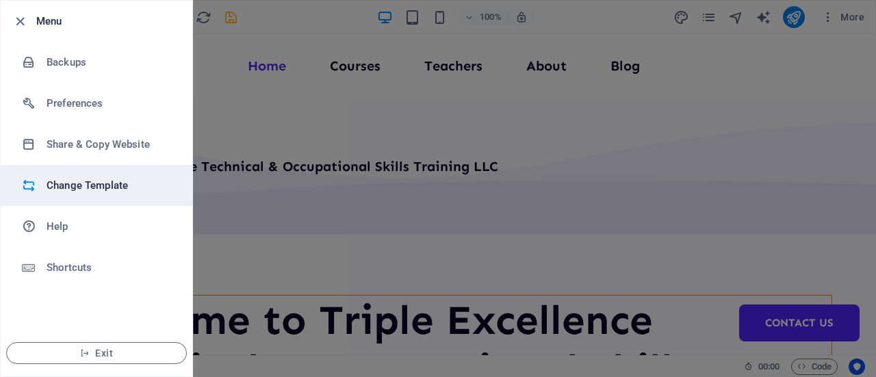
click at [96, 186] on h6 "Change Template" at bounding box center [110, 185] width 127 height 16
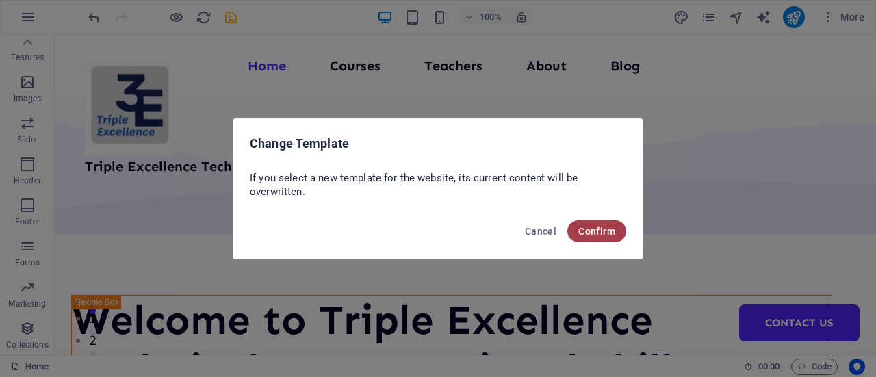
click at [602, 228] on span "Confirm" at bounding box center [596, 231] width 37 height 11
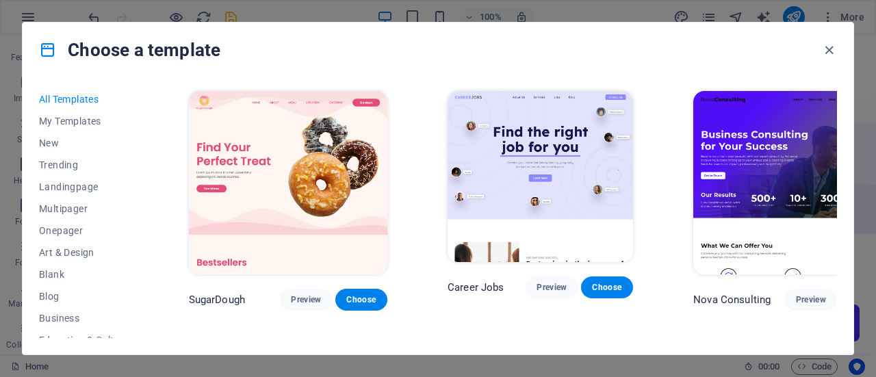
scroll to position [137, 0]
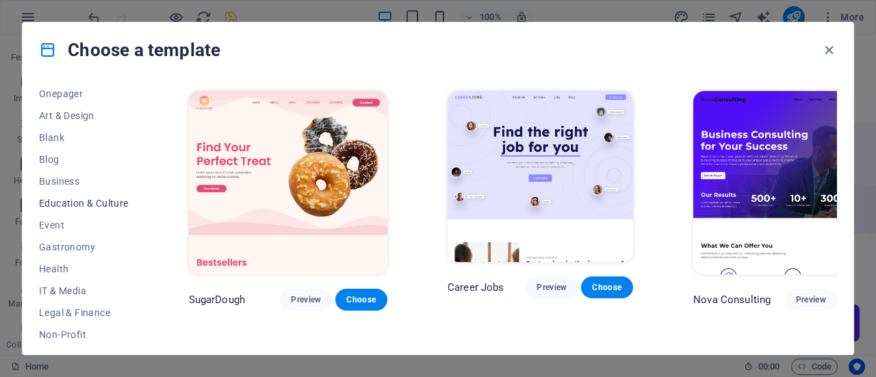
click at [80, 201] on span "Education & Culture" at bounding box center [84, 203] width 90 height 11
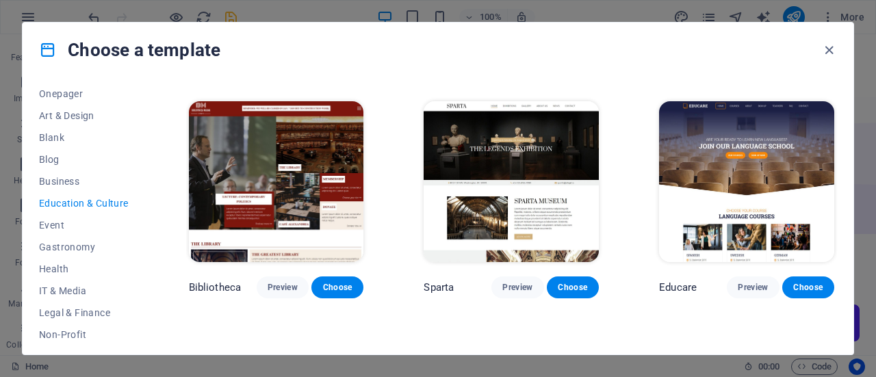
scroll to position [181, 0]
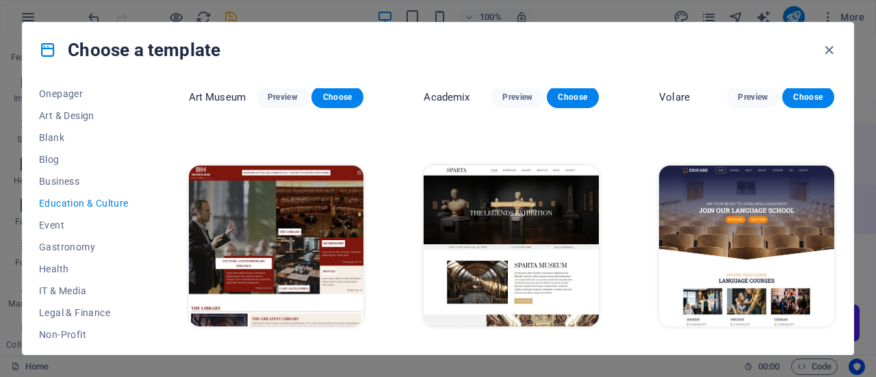
click at [801, 211] on img at bounding box center [746, 246] width 175 height 161
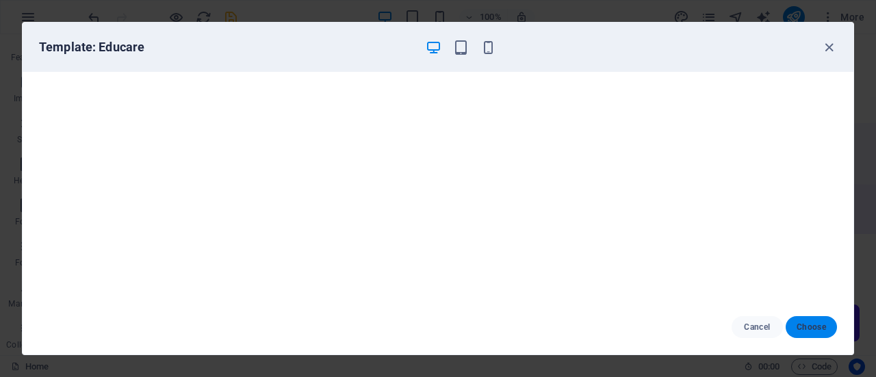
click at [814, 330] on span "Choose" at bounding box center [810, 326] width 29 height 11
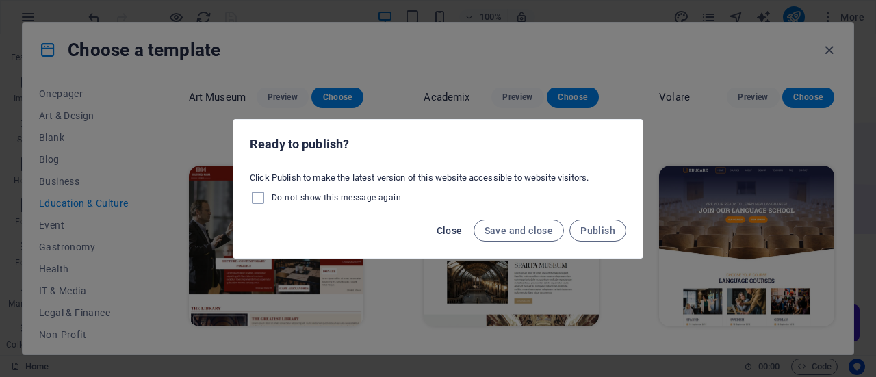
click at [447, 232] on span "Close" at bounding box center [449, 230] width 26 height 11
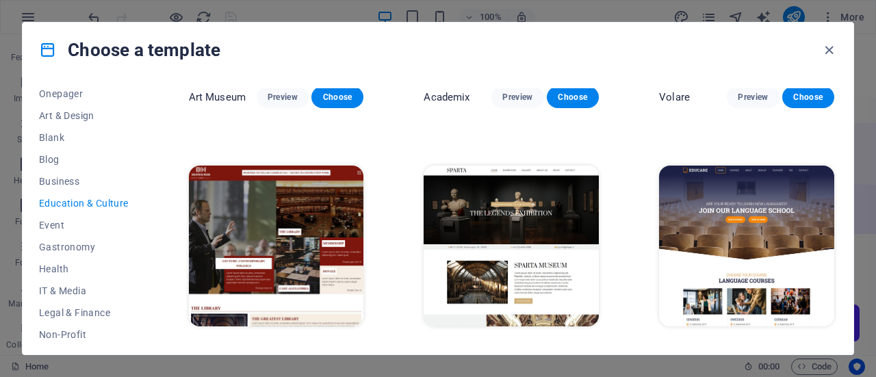
click at [770, 228] on img at bounding box center [746, 246] width 175 height 161
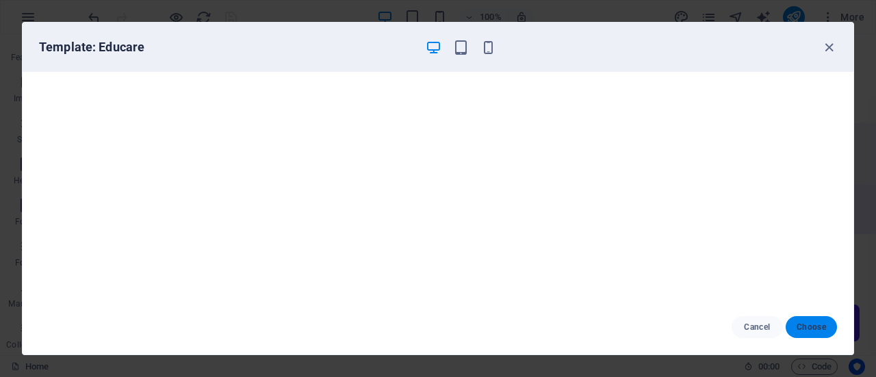
click at [806, 328] on span "Choose" at bounding box center [810, 326] width 29 height 11
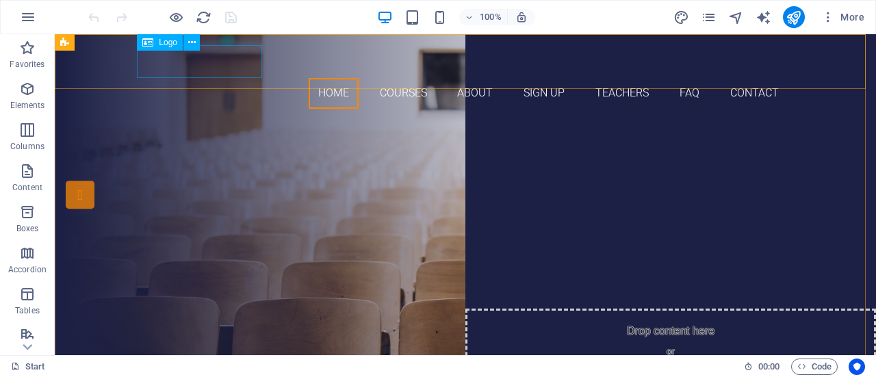
click at [157, 47] on div "Logo" at bounding box center [160, 42] width 46 height 16
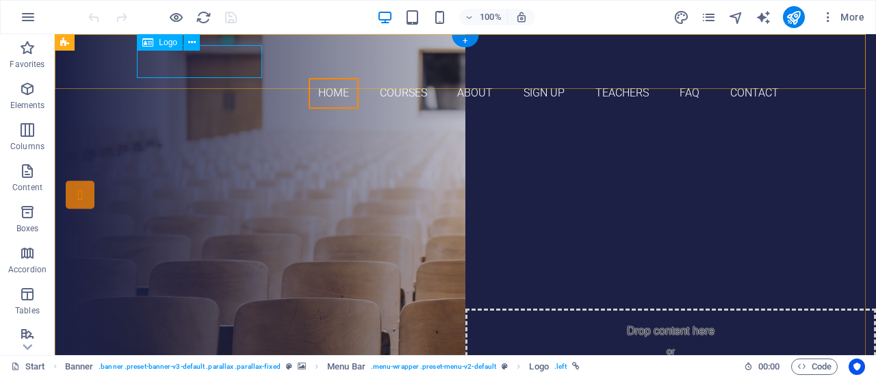
click at [192, 65] on div at bounding box center [465, 61] width 646 height 33
select select "px"
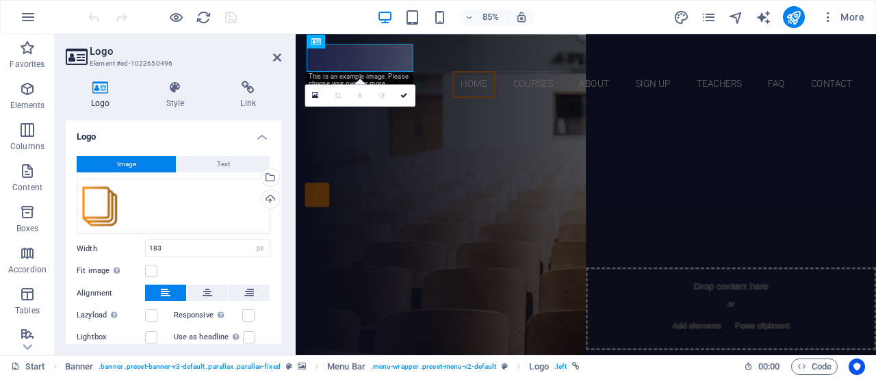
click at [220, 172] on div "Image Text" at bounding box center [174, 164] width 194 height 17
click at [227, 163] on span "Text" at bounding box center [223, 164] width 13 height 16
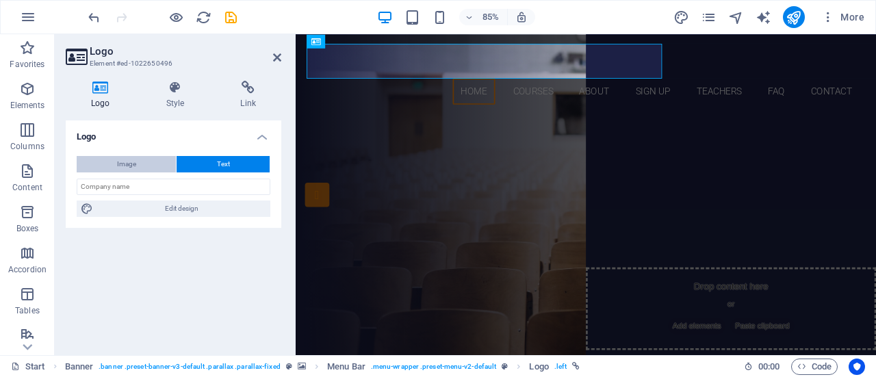
click at [135, 169] on span "Image" at bounding box center [126, 164] width 19 height 16
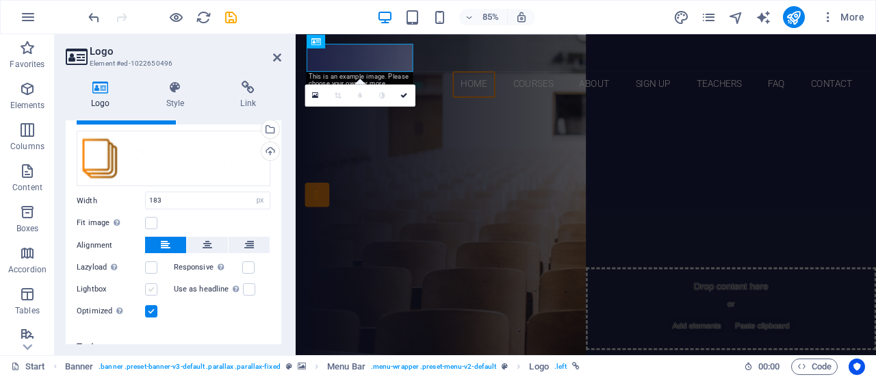
scroll to position [66, 0]
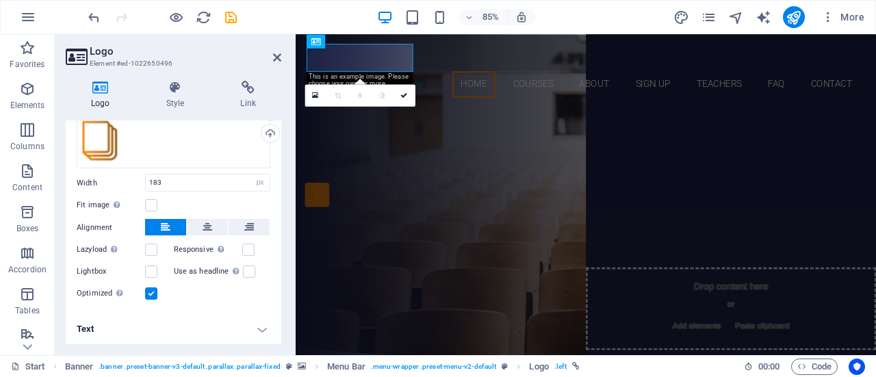
click at [260, 332] on h4 "Text" at bounding box center [173, 329] width 215 height 33
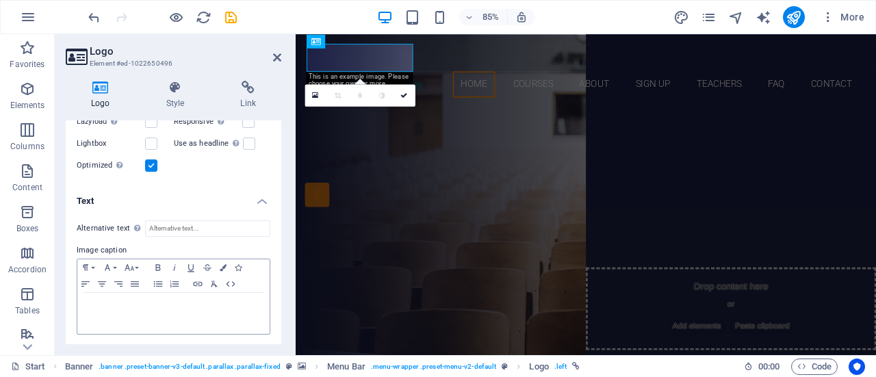
scroll to position [0, 0]
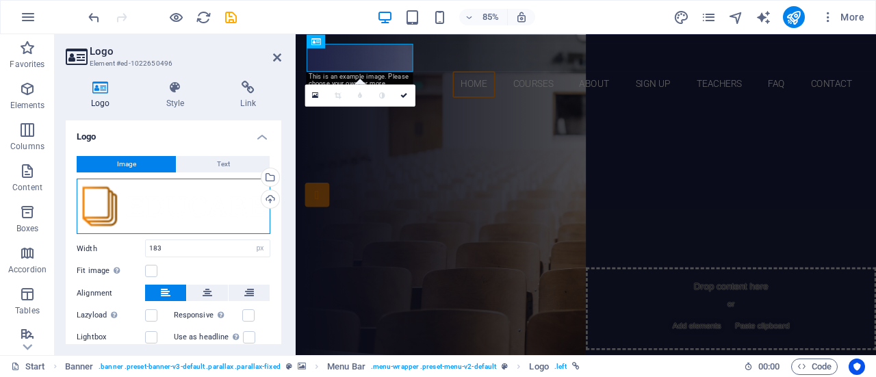
click at [112, 207] on div "Drag files here, click to choose files or select files from Files or our free s…" at bounding box center [174, 207] width 194 height 56
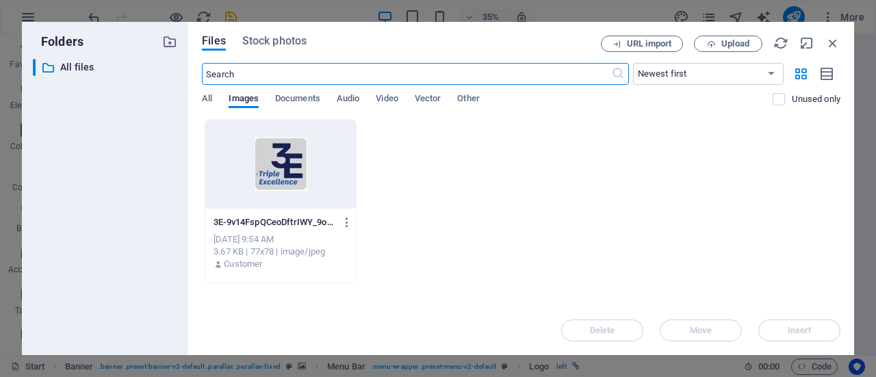
click at [287, 179] on div at bounding box center [280, 164] width 150 height 89
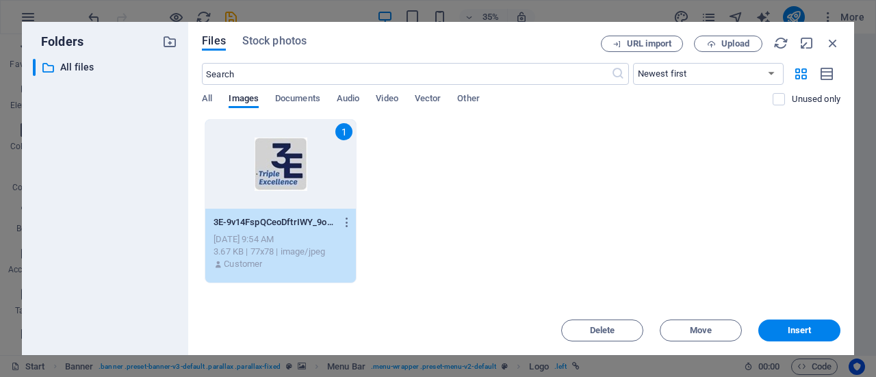
click at [287, 179] on div "1" at bounding box center [280, 164] width 150 height 89
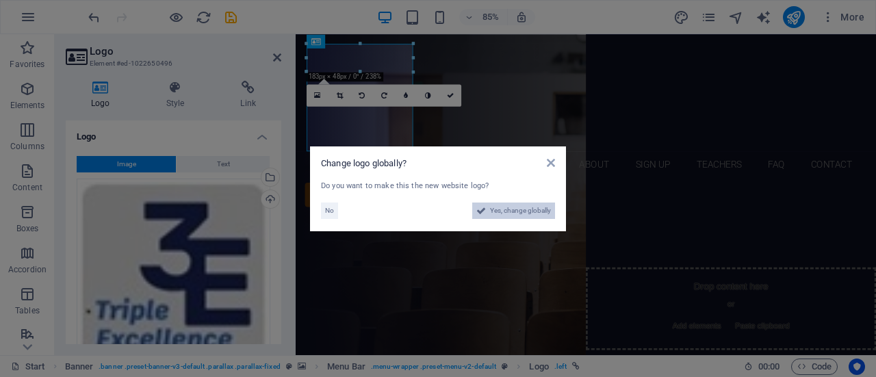
click at [523, 213] on span "Yes, change globally" at bounding box center [520, 210] width 61 height 16
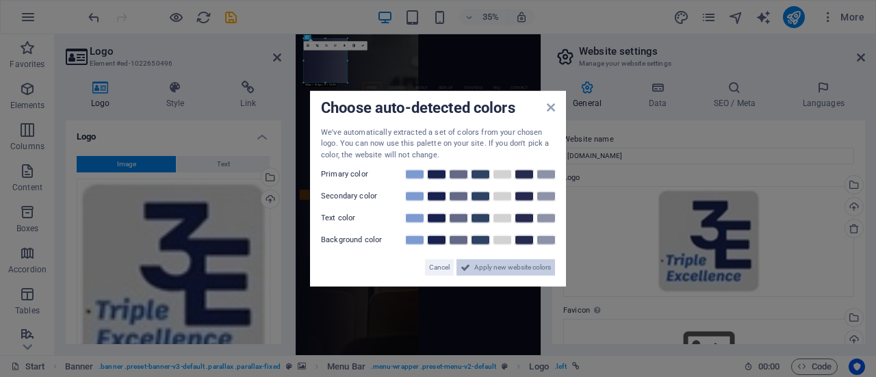
click at [491, 270] on span "Apply new website colors" at bounding box center [512, 267] width 77 height 16
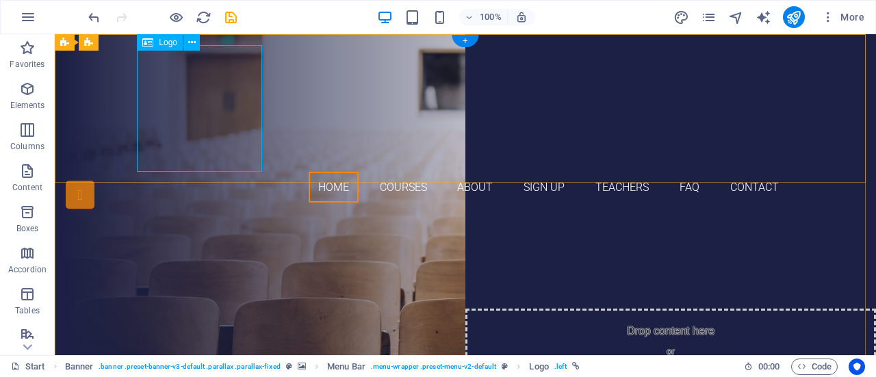
click at [213, 114] on div at bounding box center [465, 108] width 646 height 127
select select "px"
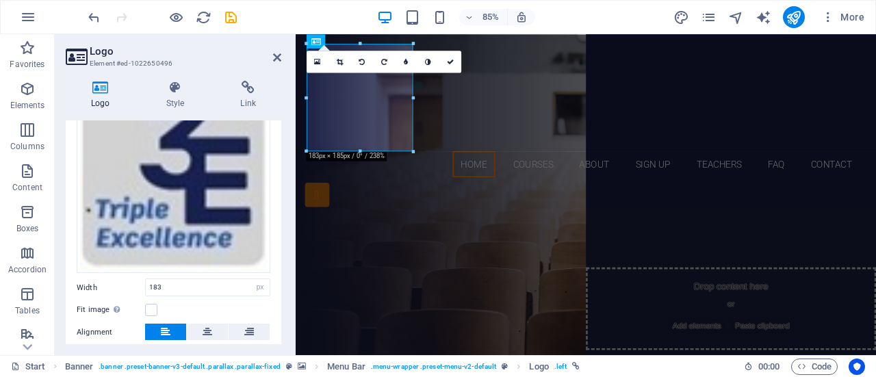
scroll to position [205, 0]
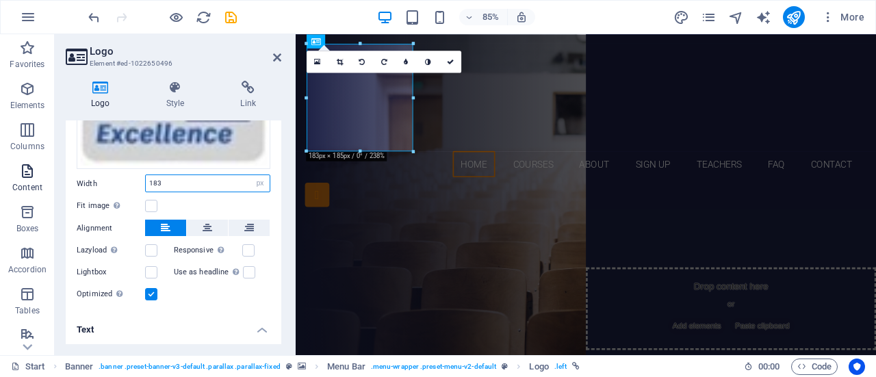
drag, startPoint x: 177, startPoint y: 179, endPoint x: 38, endPoint y: 185, distance: 139.7
click at [42, 185] on section "Favorites Elements Columns Content Boxes Accordion Tables Features Images Slide…" at bounding box center [438, 194] width 876 height 321
type input "100"
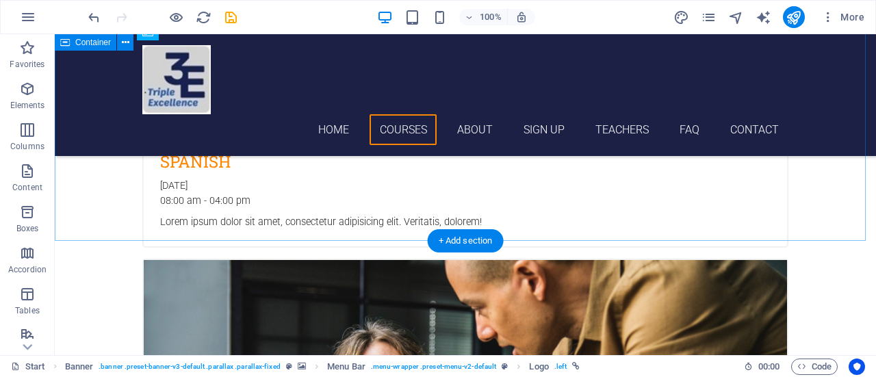
scroll to position [1094, 0]
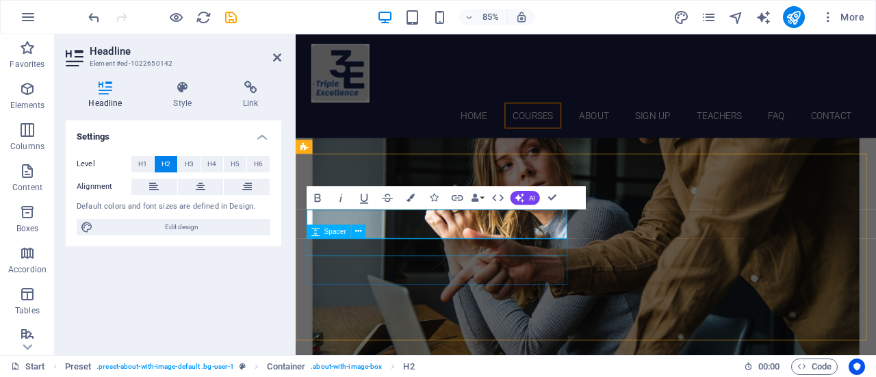
scroll to position [1026, 0]
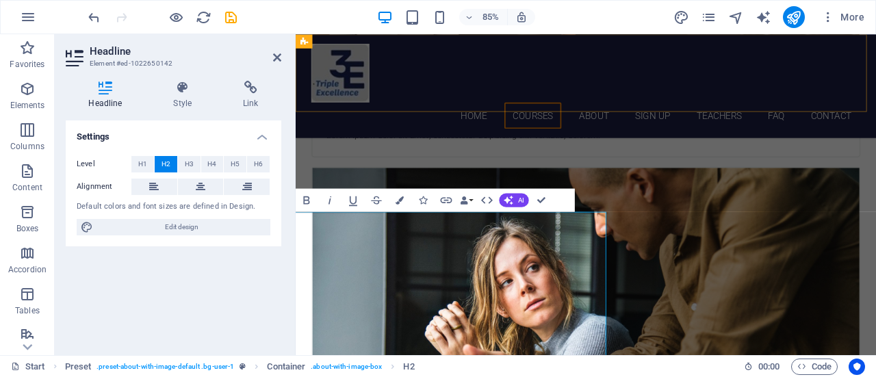
scroll to position [13577, 0]
click at [509, 198] on icon "button" at bounding box center [508, 201] width 10 height 10
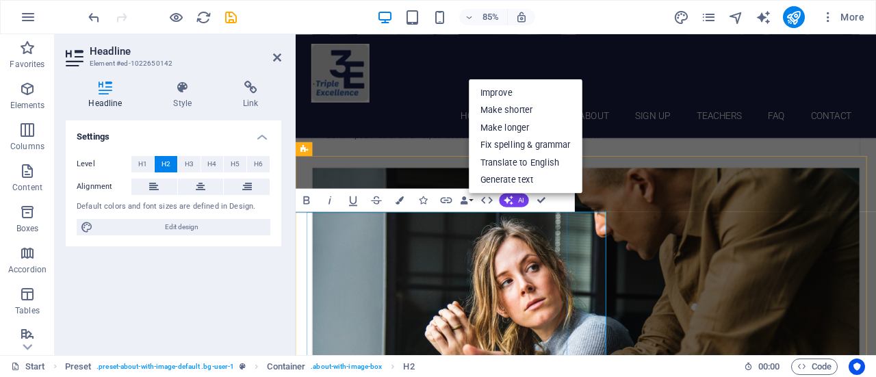
click at [260, 137] on h4 "Settings" at bounding box center [173, 132] width 215 height 25
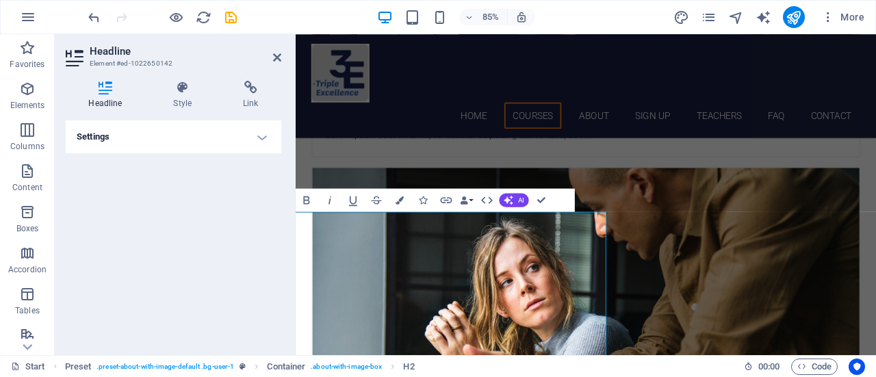
click at [260, 137] on h4 "Settings" at bounding box center [173, 136] width 215 height 33
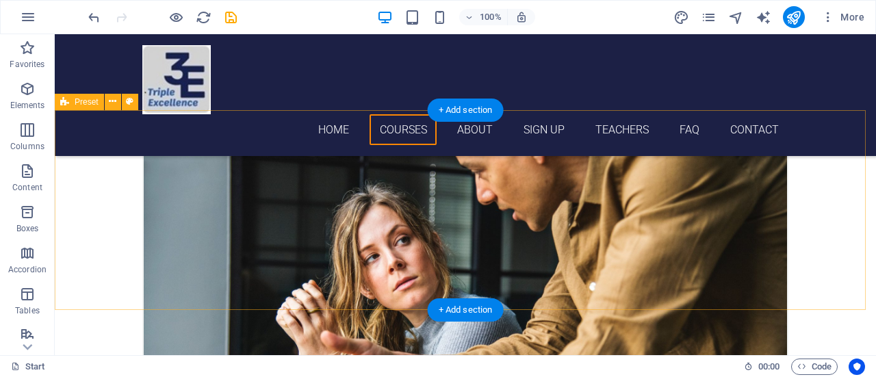
scroll to position [1026, 0]
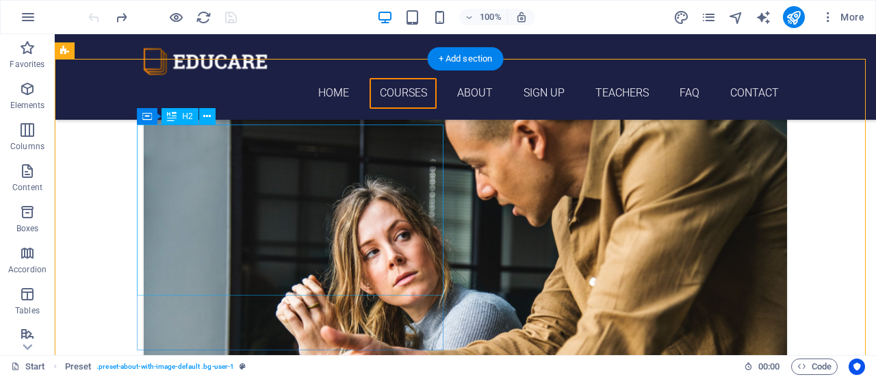
scroll to position [1058, 0]
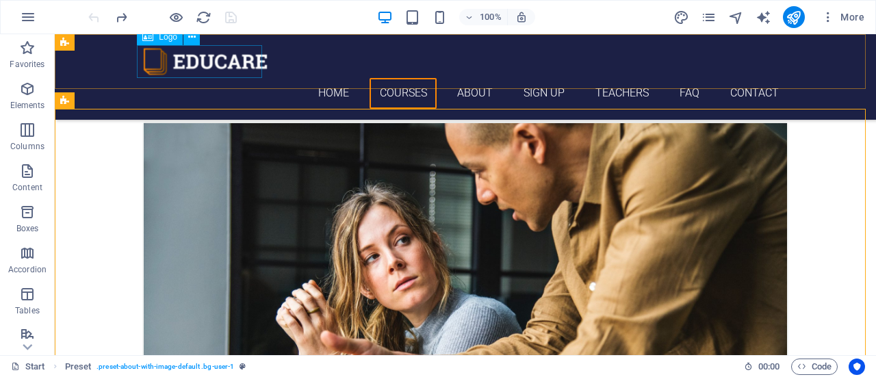
click at [144, 60] on div at bounding box center [465, 61] width 646 height 33
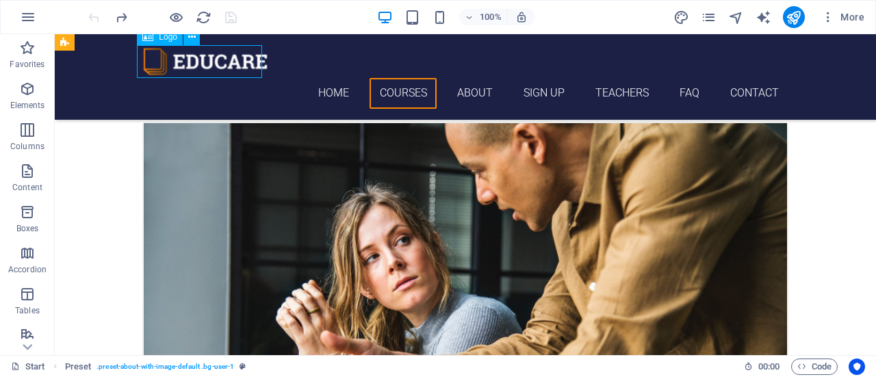
click at [144, 60] on div at bounding box center [465, 61] width 646 height 33
select select "px"
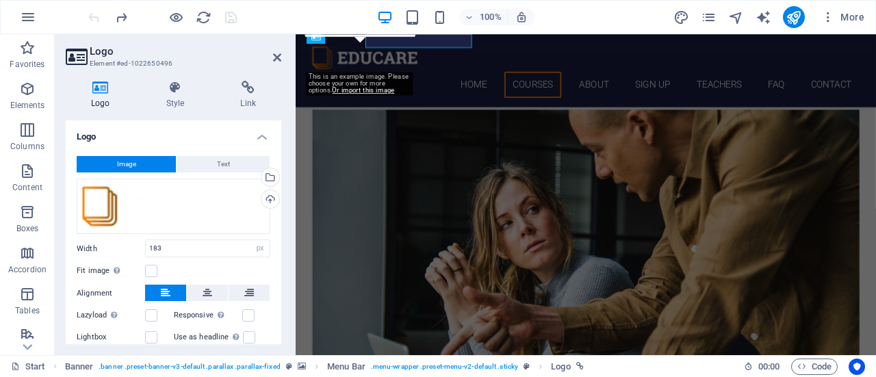
scroll to position [1086, 0]
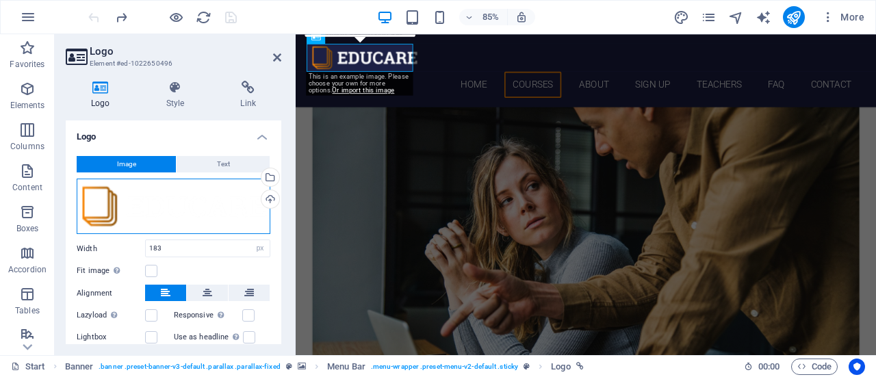
click at [228, 198] on div "Drag files here, click to choose files or select files from Files or our free s…" at bounding box center [174, 207] width 194 height 56
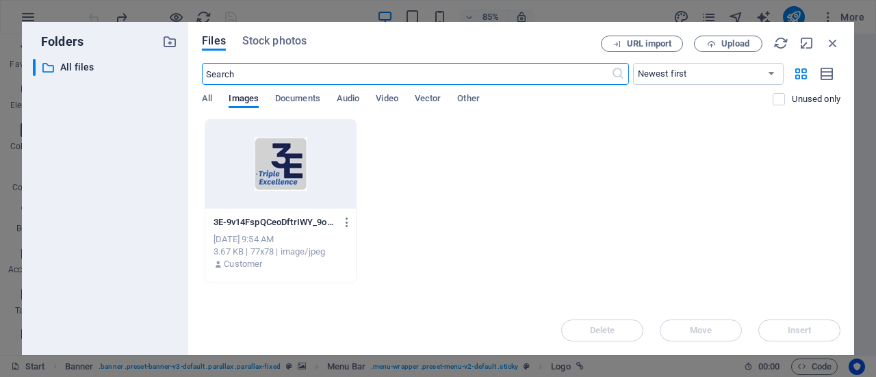
scroll to position [1625, 0]
click at [259, 168] on div at bounding box center [280, 164] width 150 height 89
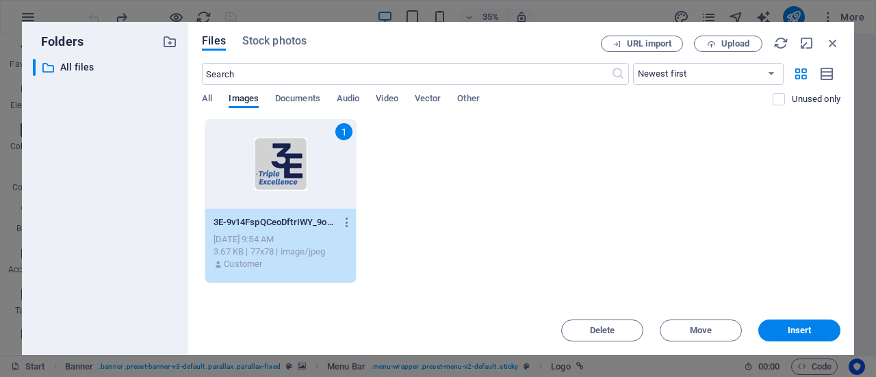
click at [259, 168] on div "1" at bounding box center [280, 164] width 150 height 89
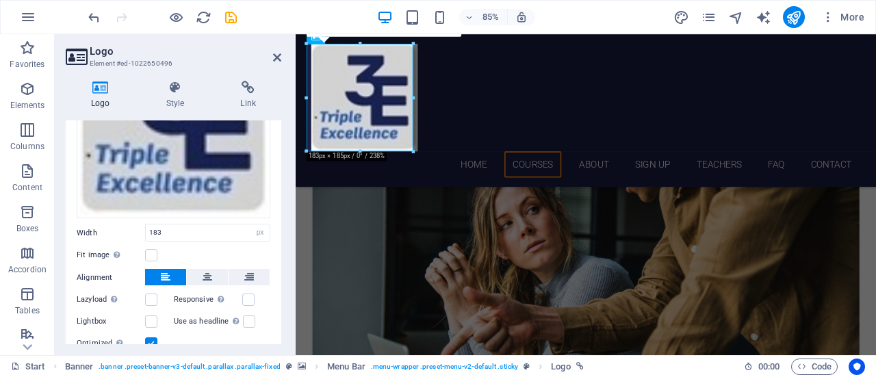
scroll to position [137, 0]
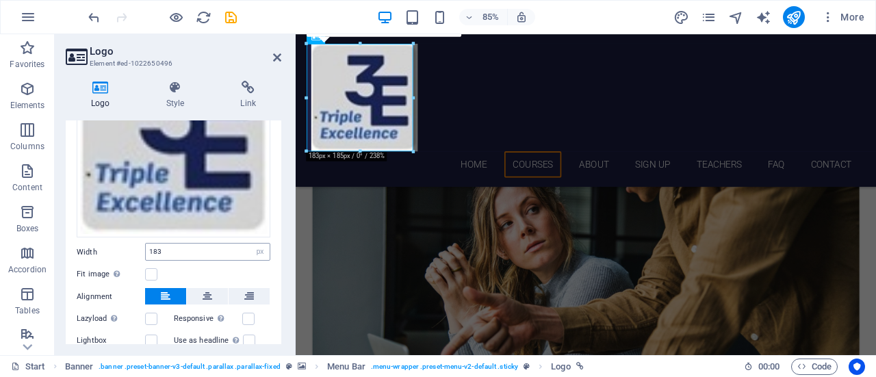
click at [170, 257] on div "183 Default auto px rem % em vh vw" at bounding box center [207, 252] width 125 height 18
drag, startPoint x: 178, startPoint y: 250, endPoint x: 0, endPoint y: 253, distance: 177.9
click at [0, 253] on section "Favorites Elements Columns Content Boxes Accordion Tables Features Images Slide…" at bounding box center [438, 194] width 876 height 321
type input "100"
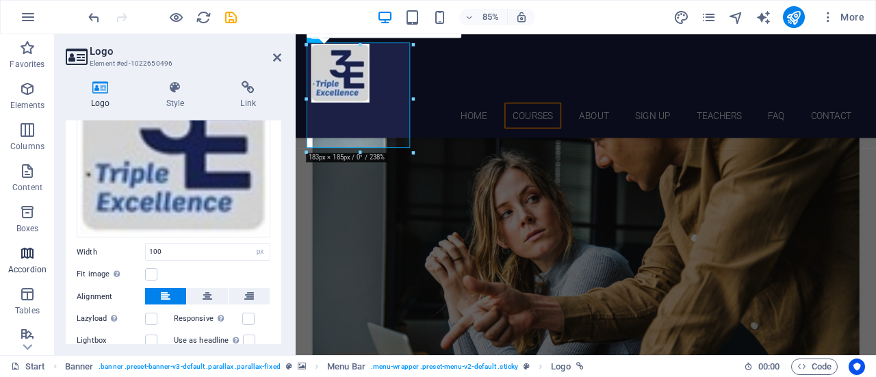
scroll to position [1094, 0]
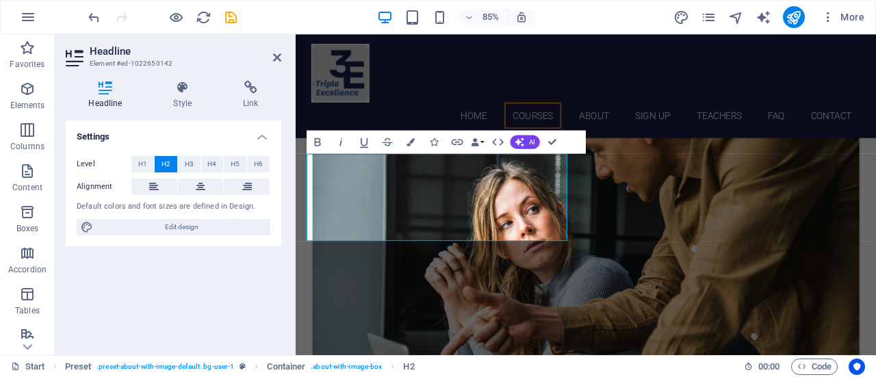
drag, startPoint x: 512, startPoint y: 269, endPoint x: 555, endPoint y: 196, distance: 84.3
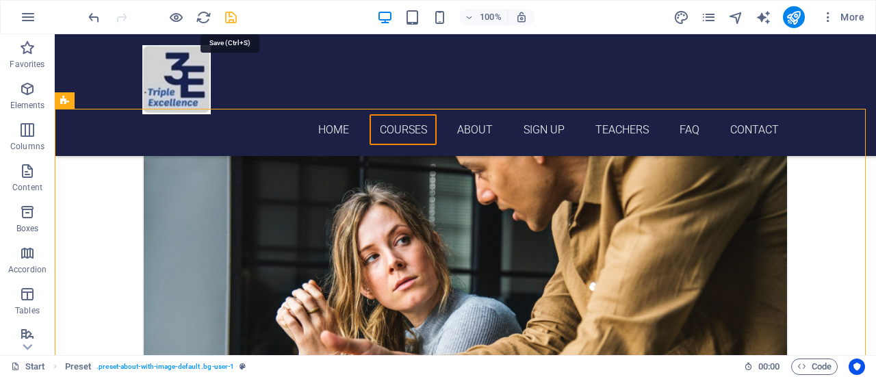
click at [237, 12] on icon "save" at bounding box center [231, 18] width 16 height 16
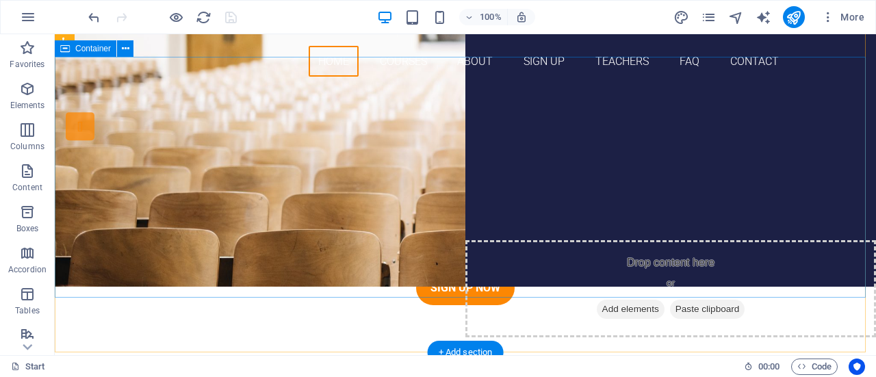
scroll to position [0, 0]
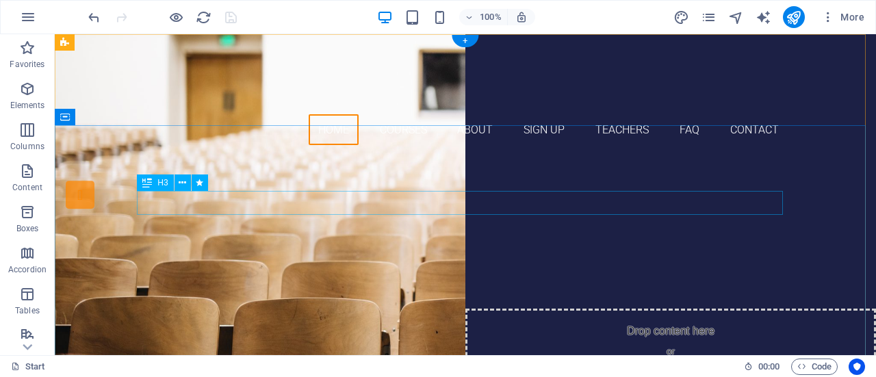
click at [410, 222] on div "Are you ready to learn new languages?" at bounding box center [465, 234] width 646 height 24
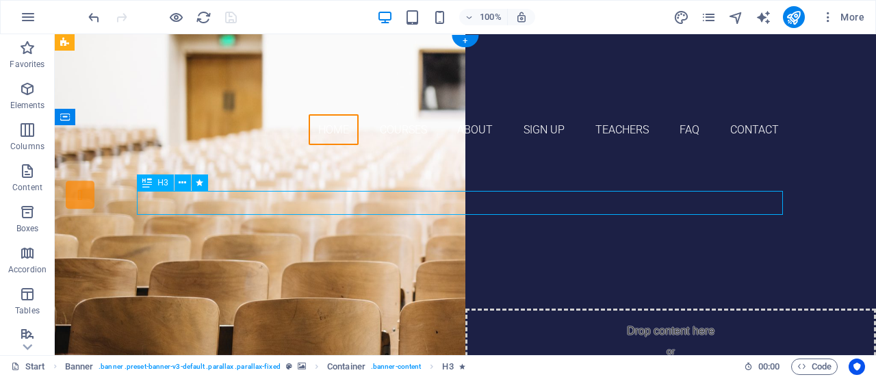
click at [410, 222] on div "Are you ready to learn new languages?" at bounding box center [465, 234] width 646 height 24
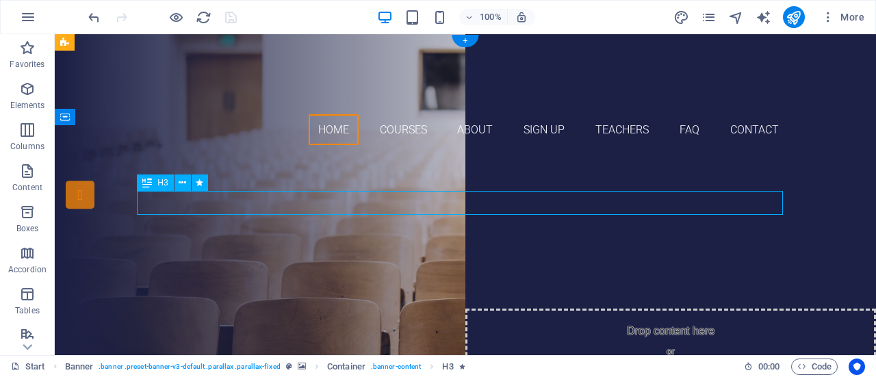
click at [189, 246] on div "Join our Language School" at bounding box center [465, 266] width 646 height 41
click at [584, 222] on div "Are you ready to learn new languages?" at bounding box center [465, 234] width 646 height 24
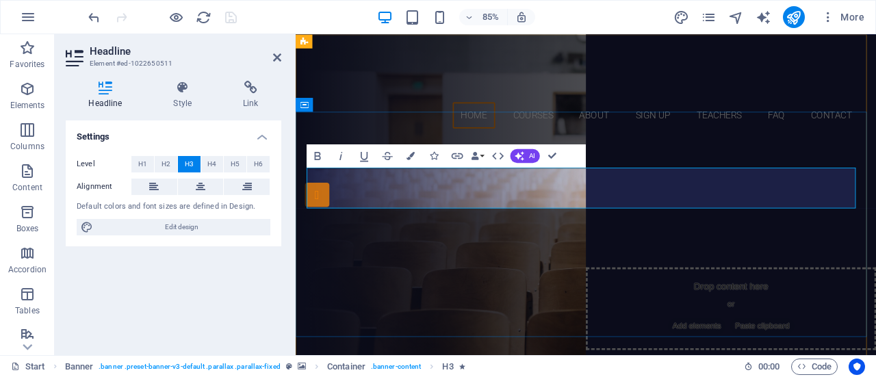
drag, startPoint x: 804, startPoint y: 203, endPoint x: 319, endPoint y: 213, distance: 485.8
click at [319, 222] on h3 "Elevate Your Career with Triple Excellence [3E] Are you ready to take the next …" at bounding box center [637, 246] width 646 height 48
click at [770, 270] on div "Join our Language School" at bounding box center [637, 290] width 646 height 41
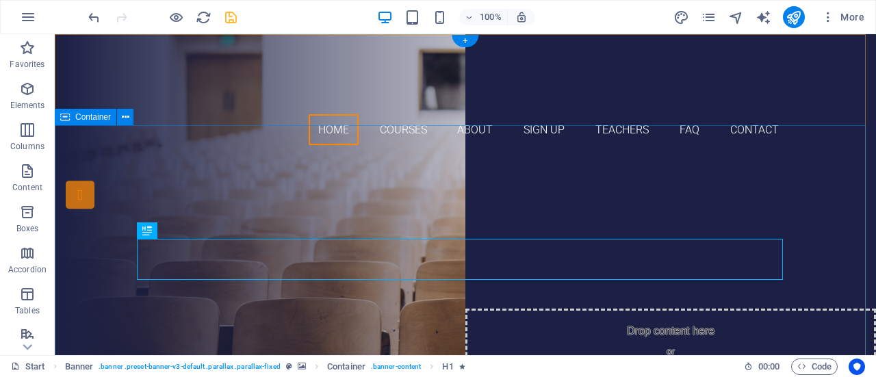
click at [745, 168] on div "Are you ready to take the next step in your professional journey? Join our Lang…" at bounding box center [465, 309] width 821 height 307
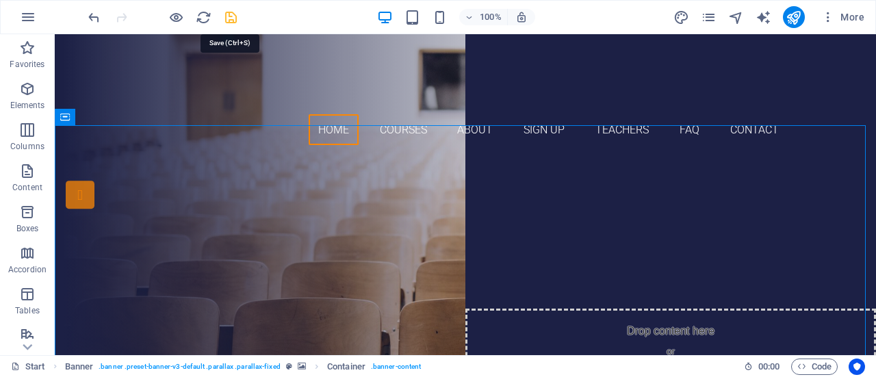
click at [237, 10] on icon "save" at bounding box center [231, 18] width 16 height 16
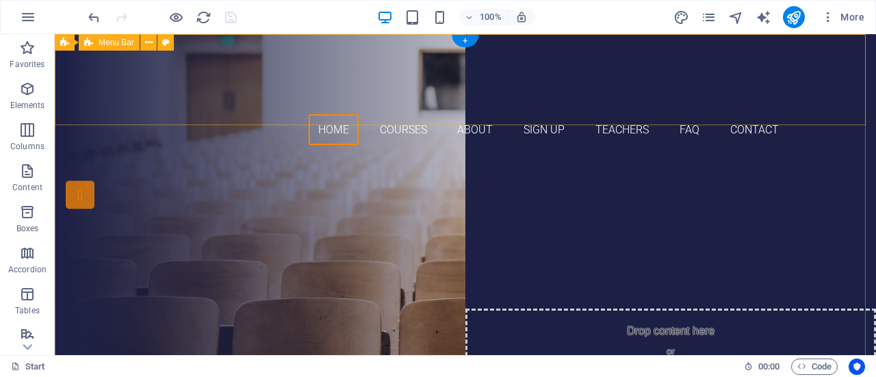
click at [775, 107] on div "Home Courses About Sign up Teachers FAQ Contact Menu" at bounding box center [465, 95] width 821 height 122
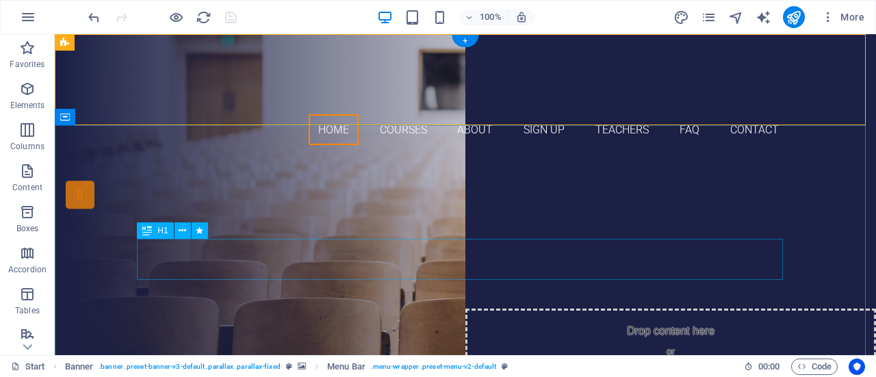
click at [534, 270] on div "Join our Language School" at bounding box center [465, 290] width 646 height 41
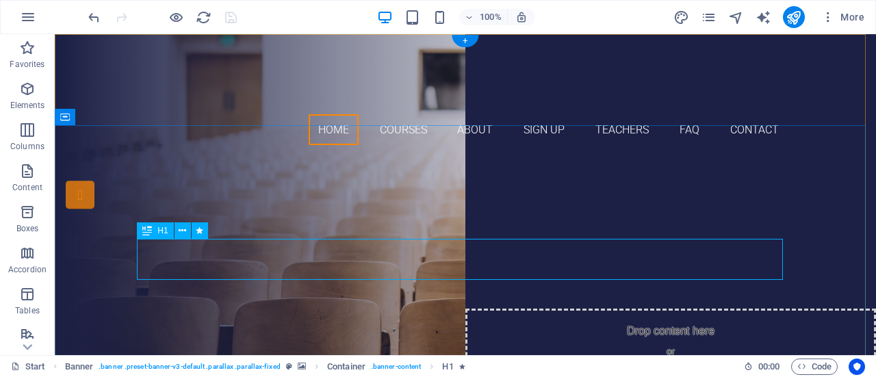
click at [707, 270] on div "Join our Language School" at bounding box center [465, 290] width 646 height 41
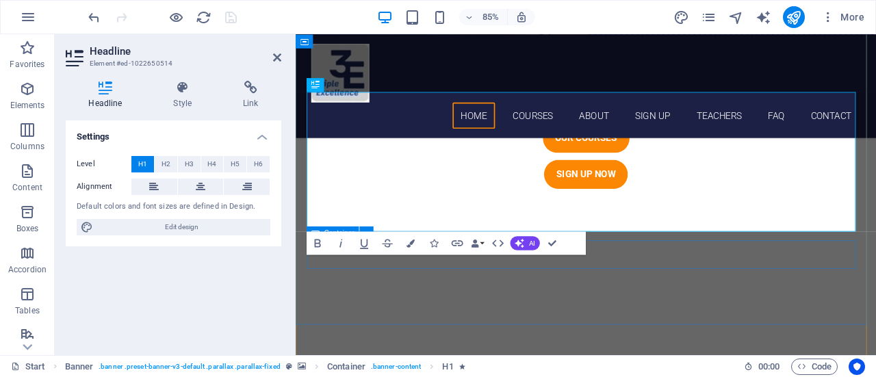
scroll to position [137, 0]
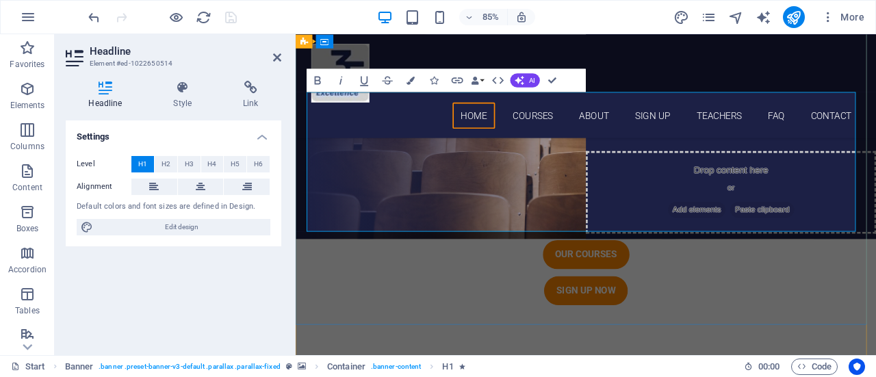
drag, startPoint x: 859, startPoint y: 235, endPoint x: 514, endPoint y: 144, distance: 356.6
click at [514, 144] on h1 "Elevate Your Career with Triple Excellence [3E]Are you ready to take the next s…" at bounding box center [637, 184] width 646 height 164
click at [464, 132] on span "Elevate Your Career with Triple Excellence [3E]Are you ready to take the next s…" at bounding box center [636, 184] width 621 height 166
click at [872, 234] on h1 "Elevate Your Career with Triple Excellence [3E]Are you ready to take the next s…" at bounding box center [637, 184] width 646 height 164
drag, startPoint x: 854, startPoint y: 235, endPoint x: 311, endPoint y: 113, distance: 557.4
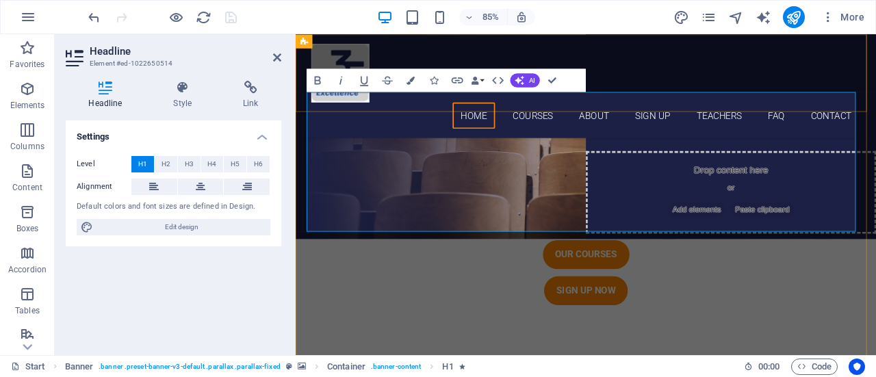
click at [311, 113] on header "Home Courses About Sign up Teachers FAQ Contact Menu Are you ready to take the …" at bounding box center [637, 212] width 683 height 631
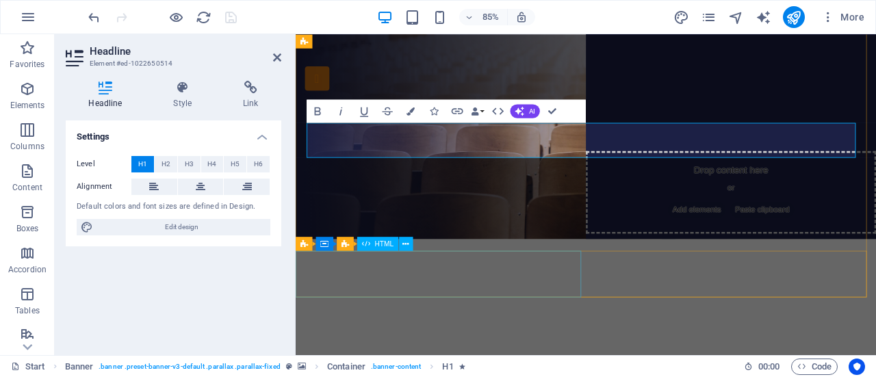
scroll to position [0, 0]
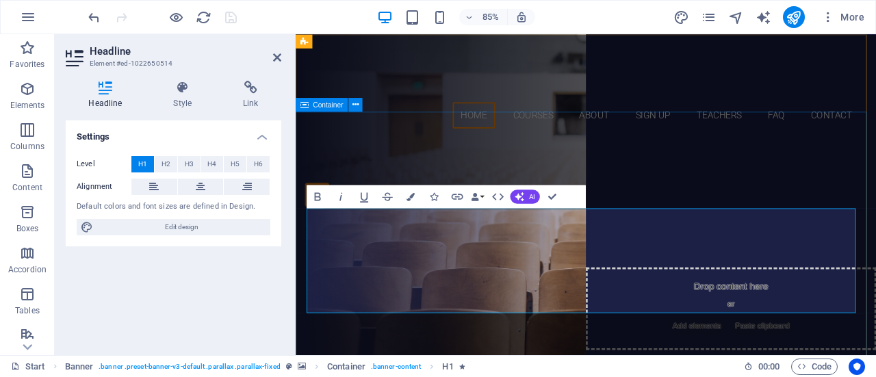
click at [808, 164] on div "Are you ready to take the next step in your professional journey? ​Join us and …" at bounding box center [637, 350] width 683 height 389
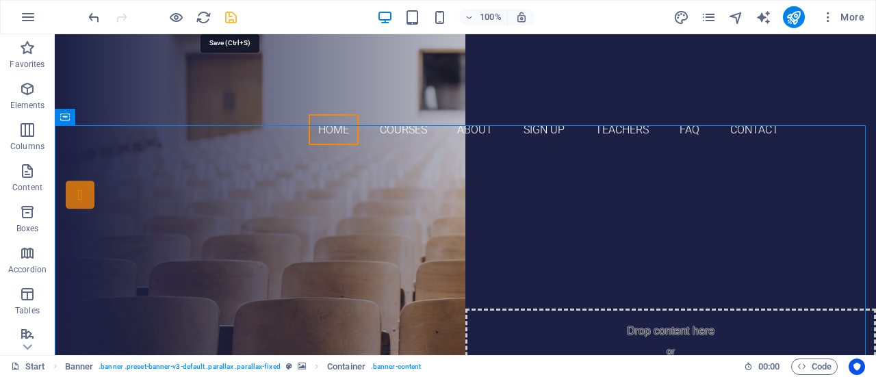
click at [239, 15] on div "100% More" at bounding box center [478, 17] width 784 height 22
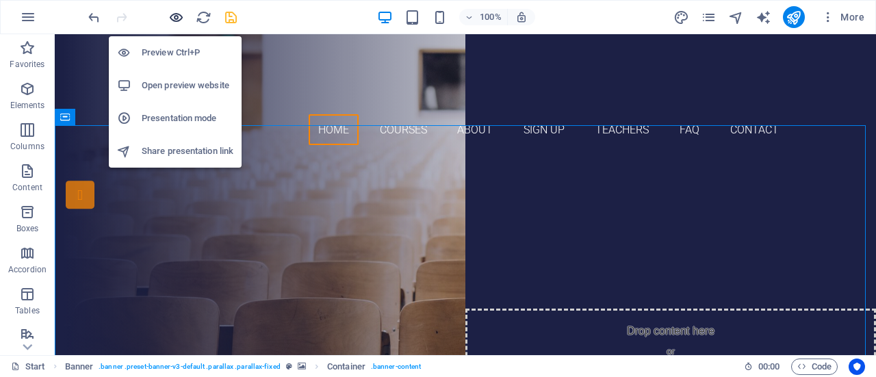
click at [175, 16] on icon "button" at bounding box center [176, 18] width 16 height 16
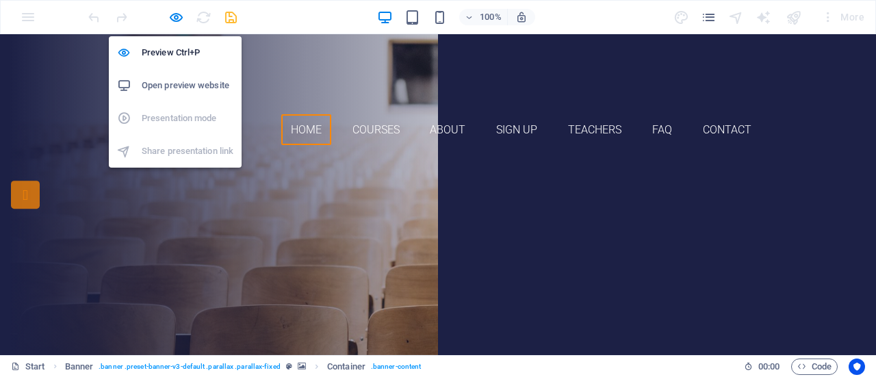
click at [168, 95] on li "Open preview website" at bounding box center [175, 85] width 133 height 33
click at [169, 12] on icon "button" at bounding box center [176, 18] width 16 height 16
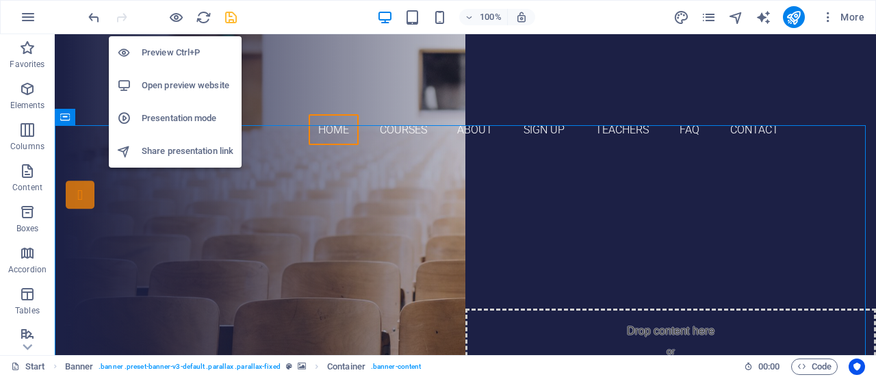
click at [171, 87] on h6 "Open preview website" at bounding box center [188, 85] width 92 height 16
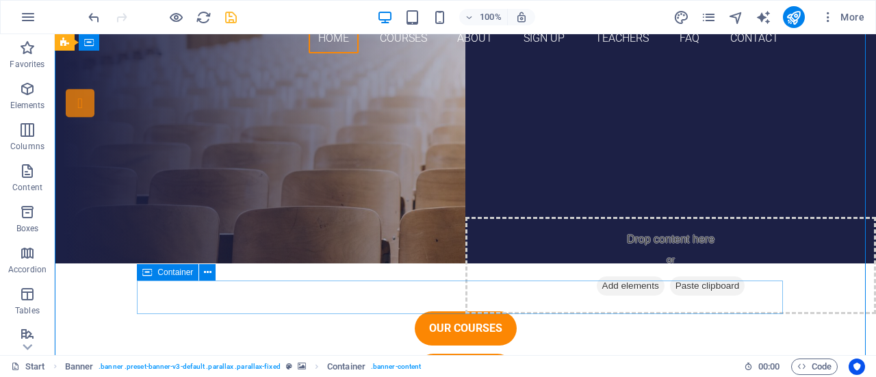
scroll to position [68, 0]
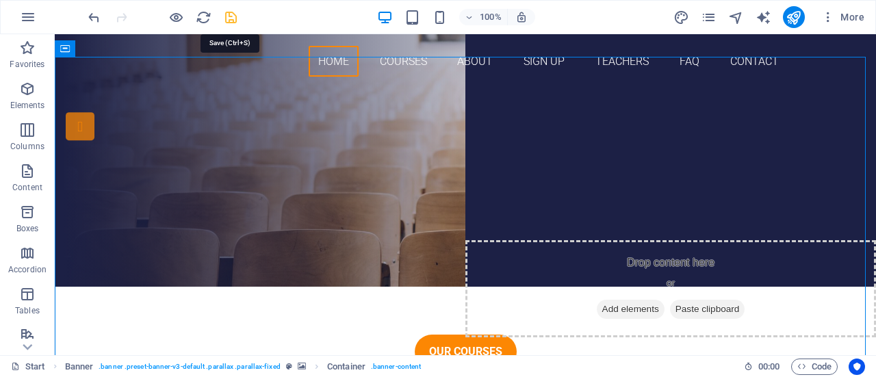
click at [228, 18] on icon "save" at bounding box center [231, 18] width 16 height 16
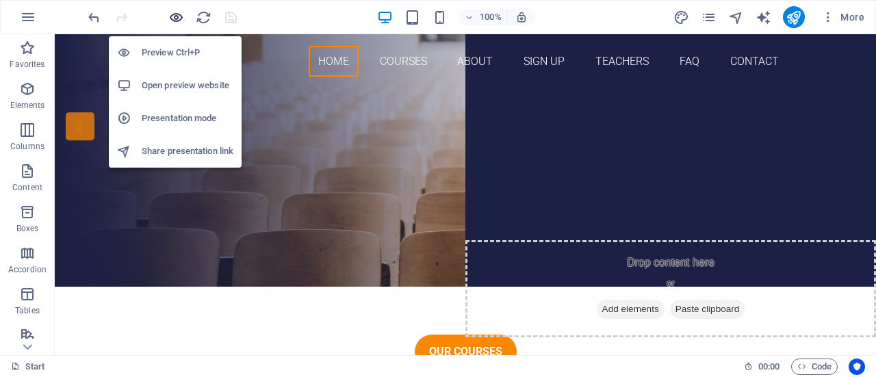
click at [176, 10] on icon "button" at bounding box center [176, 18] width 16 height 16
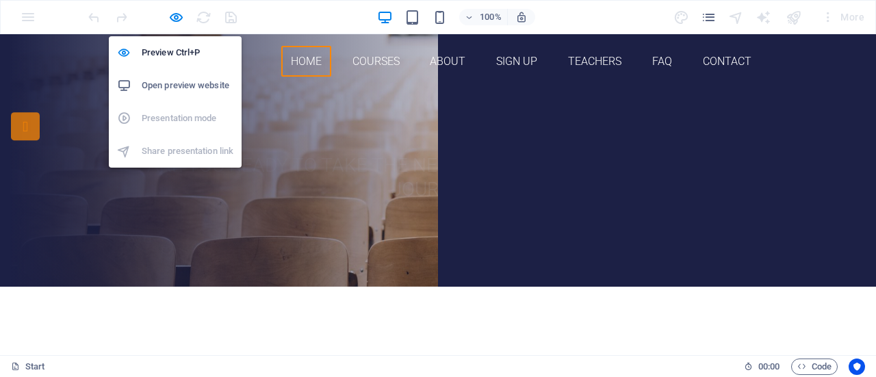
click at [189, 89] on h6 "Open preview website" at bounding box center [188, 85] width 92 height 16
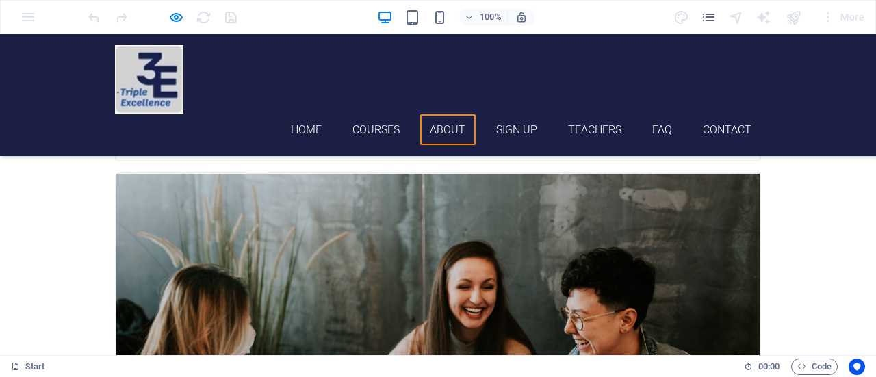
scroll to position [2052, 0]
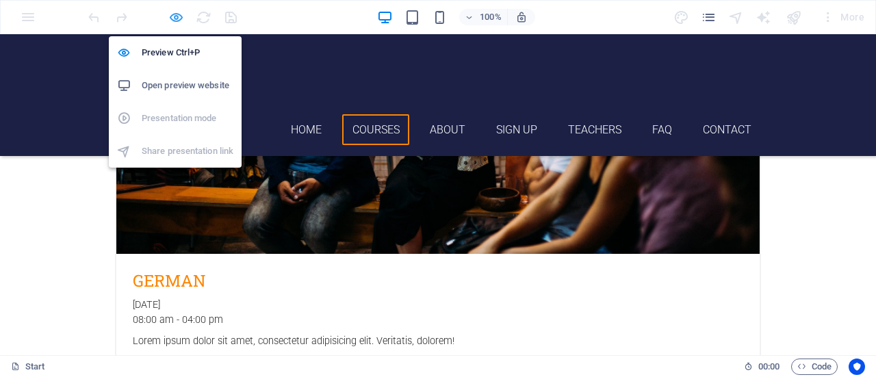
click at [176, 18] on icon "button" at bounding box center [176, 18] width 16 height 16
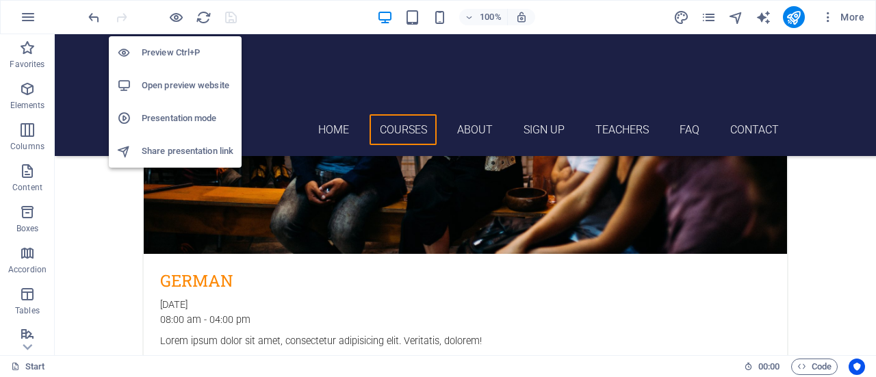
scroll to position [2296, 0]
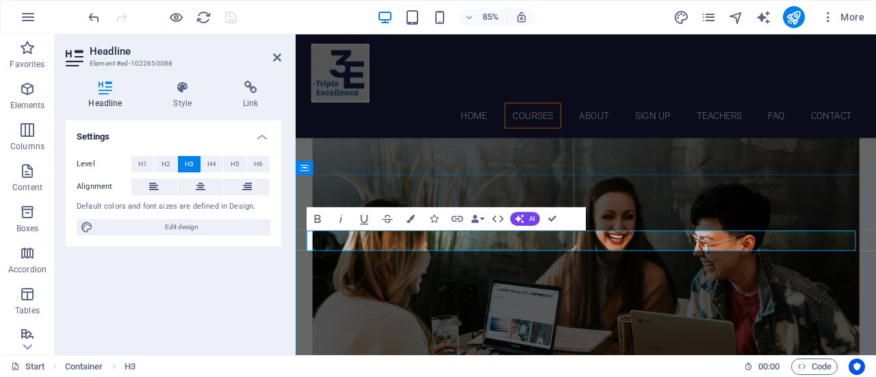
drag, startPoint x: 717, startPoint y: 280, endPoint x: 633, endPoint y: 301, distance: 85.9
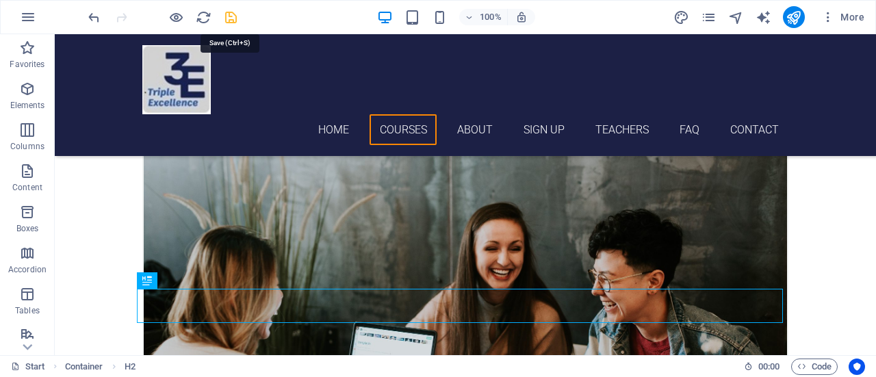
click at [229, 16] on icon "save" at bounding box center [231, 18] width 16 height 16
checkbox input "false"
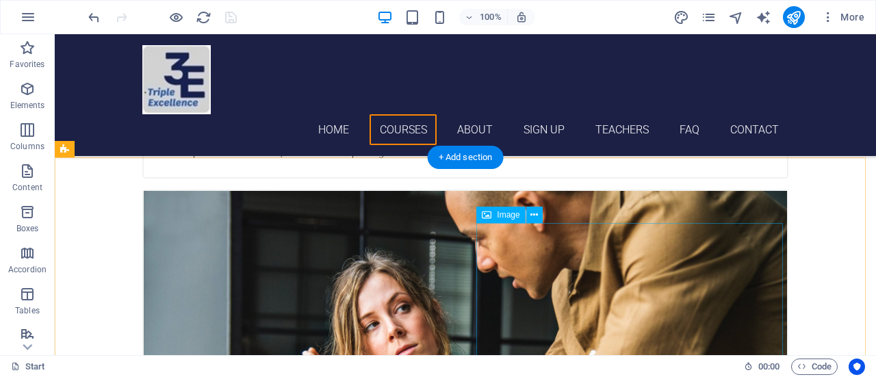
scroll to position [1201, 0]
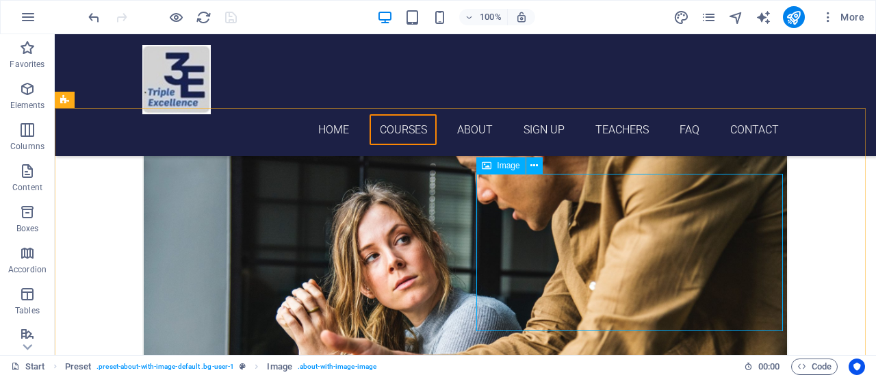
click at [496, 169] on div "Image" at bounding box center [500, 165] width 49 height 16
click at [505, 166] on span "Image" at bounding box center [508, 165] width 23 height 8
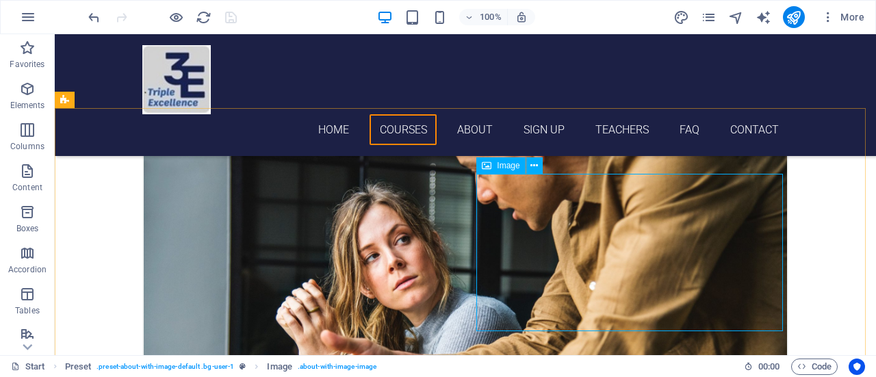
select select "%"
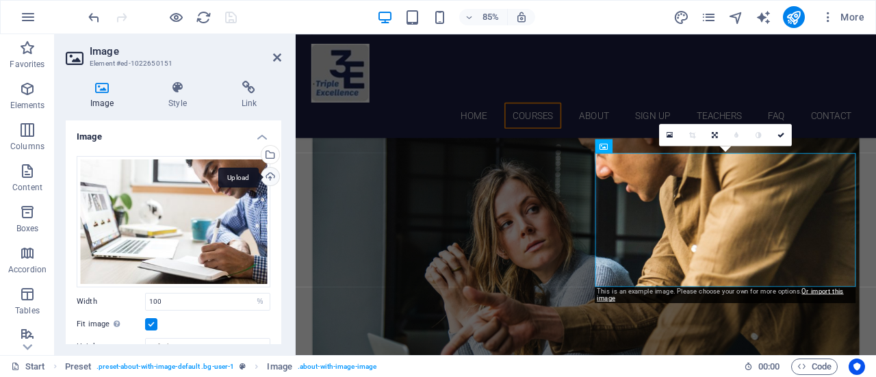
click at [268, 177] on div "Upload" at bounding box center [269, 178] width 21 height 21
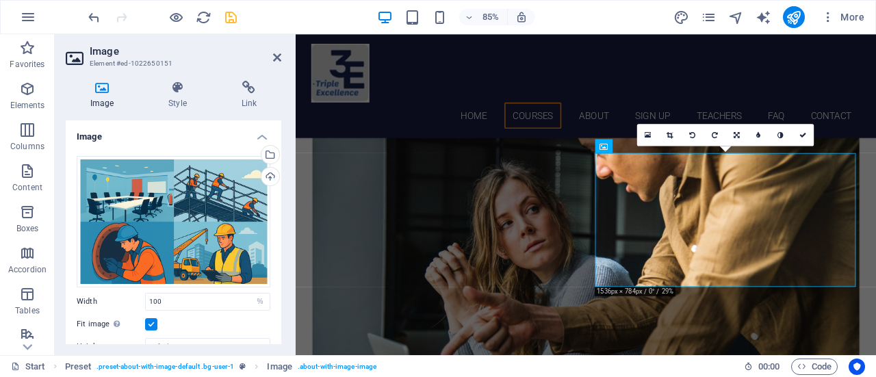
drag, startPoint x: 889, startPoint y: 410, endPoint x: 436, endPoint y: 328, distance: 459.4
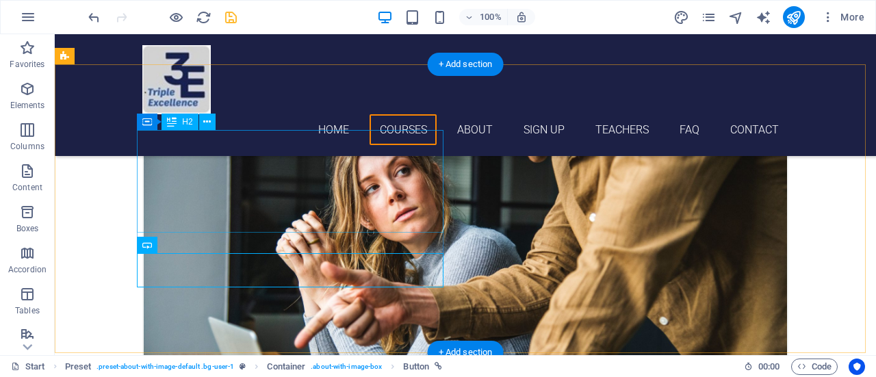
scroll to position [1201, 0]
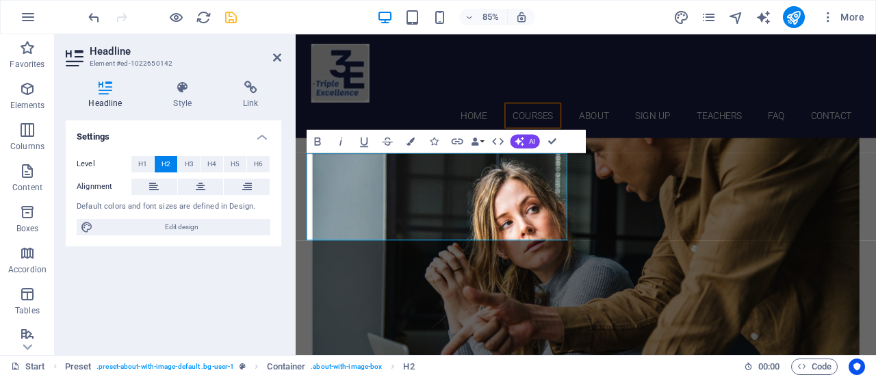
drag, startPoint x: 223, startPoint y: 328, endPoint x: 120, endPoint y: 269, distance: 118.3
click at [120, 269] on div "Settings Level H1 H2 H3 H4 H5 H6 Alignment Default colors and font sizes are de…" at bounding box center [173, 232] width 215 height 224
click at [185, 86] on icon at bounding box center [182, 88] width 64 height 14
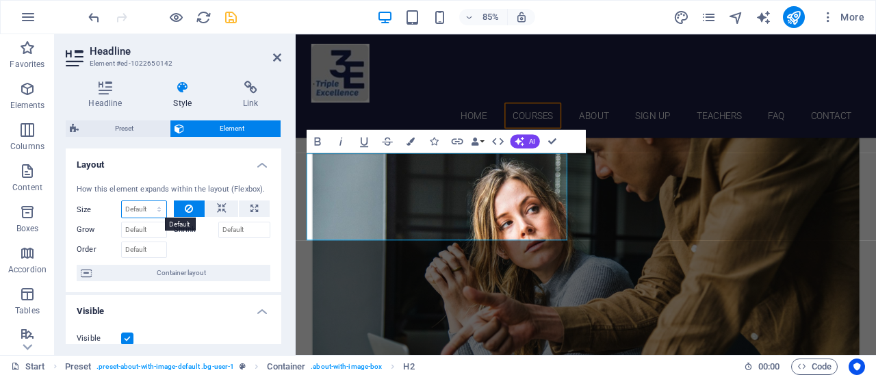
click at [155, 213] on select "Default auto px % 1/1 1/2 1/3 1/4 1/5 1/6 1/7 1/8 1/9 1/10" at bounding box center [144, 209] width 44 height 16
select select "1/6"
click at [146, 201] on select "Default auto px % 1/1 1/2 1/3 1/4 1/5 1/6 1/7 1/8 1/9 1/10" at bounding box center [144, 209] width 44 height 16
type input "16.66"
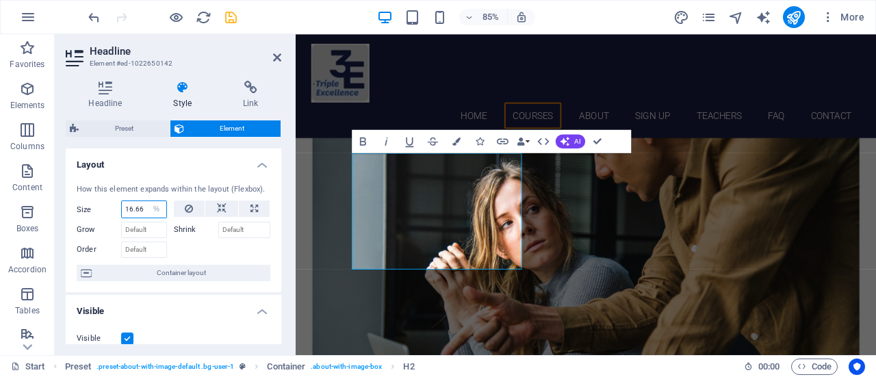
click at [142, 211] on input "16.66" at bounding box center [144, 209] width 44 height 16
click at [160, 210] on select "Default auto px % 1/1 1/2 1/3 1/4 1/5 1/6 1/7 1/8 1/9 1/10" at bounding box center [156, 209] width 19 height 16
click at [152, 209] on select "Default auto px % 1/1 1/2 1/3 1/4 1/5 1/6 1/7 1/8 1/9 1/10" at bounding box center [156, 209] width 19 height 16
select select "1/7"
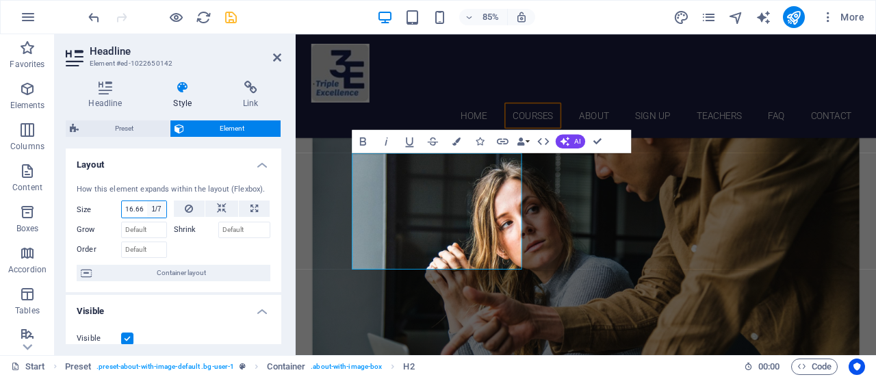
click at [147, 201] on select "Default auto px % 1/1 1/2 1/3 1/4 1/5 1/6 1/7 1/8 1/9 1/10" at bounding box center [156, 209] width 19 height 16
type input "14.28"
click at [159, 203] on select "Default auto px % 1/1 1/2 1/3 1/4 1/5 1/6 1/7 1/8 1/9 1/10" at bounding box center [156, 209] width 19 height 16
select select "1/8"
click at [147, 201] on select "Default auto px % 1/1 1/2 1/3 1/4 1/5 1/6 1/7 1/8 1/9 1/10" at bounding box center [156, 209] width 19 height 16
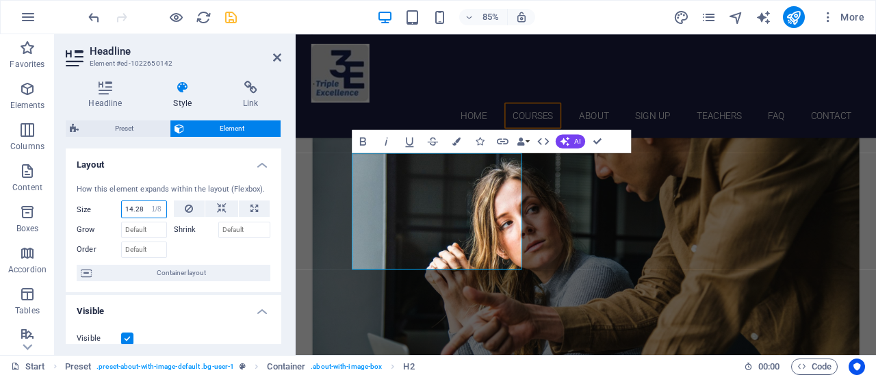
type input "12.5"
select select "%"
click at [383, 144] on icon "button" at bounding box center [387, 142] width 14 height 14
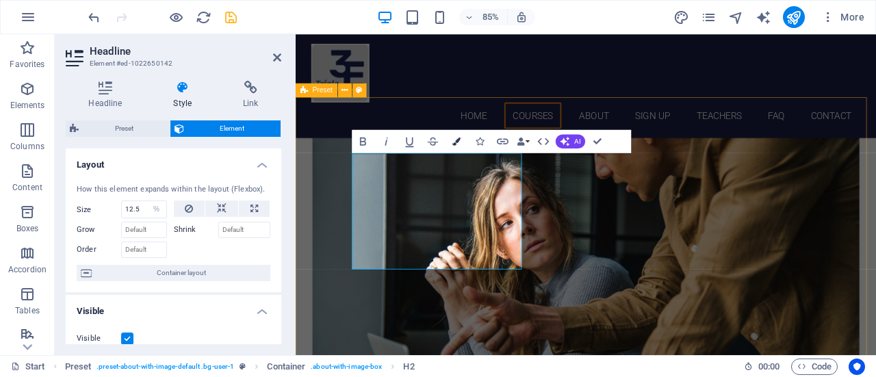
drag, startPoint x: 573, startPoint y: 6, endPoint x: 458, endPoint y: 134, distance: 172.4
click at [469, 132] on section "Favorites Elements Columns Content Boxes Accordion Tables Features Images Slide…" at bounding box center [438, 194] width 876 height 321
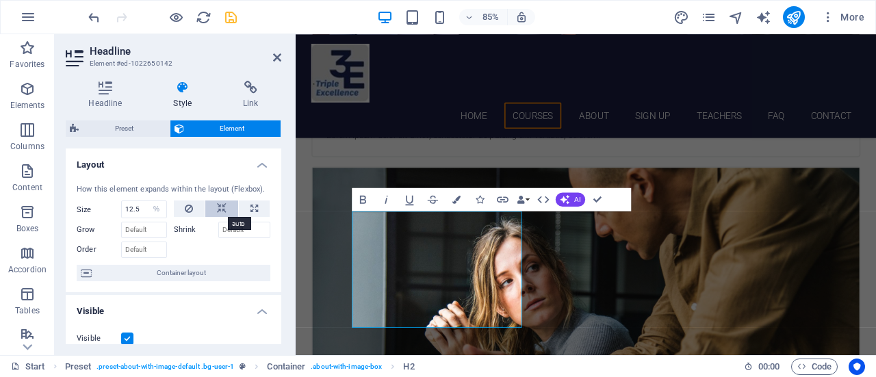
click at [222, 208] on icon at bounding box center [222, 208] width 10 height 16
select select "DISABLED_OPTION_VALUE"
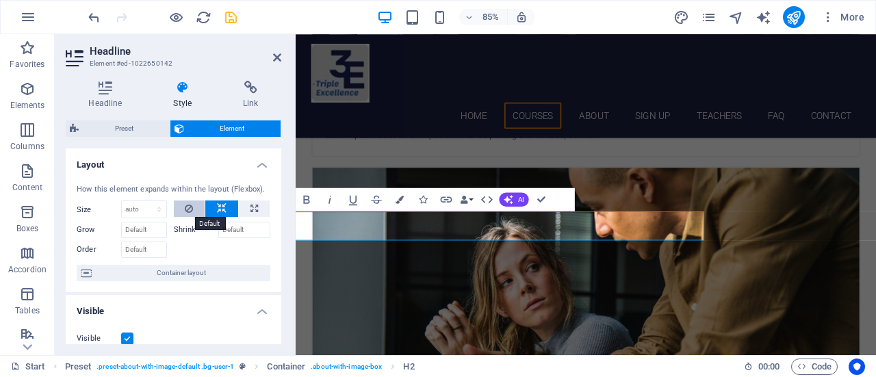
click at [192, 208] on icon at bounding box center [189, 208] width 8 height 16
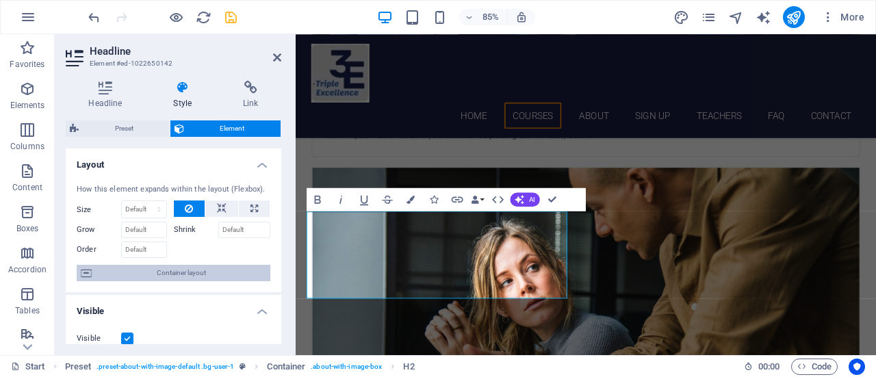
click at [176, 276] on span "Container layout" at bounding box center [181, 273] width 170 height 16
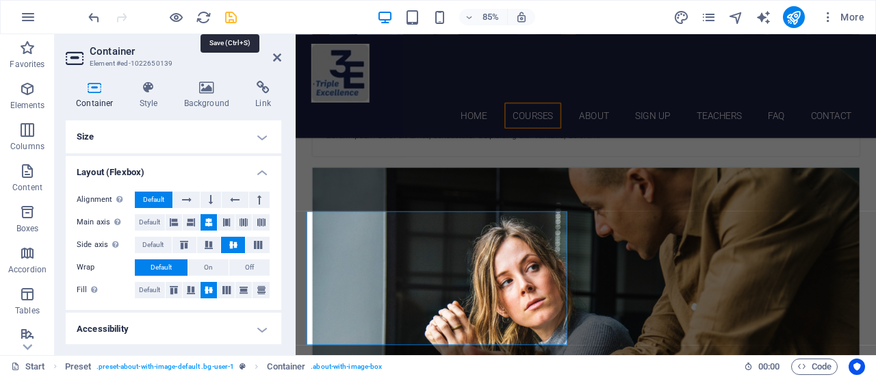
click at [228, 13] on icon "save" at bounding box center [231, 18] width 16 height 16
checkbox input "false"
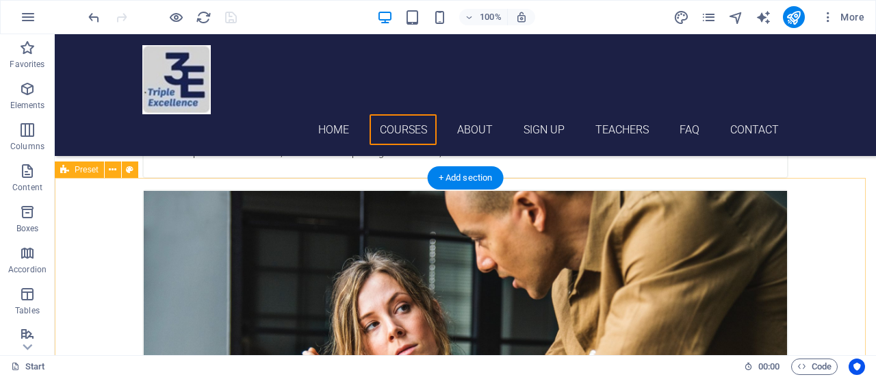
scroll to position [1064, 0]
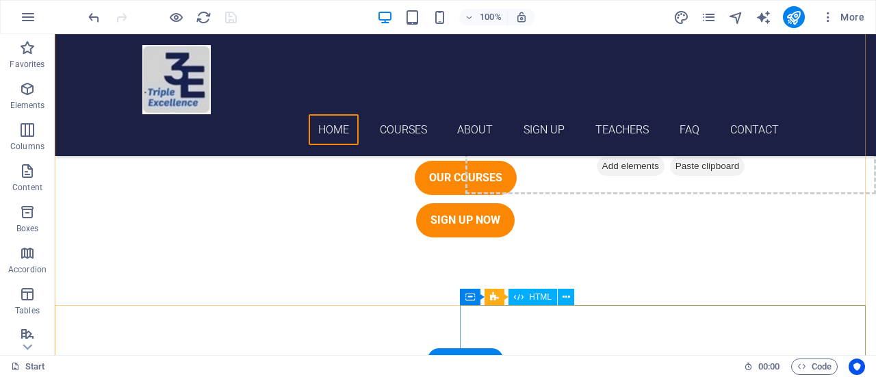
scroll to position [137, 0]
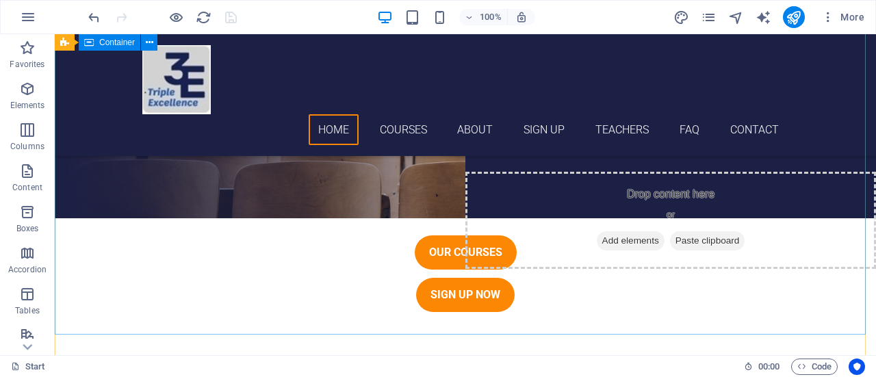
drag, startPoint x: 527, startPoint y: 399, endPoint x: 319, endPoint y: 284, distance: 237.3
click at [319, 284] on div "Are you ready to take the next step in your professional journey? Join us and d…" at bounding box center [465, 137] width 821 height 480
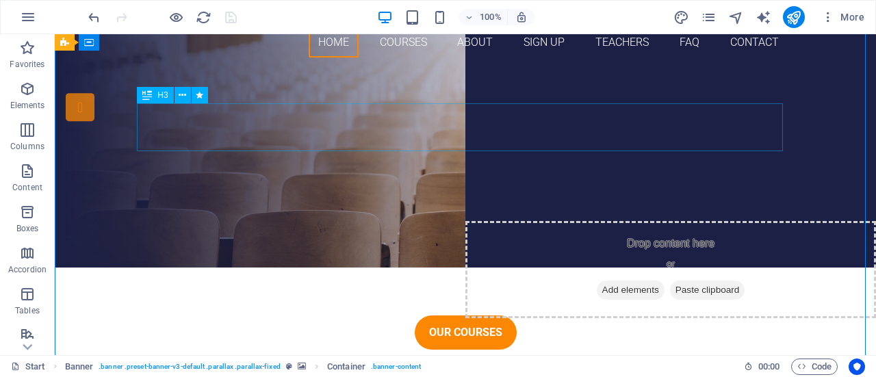
scroll to position [68, 0]
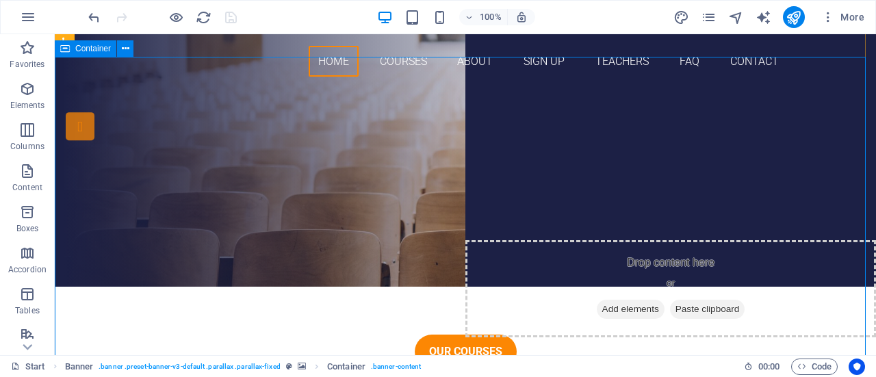
click at [97, 298] on div "Are you ready to take the next step in your professional journey? Join us and d…" at bounding box center [465, 282] width 821 height 389
click at [99, 298] on div "Are you ready to take the next step in your professional journey? Join us and d…" at bounding box center [465, 282] width 821 height 389
click at [67, 278] on div "Are you ready to take the next step in your professional journey? Join us and d…" at bounding box center [465, 282] width 821 height 389
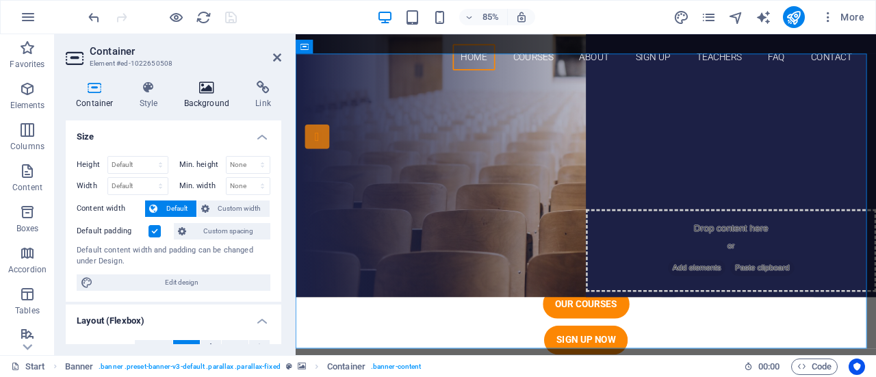
click at [194, 88] on icon at bounding box center [207, 88] width 66 height 14
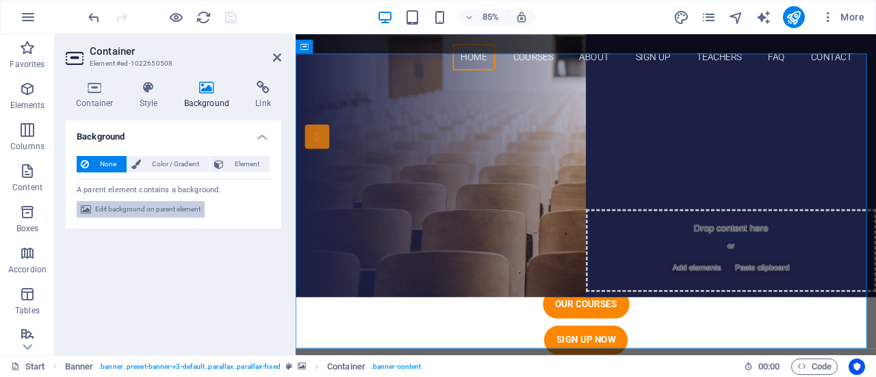
click at [118, 207] on span "Edit background on parent element" at bounding box center [147, 209] width 105 height 16
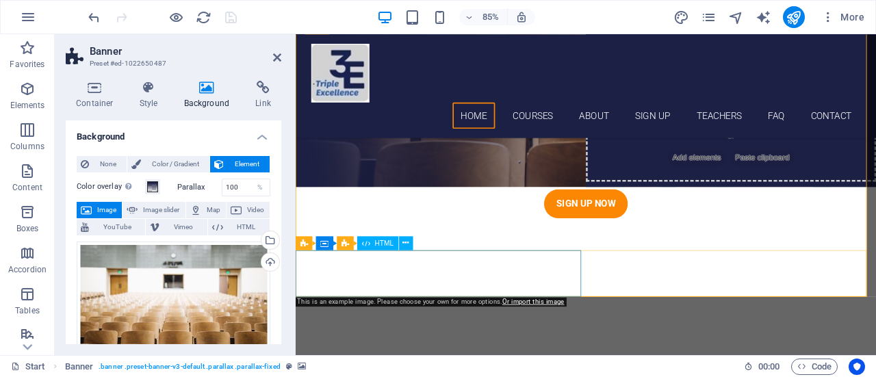
scroll to position [205, 0]
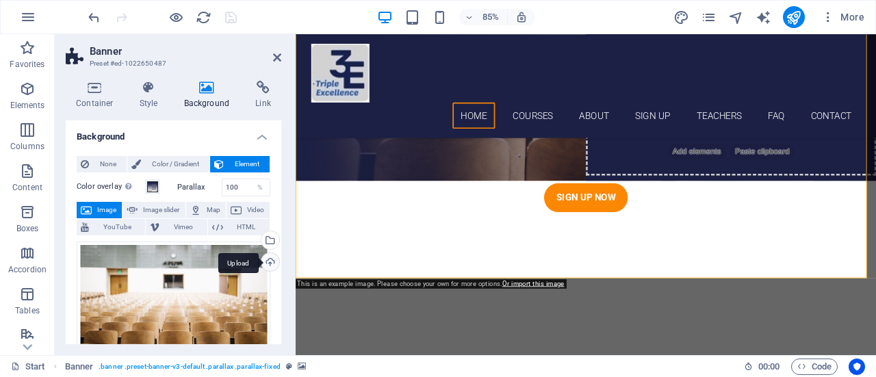
click at [271, 261] on div "Upload" at bounding box center [269, 263] width 21 height 21
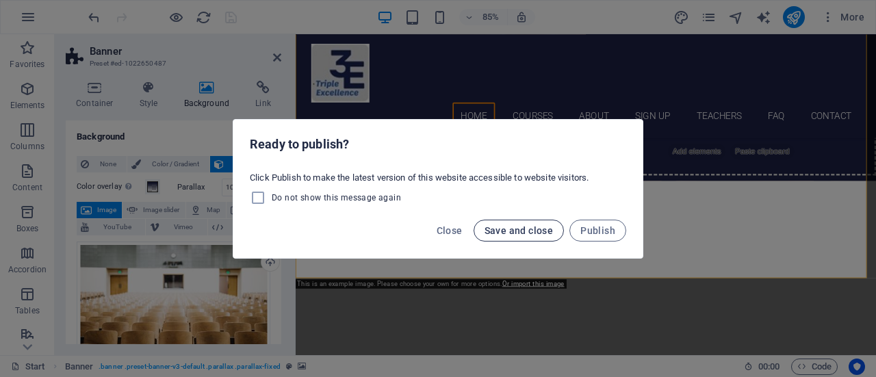
click at [529, 233] on span "Save and close" at bounding box center [518, 230] width 69 height 11
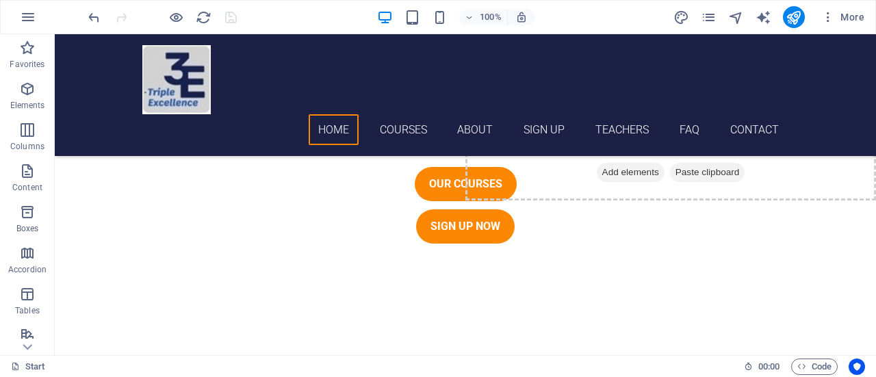
click at [225, 13] on div at bounding box center [162, 17] width 153 height 22
